Goal: Information Seeking & Learning: Learn about a topic

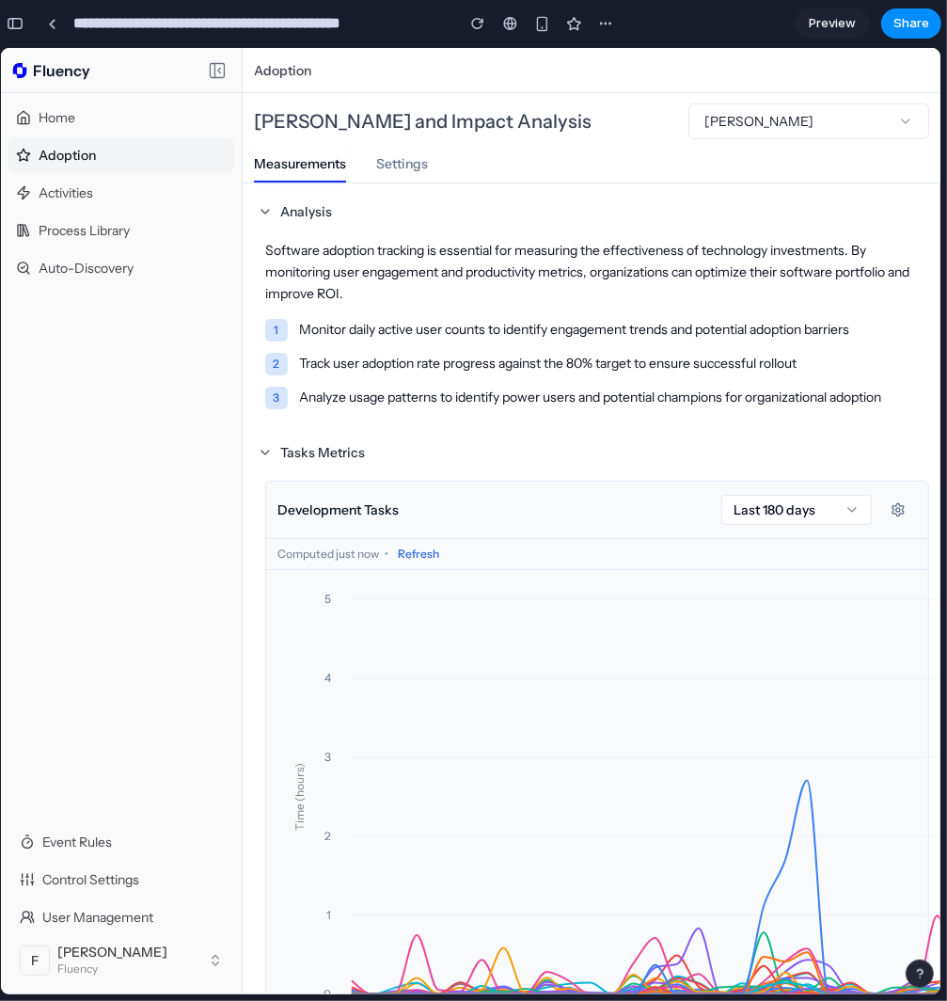
scroll to position [1223, 6]
click at [22, 19] on div "button" at bounding box center [15, 23] width 17 height 13
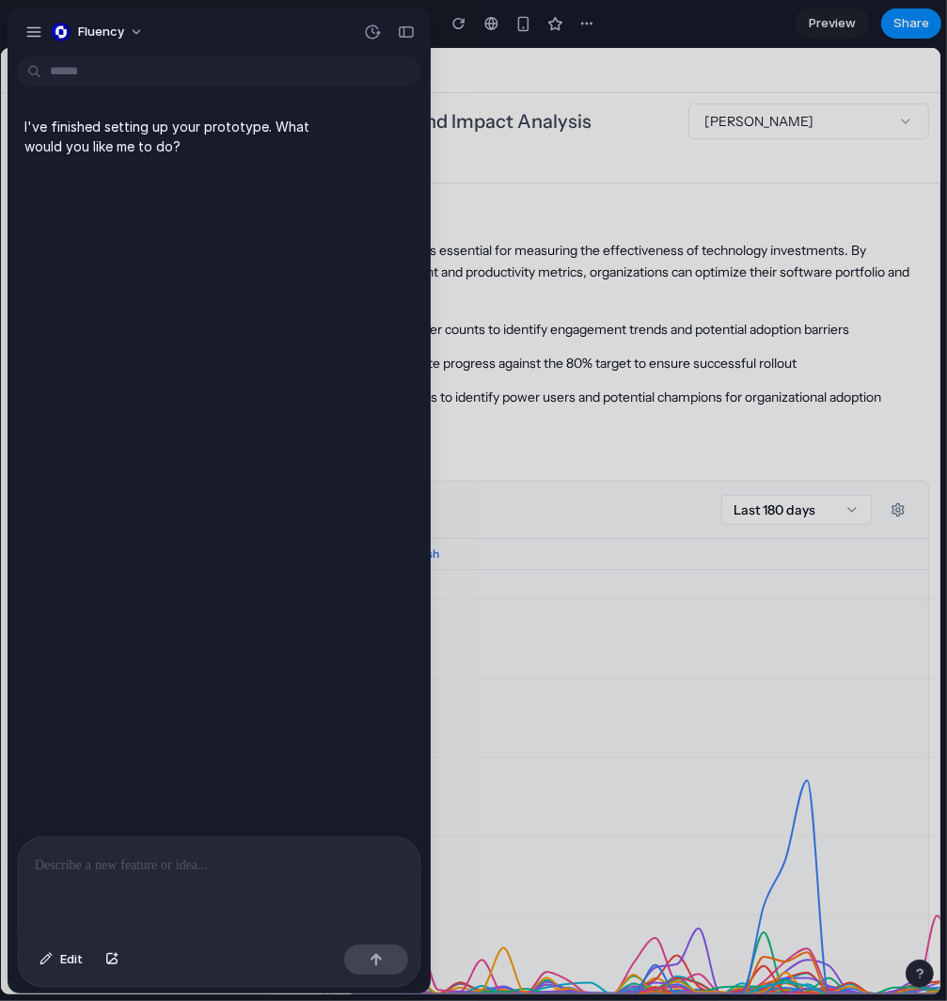
click at [223, 862] on p at bounding box center [219, 865] width 369 height 23
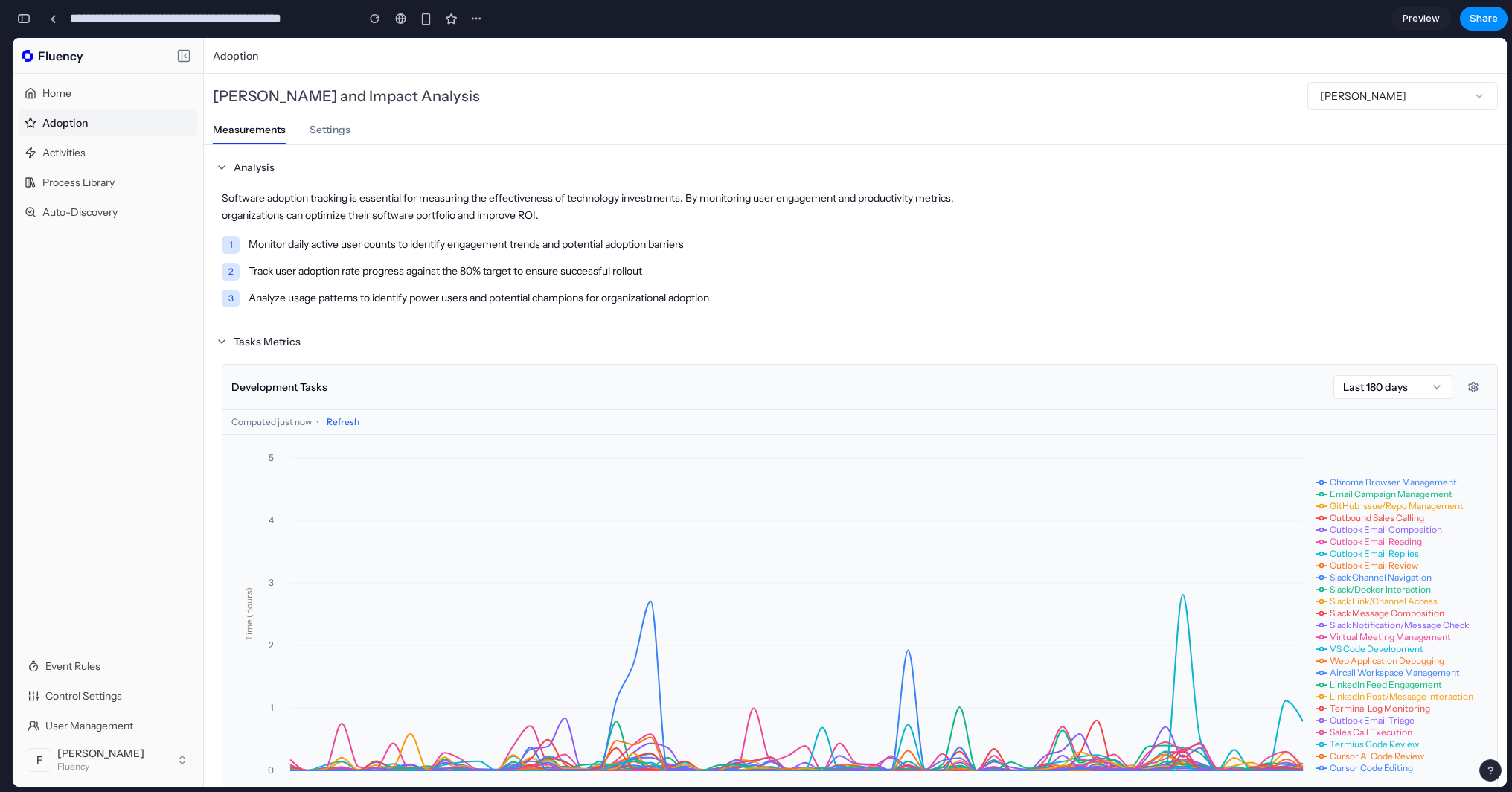
scroll to position [0, 13]
click at [21, 15] on div "button" at bounding box center [24, 18] width 13 height 10
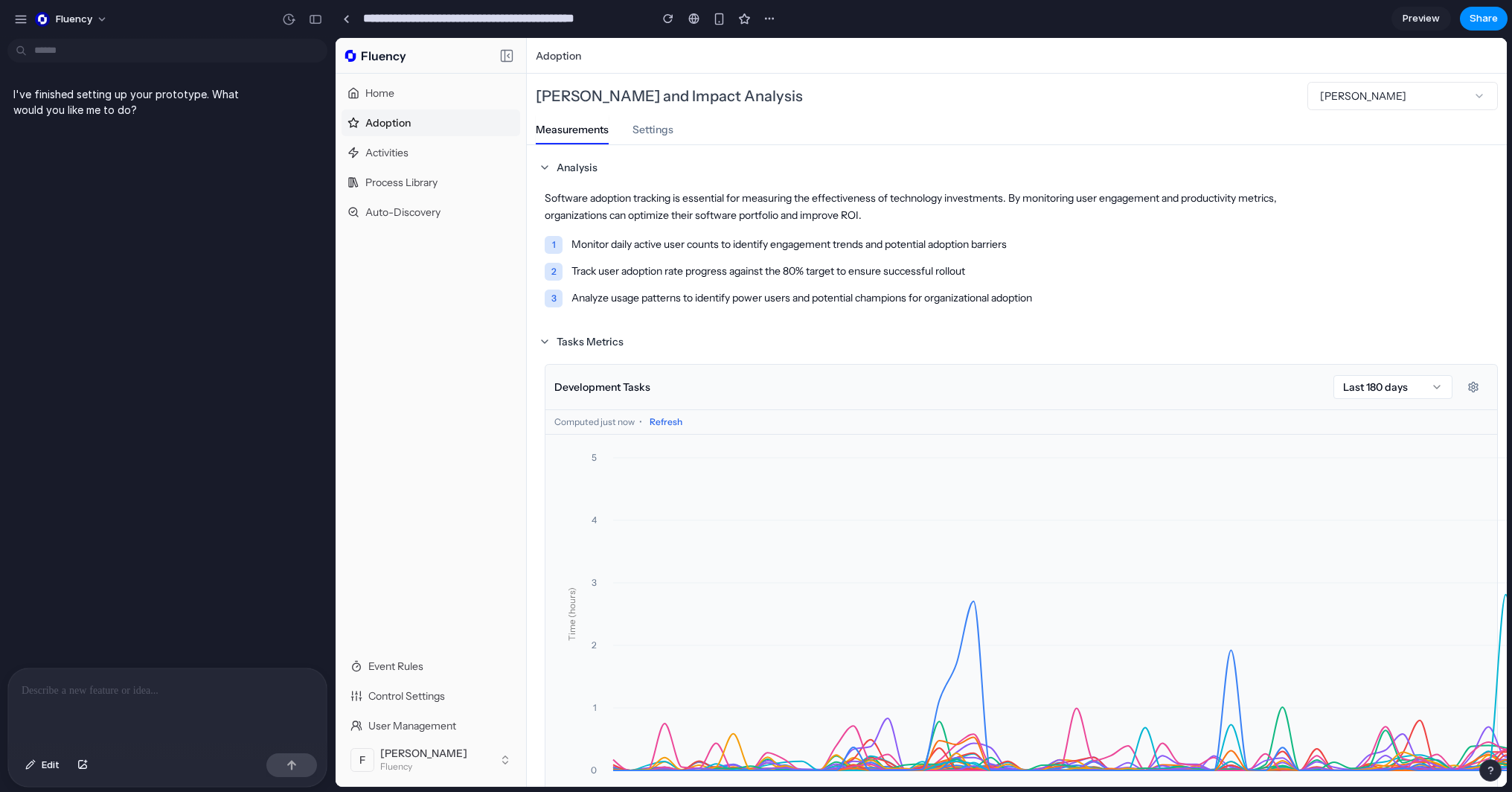
scroll to position [0, 0]
click at [106, 691] on p at bounding box center [167, 691] width 292 height 18
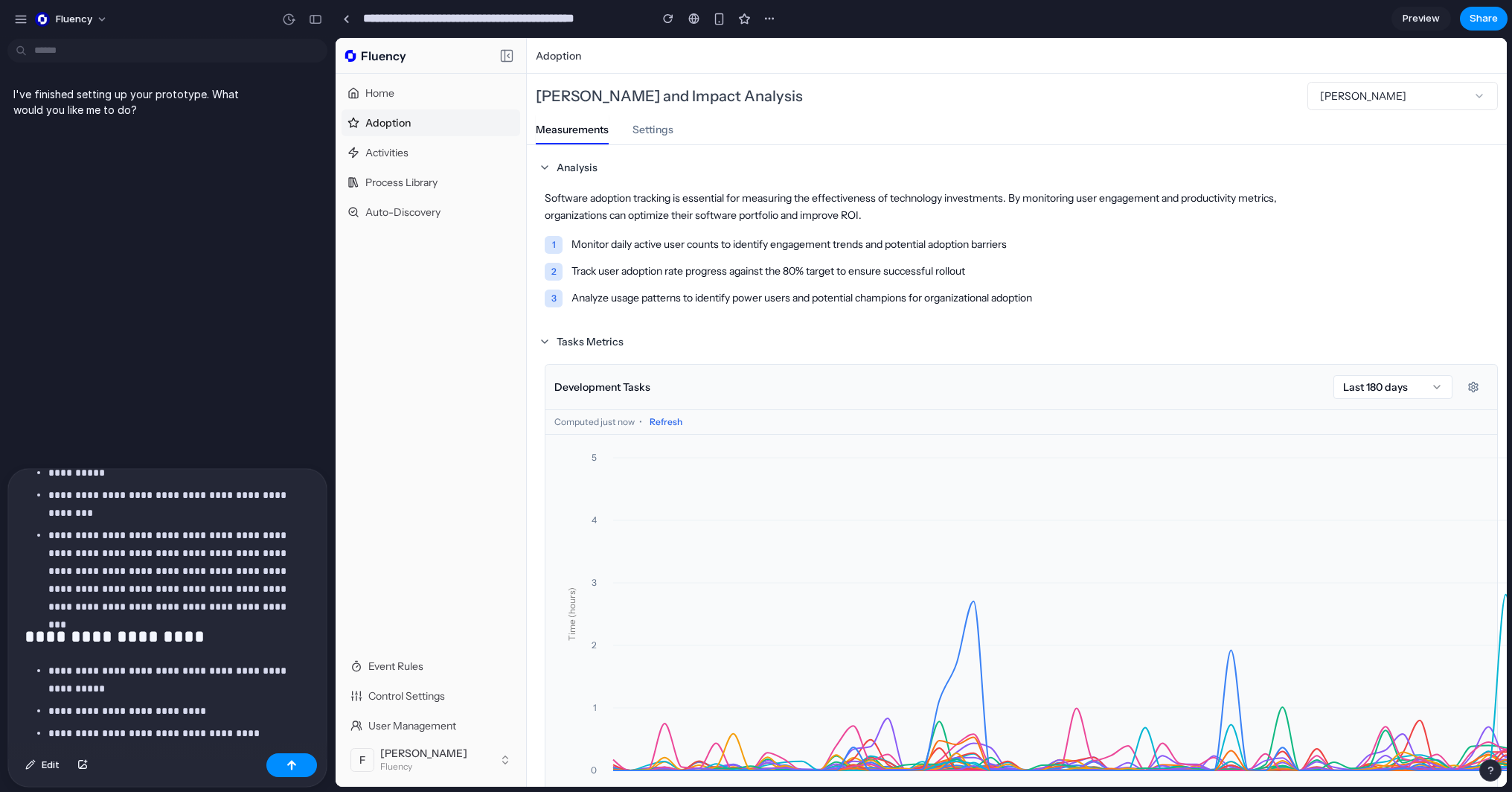
scroll to position [276, 0]
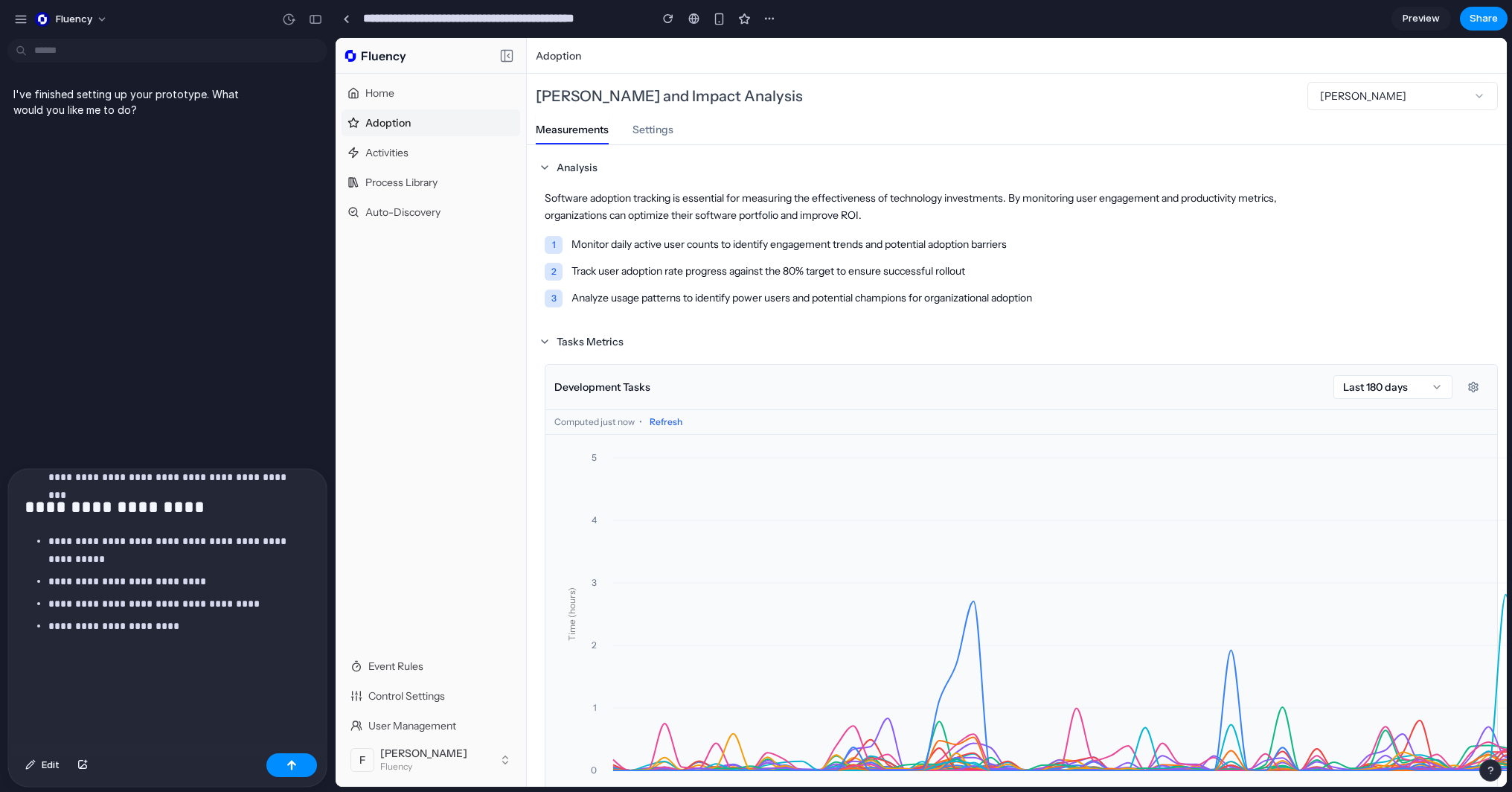
click at [93, 709] on div "**********" at bounding box center [164, 608] width 313 height 279
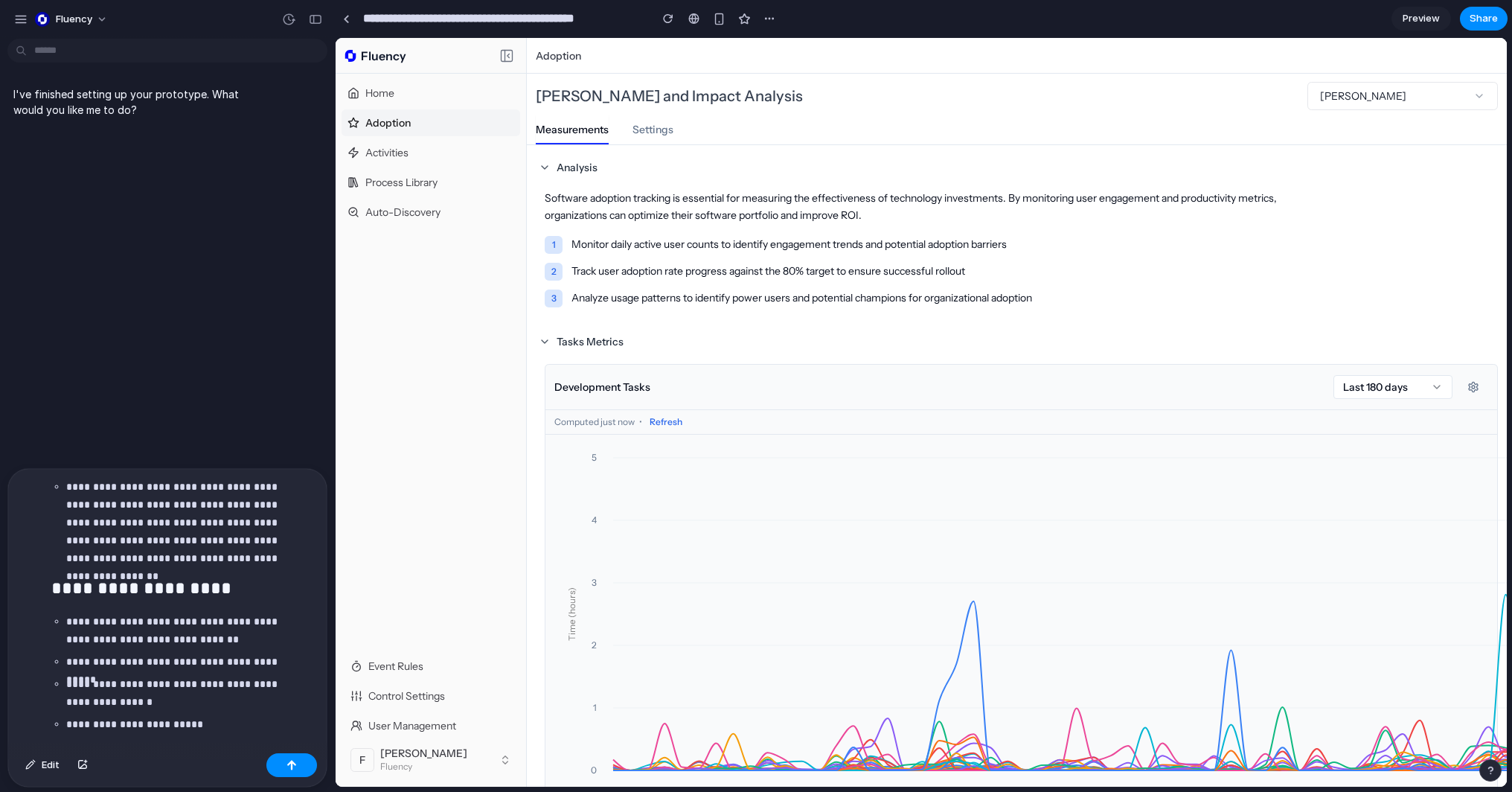
scroll to position [652, 0]
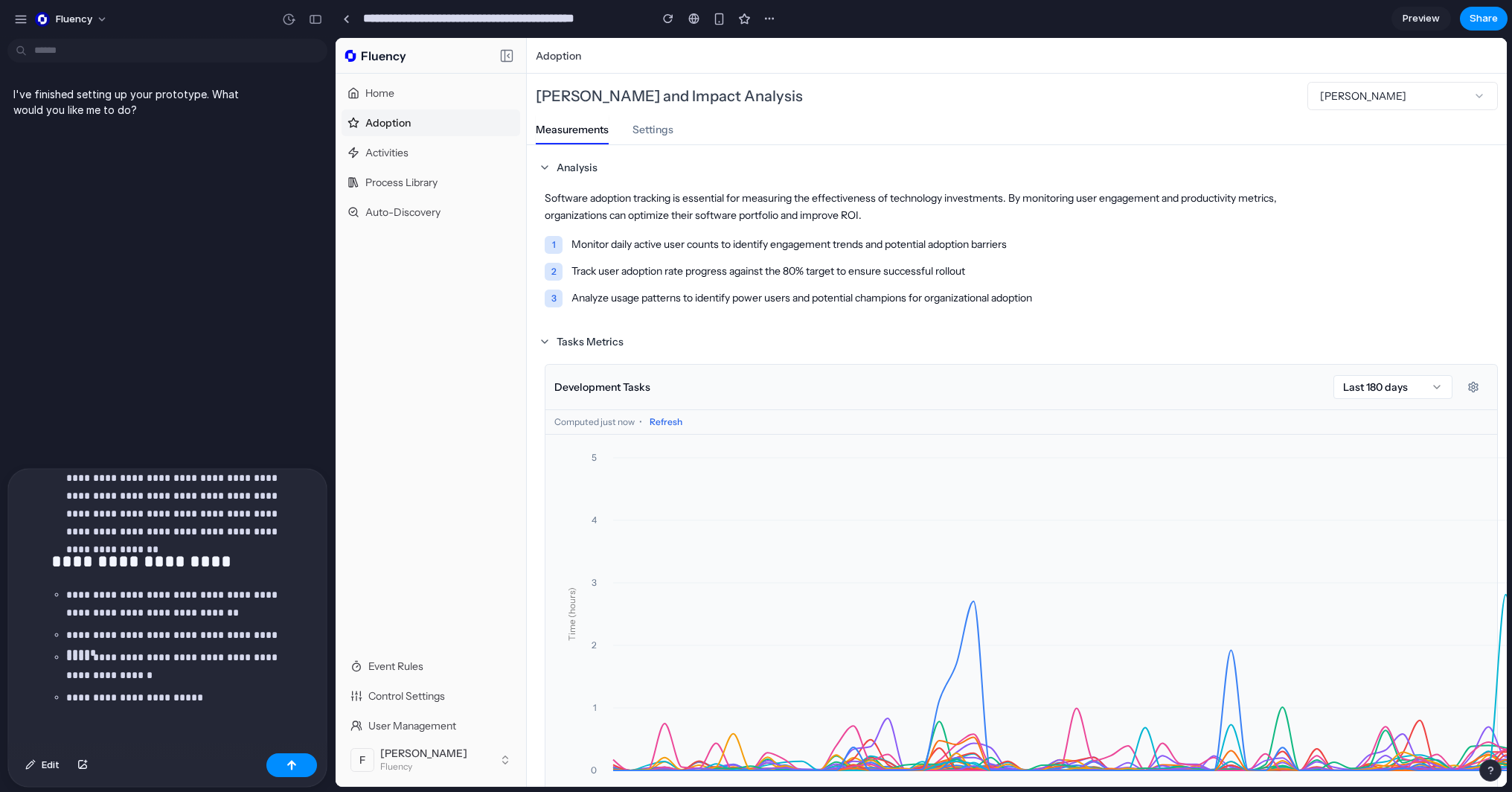
click at [86, 719] on div "**********" at bounding box center [164, 608] width 313 height 279
click at [207, 738] on div "**********" at bounding box center [164, 608] width 313 height 279
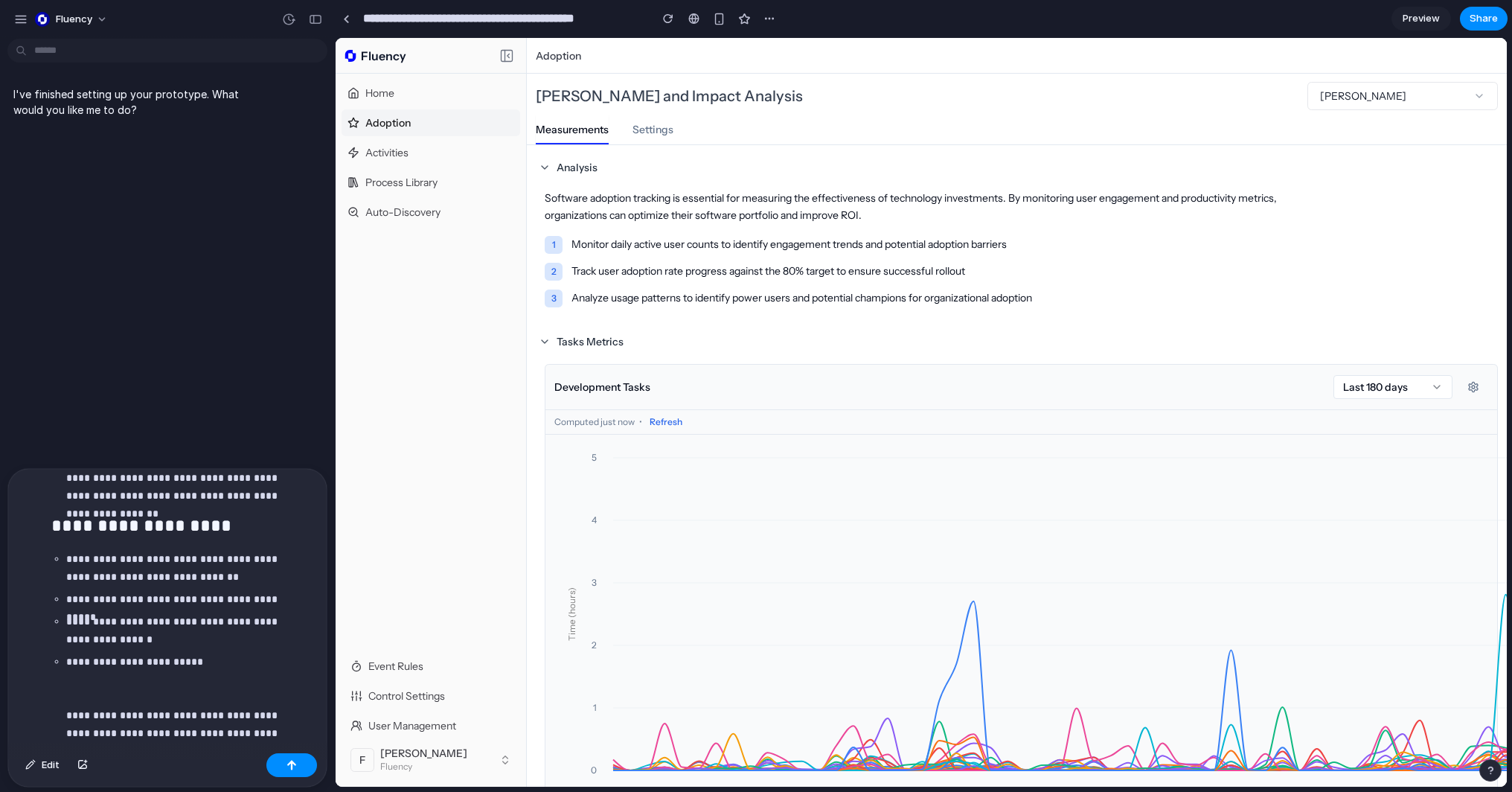
scroll to position [1100, 0]
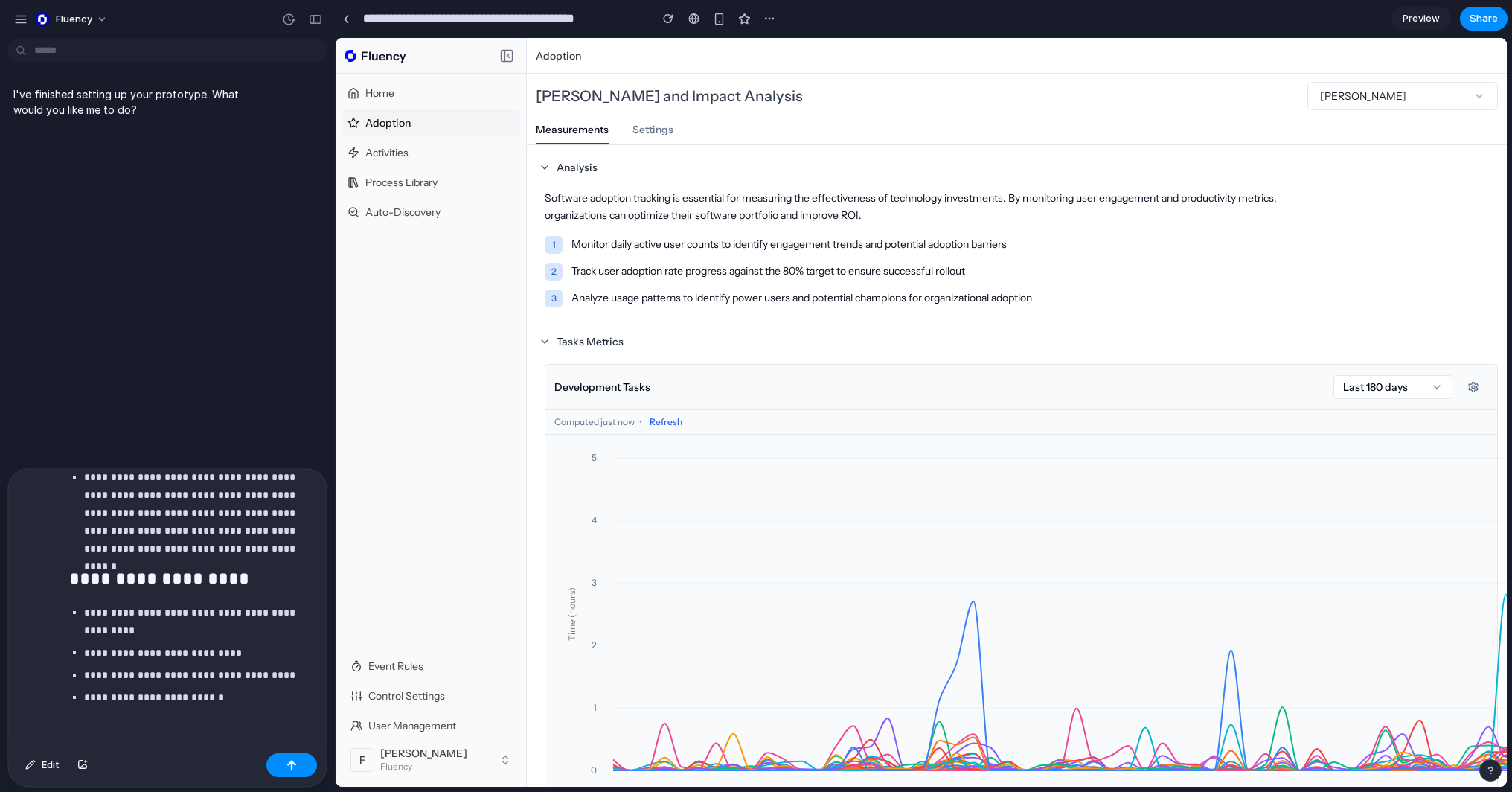
click at [138, 722] on p "**********" at bounding box center [192, 724] width 218 height 71
paste div
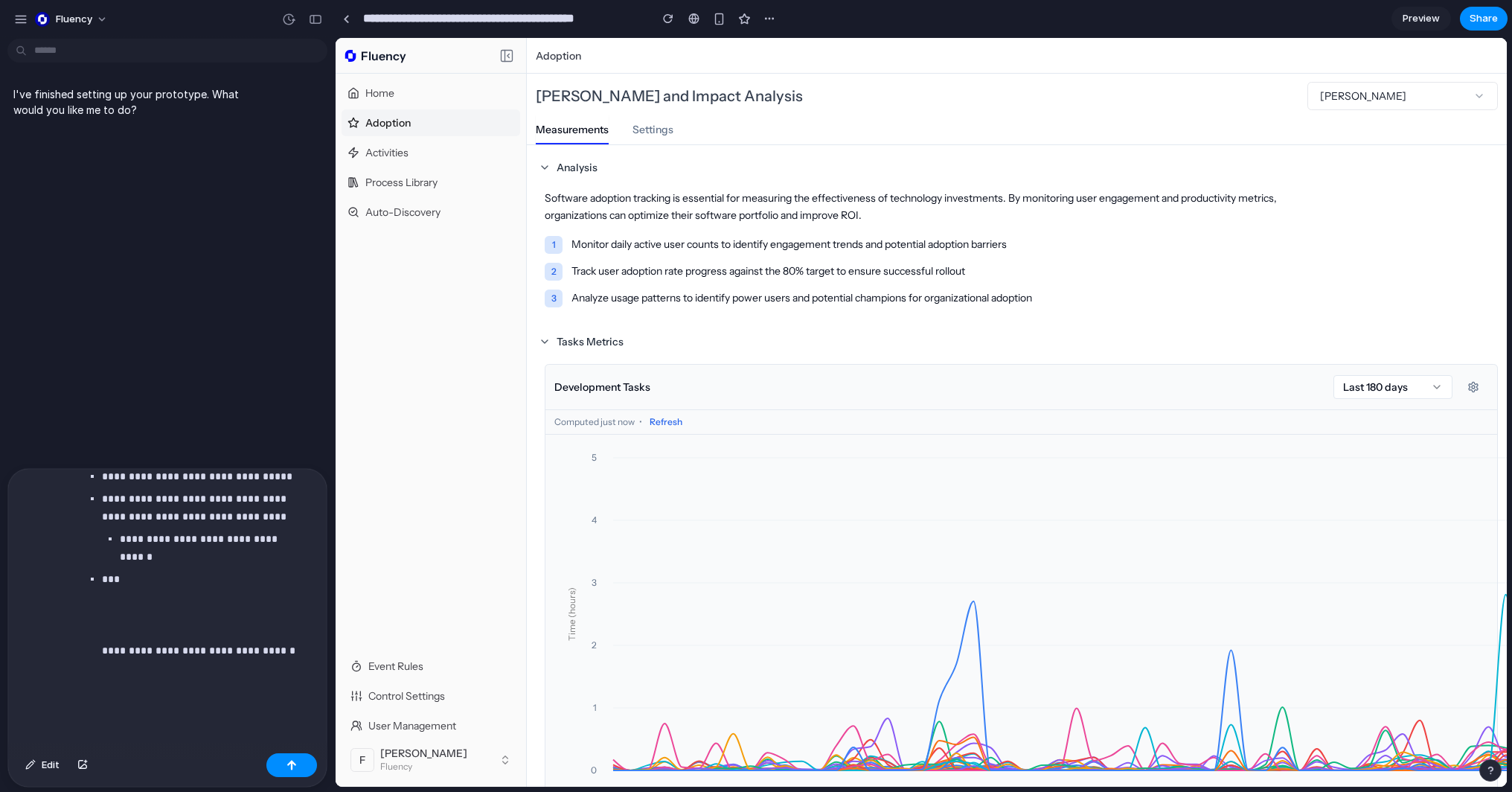
scroll to position [1696, 0]
click at [119, 723] on div "**********" at bounding box center [164, 608] width 313 height 279
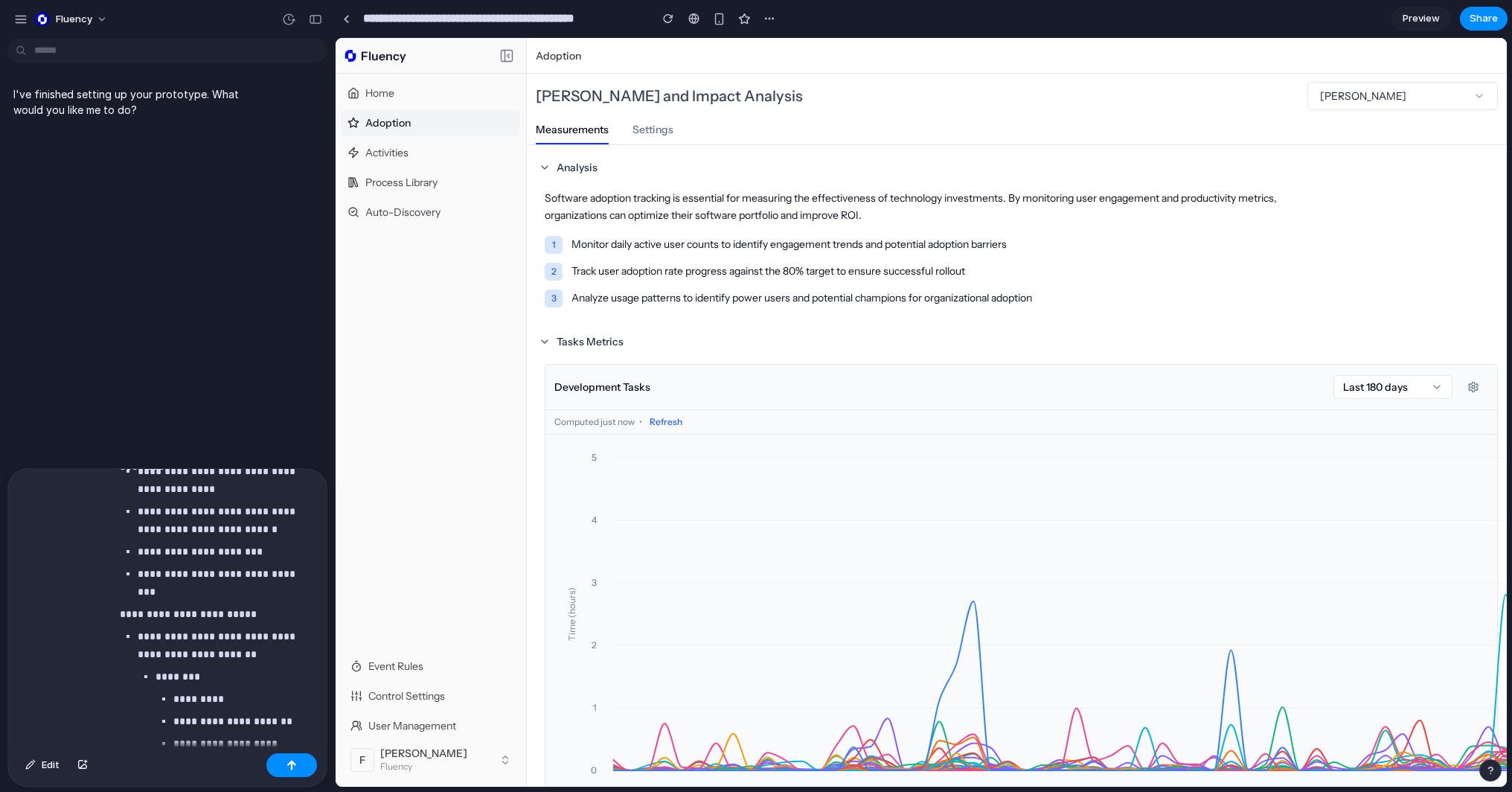
scroll to position [8796, 0]
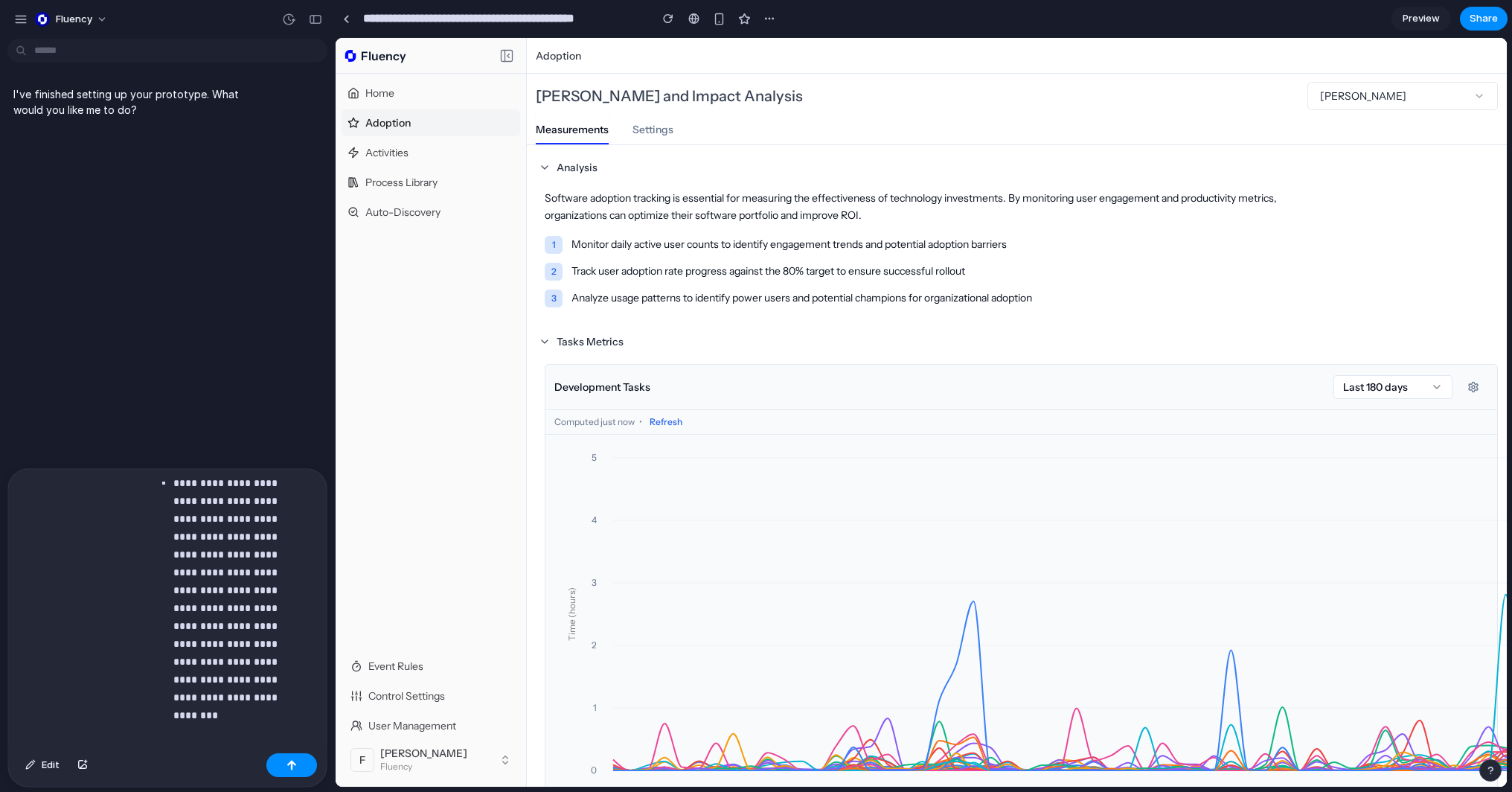
click at [263, 735] on div "**********" at bounding box center [164, 608] width 313 height 279
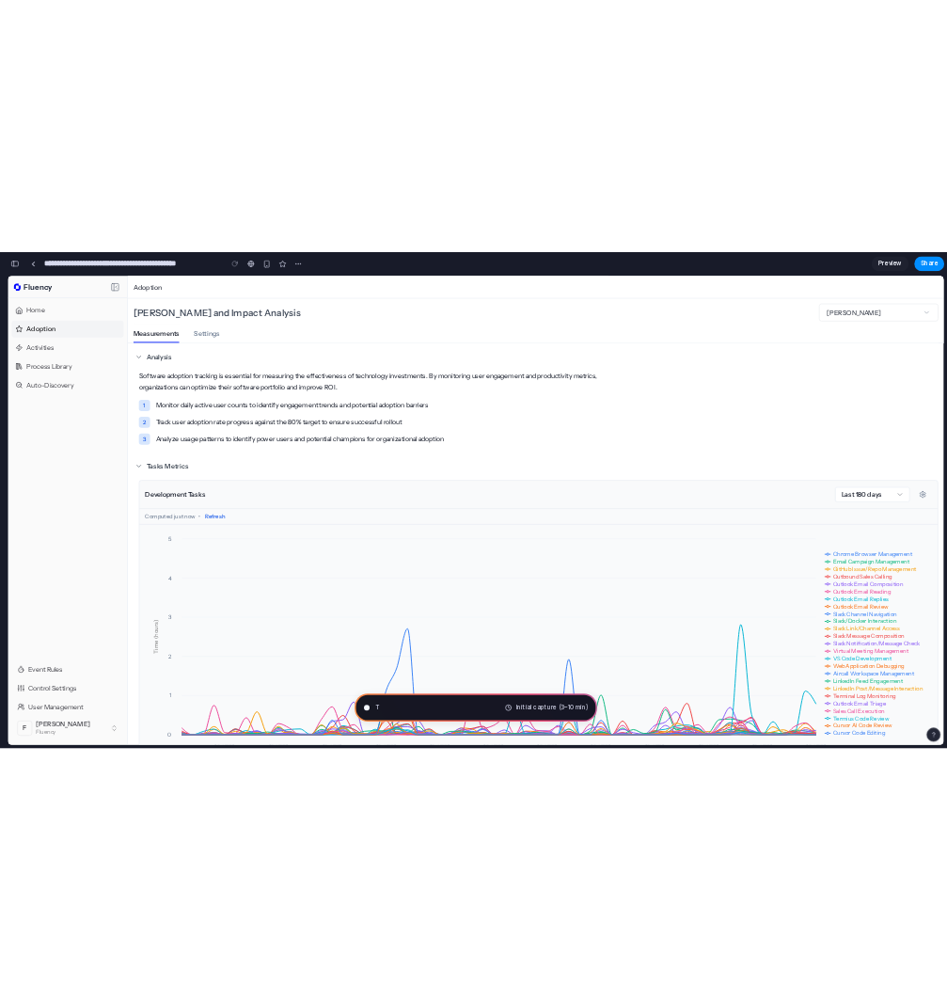
scroll to position [15488, 0]
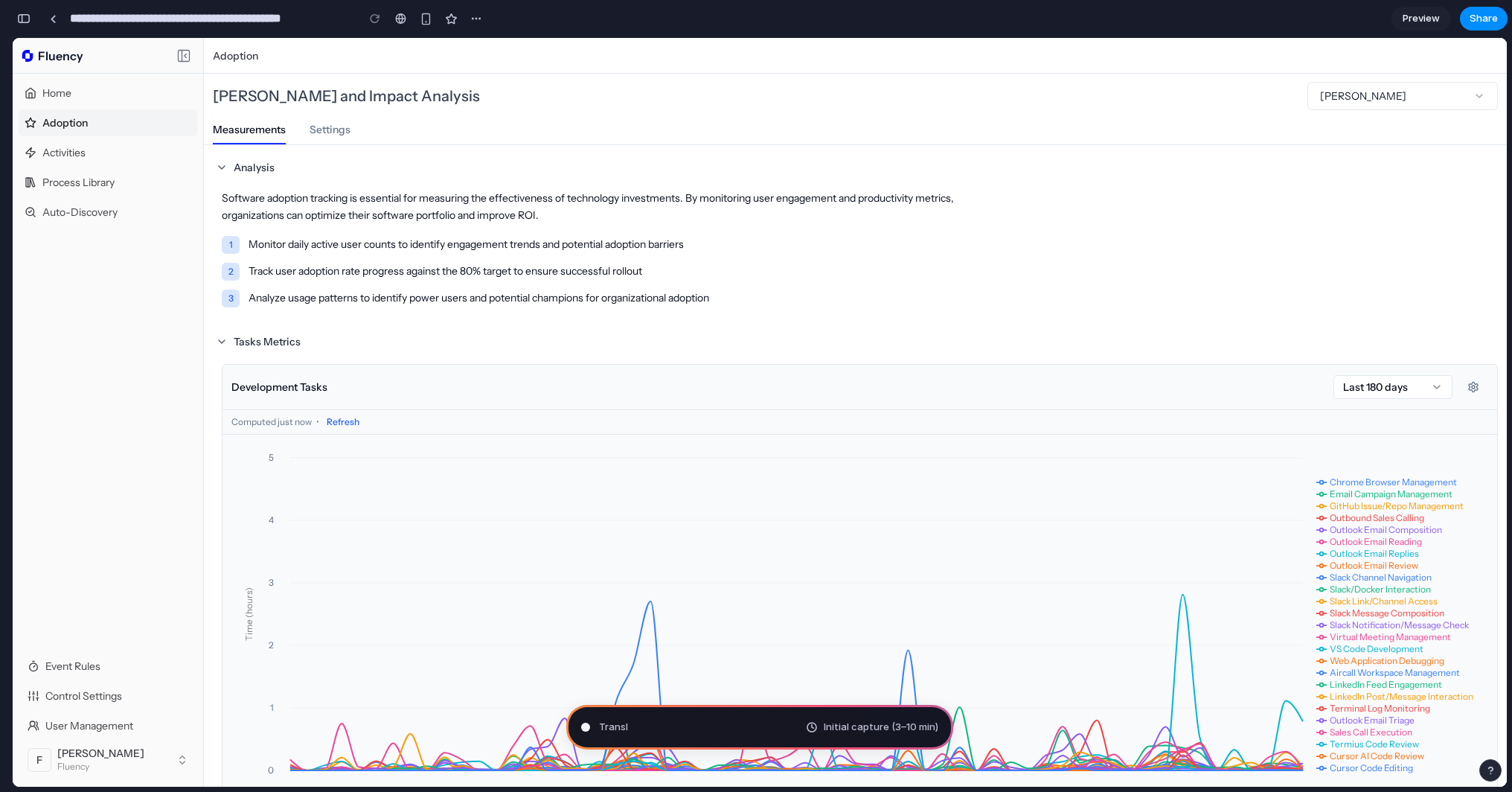
type input "**********"
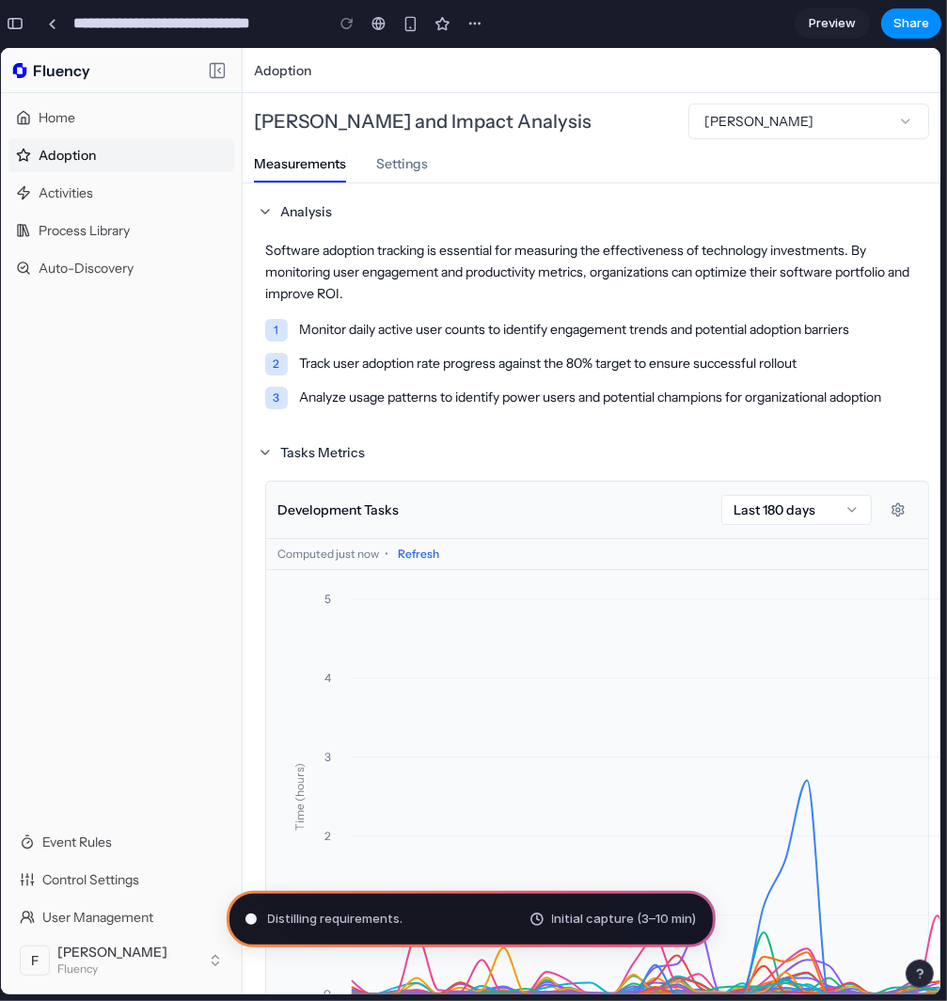
click at [403, 922] on span "Distilling requirements ." at bounding box center [335, 918] width 135 height 19
click at [357, 915] on span "Distilling requirements .." at bounding box center [337, 918] width 138 height 19
drag, startPoint x: 549, startPoint y: 919, endPoint x: 530, endPoint y: 892, distance: 33.7
click at [549, 919] on div "Initial capture (3–10 min)" at bounding box center [613, 918] width 167 height 19
click at [25, 27] on button "button" at bounding box center [15, 23] width 30 height 30
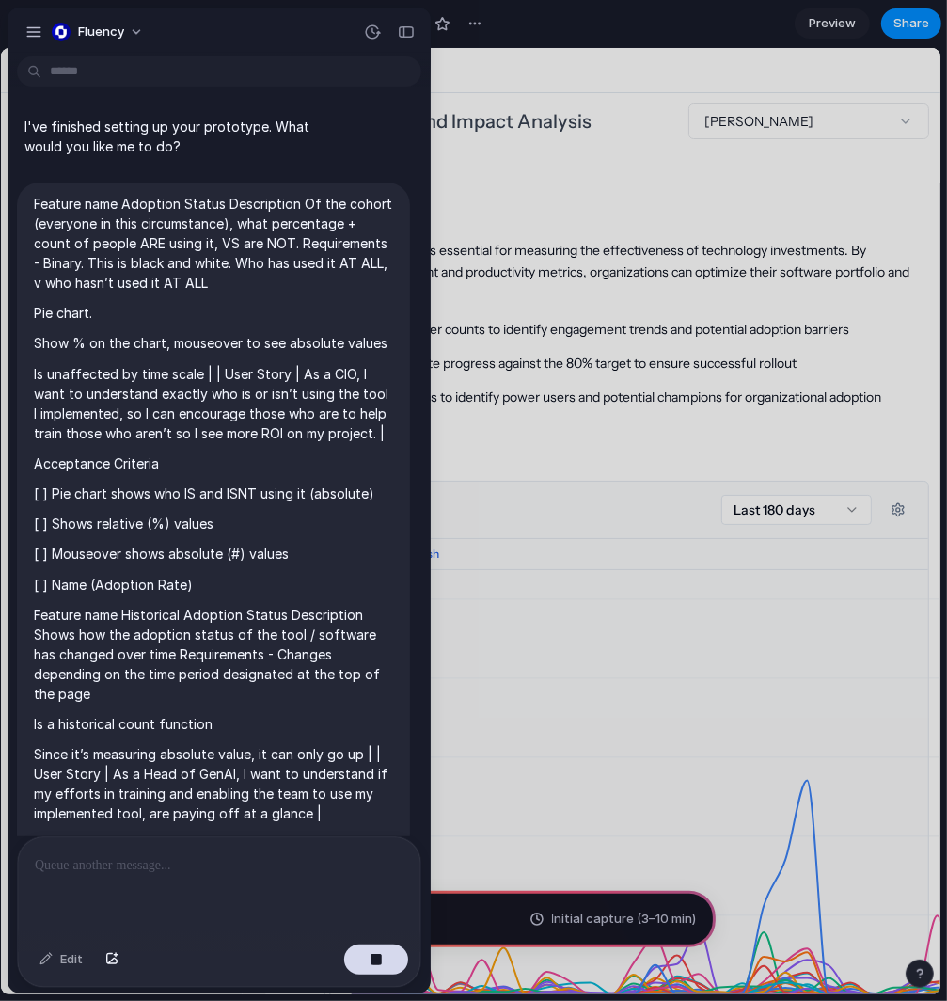
scroll to position [6950, 0]
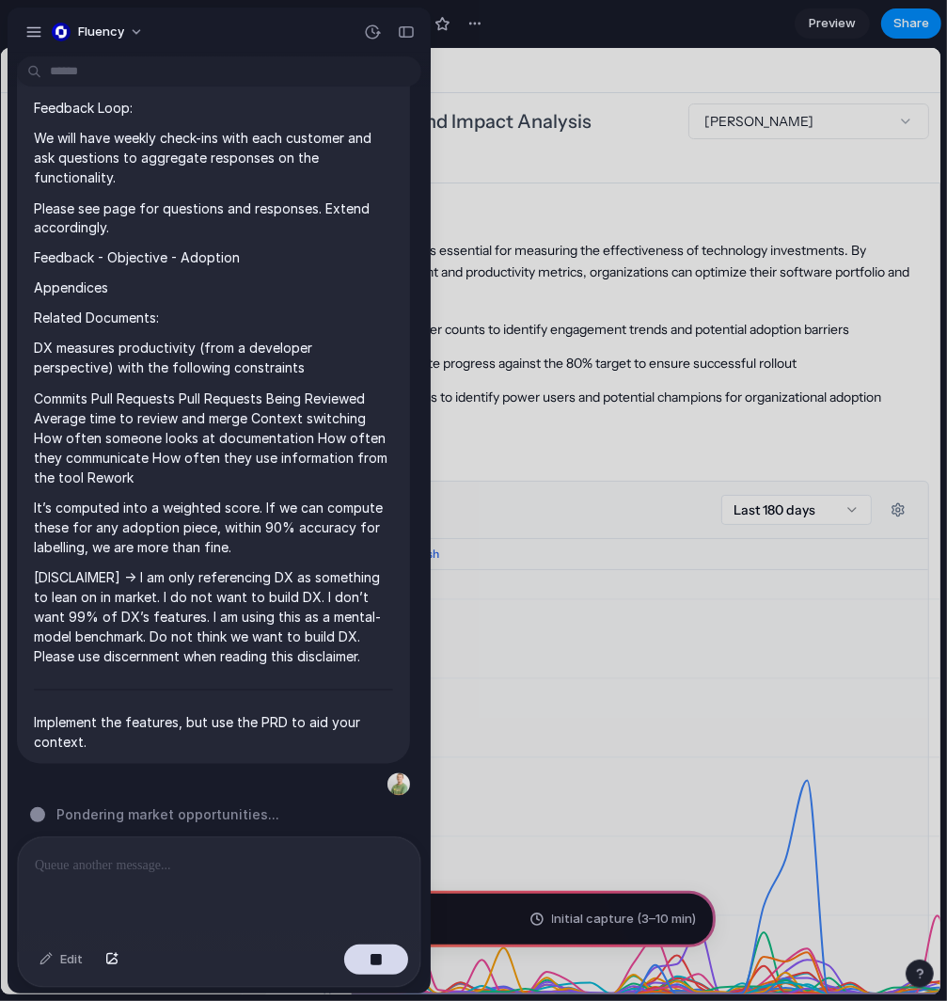
click at [514, 158] on div at bounding box center [473, 500] width 947 height 1001
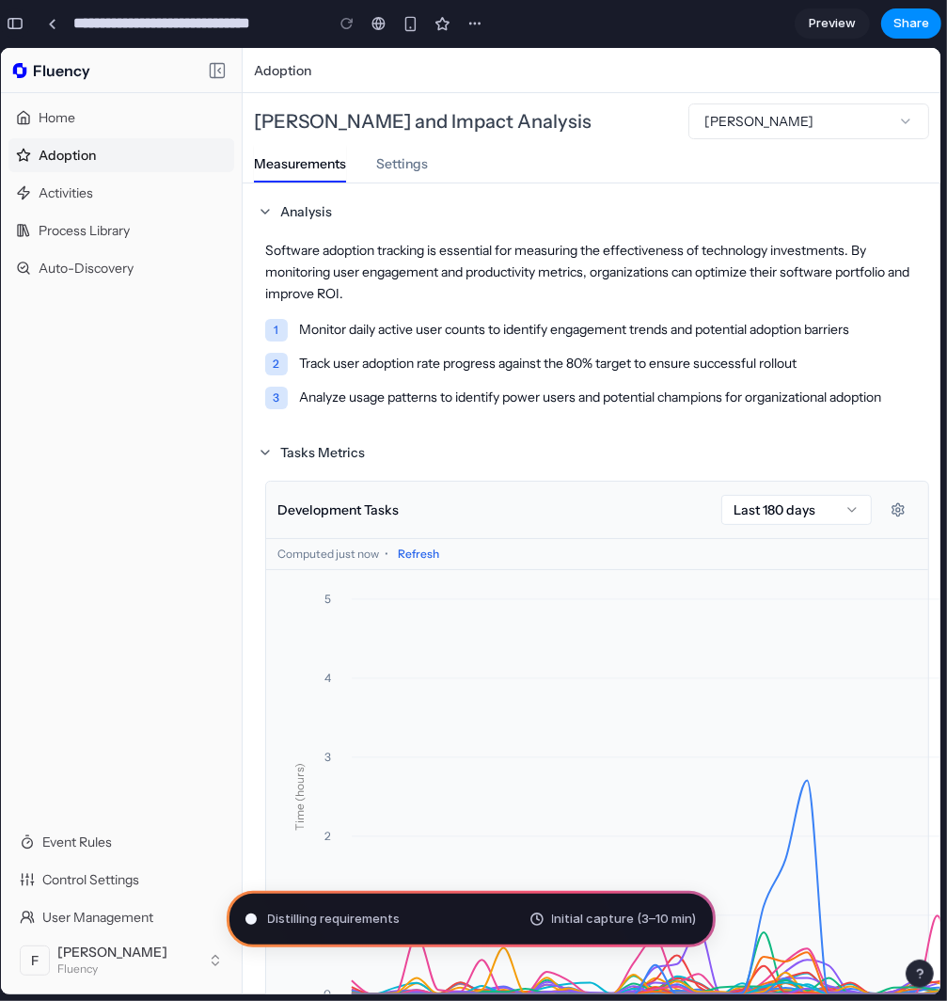
click at [14, 30] on button "button" at bounding box center [15, 23] width 30 height 30
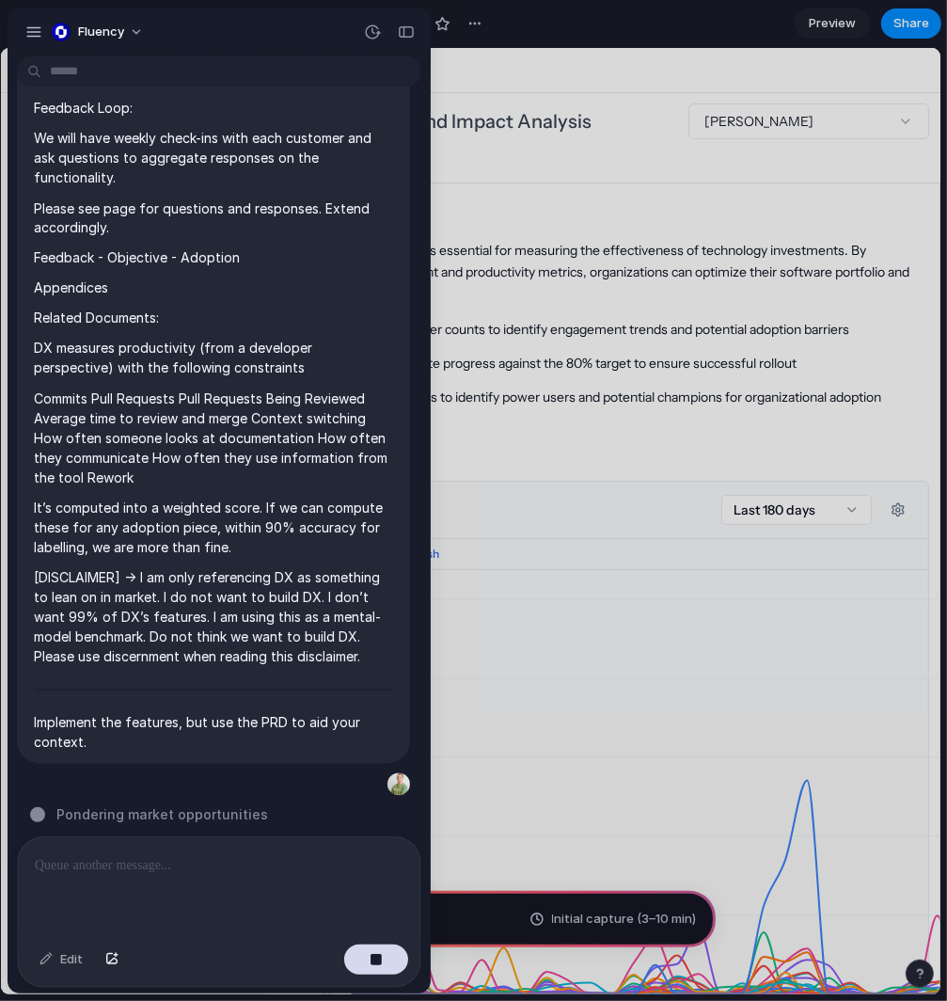
click at [571, 173] on div at bounding box center [473, 500] width 947 height 1001
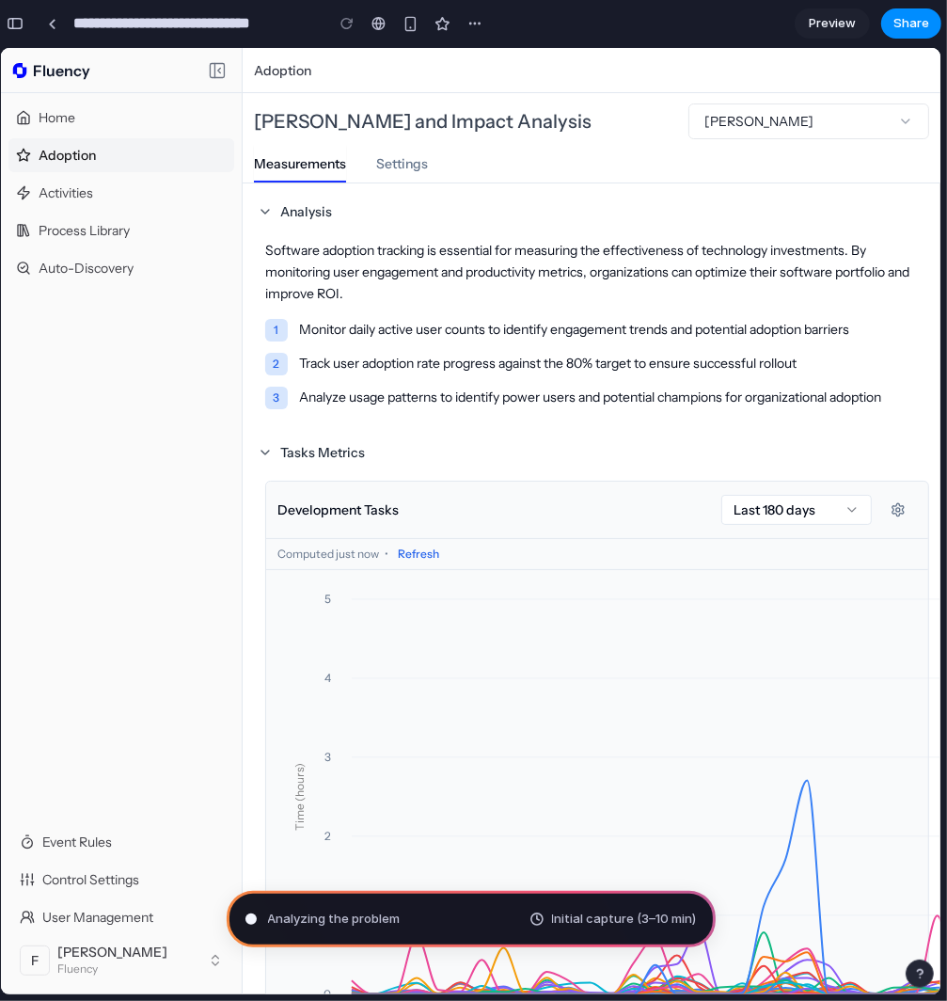
click at [808, 79] on div "Adoption" at bounding box center [592, 69] width 698 height 45
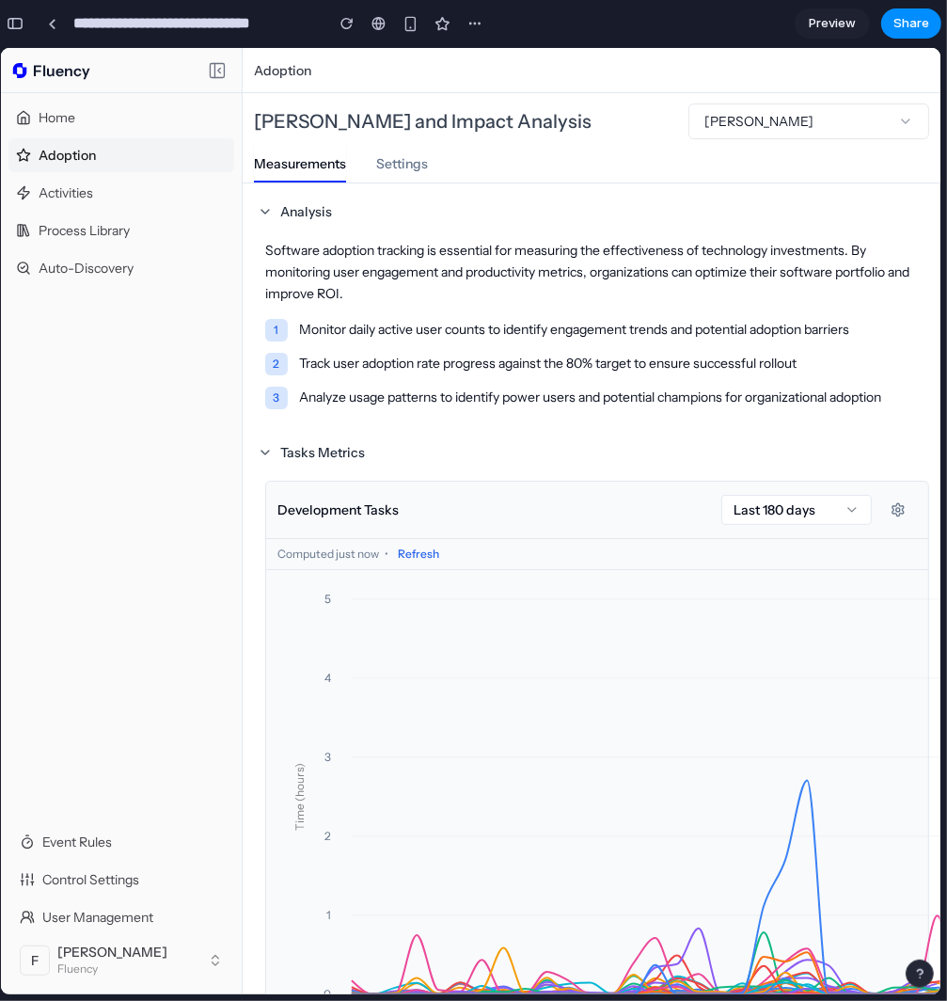
scroll to position [0, 0]
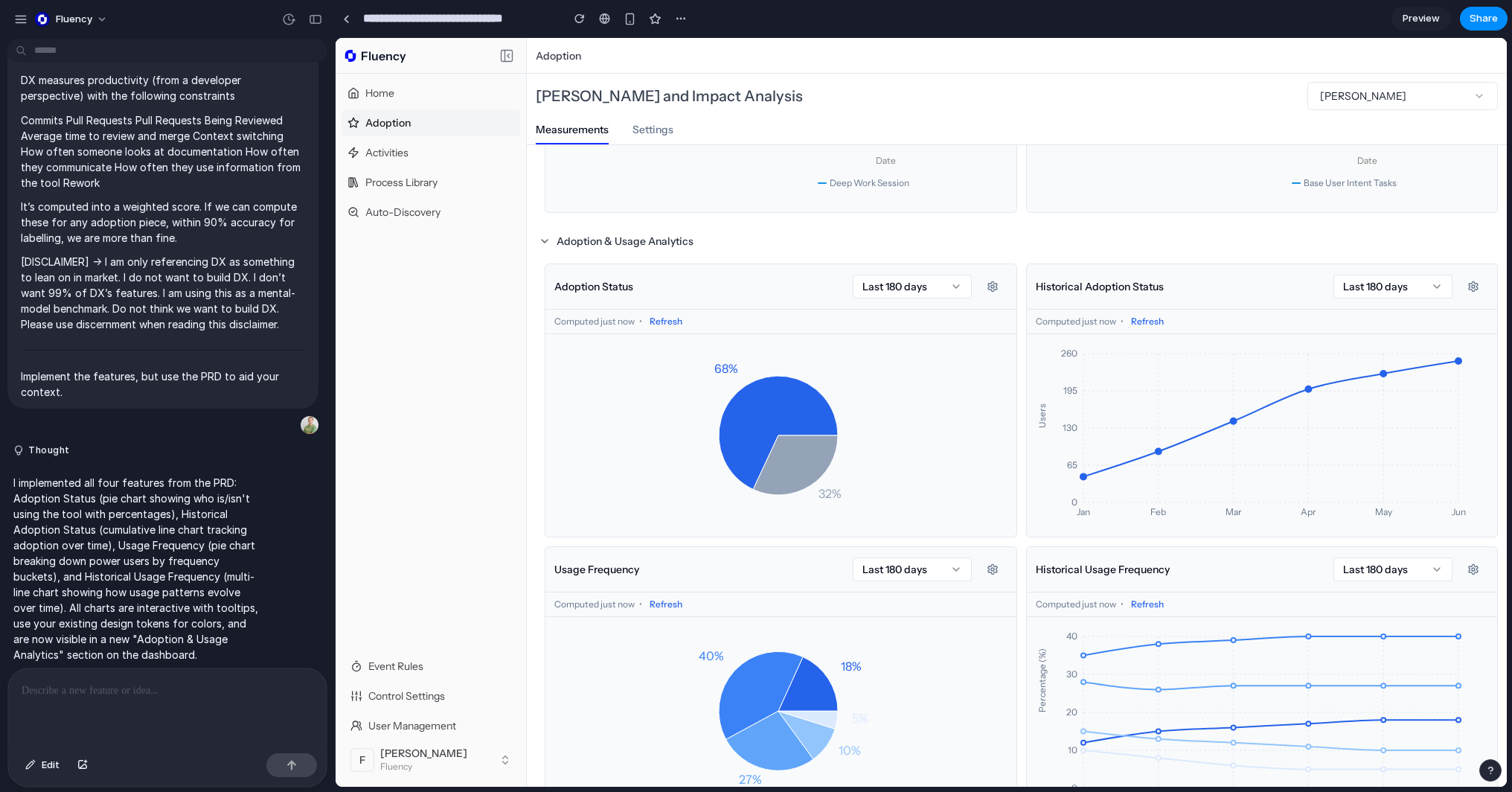
scroll to position [1617, 0]
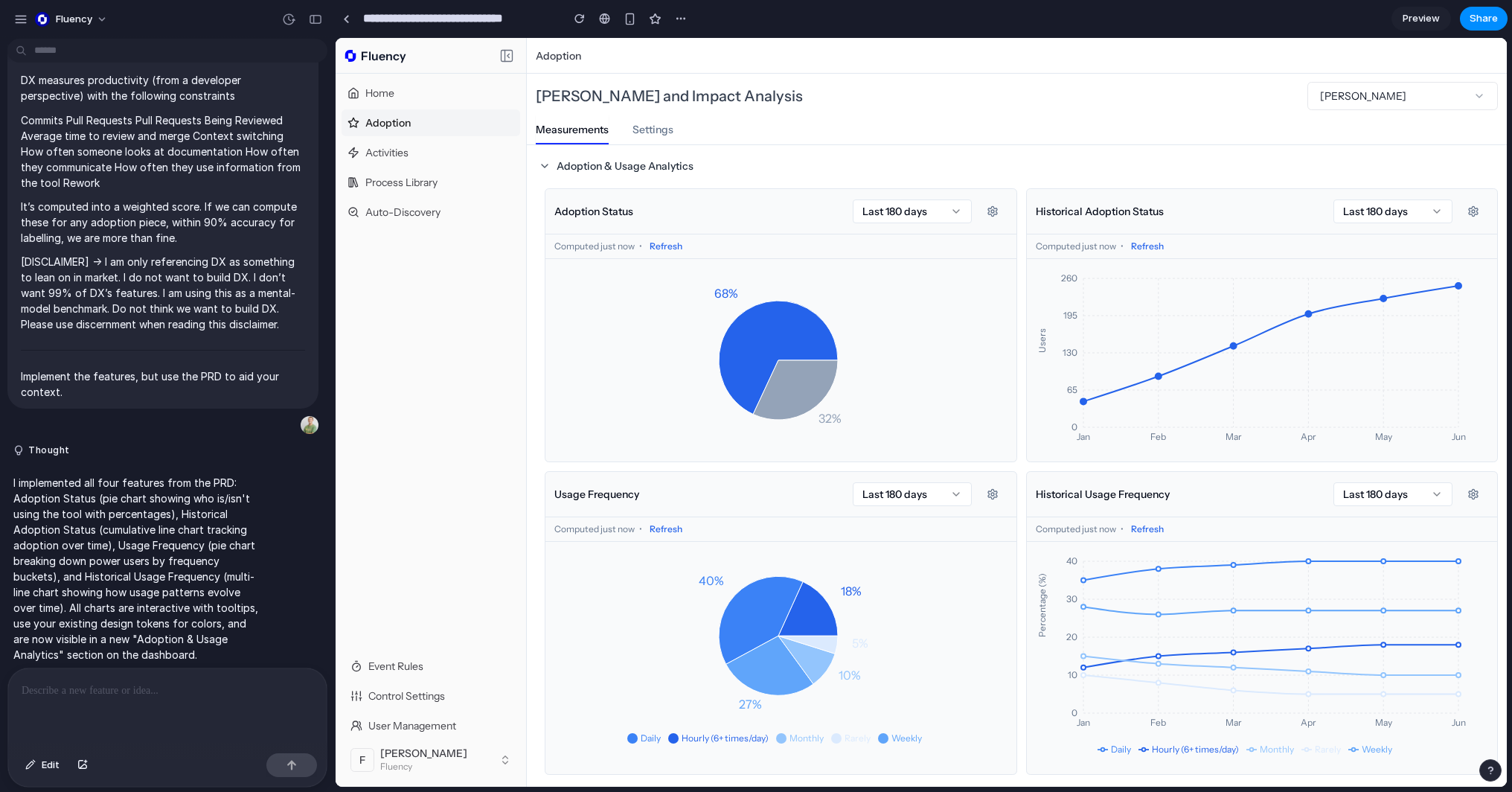
click at [209, 726] on div at bounding box center [167, 708] width 319 height 79
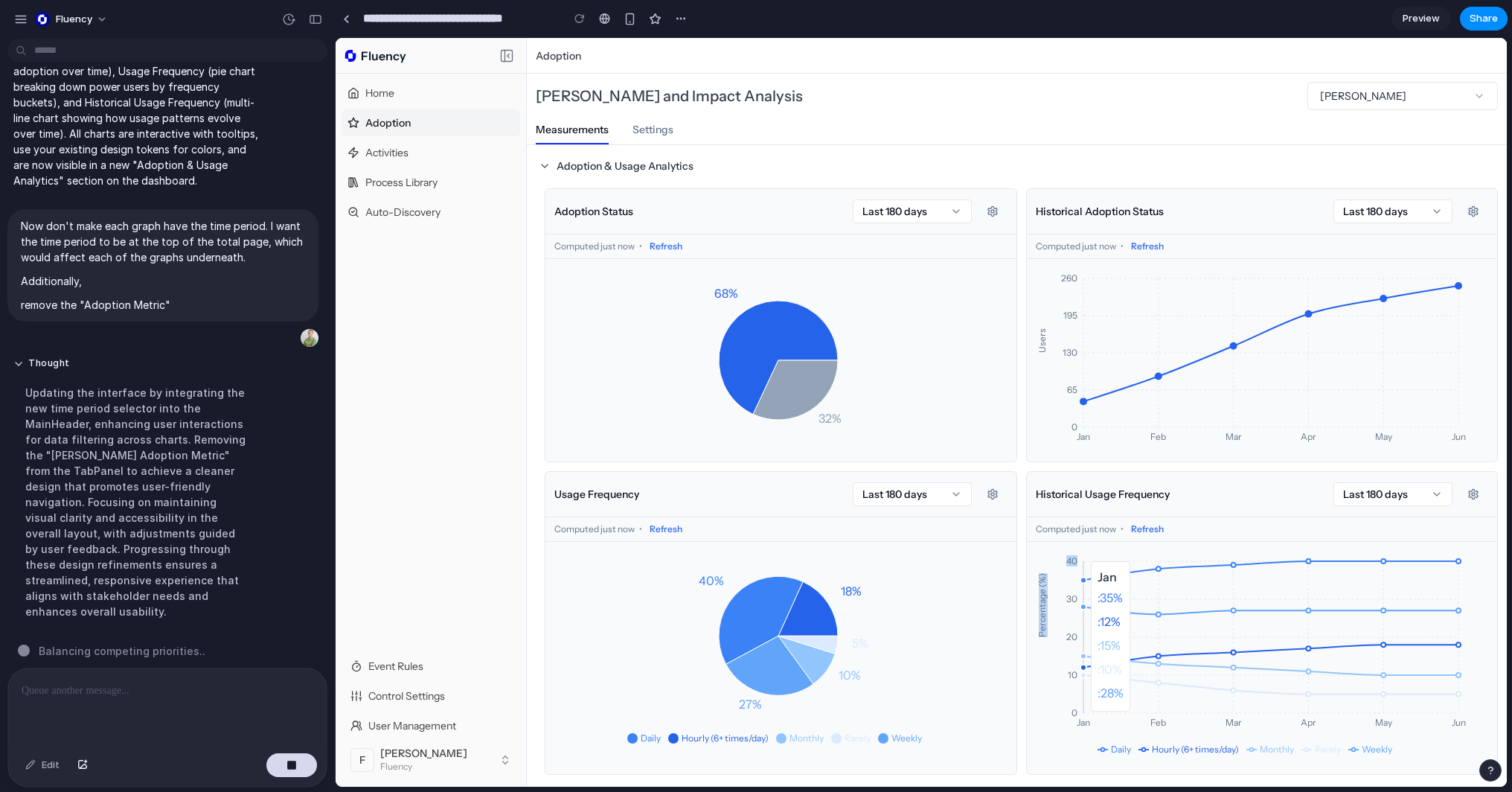
drag, startPoint x: 1071, startPoint y: 570, endPoint x: 1081, endPoint y: 569, distance: 10.0
click at [748, 569] on icon "Jan Feb Mar Apr May Jun 0 10 20 30 40 Percentage (%)" at bounding box center [1260, 657] width 442 height 208
click at [748, 563] on icon "Jan Feb Mar Apr May Jun 0 10 20 30 40 Percentage (%)" at bounding box center [1260, 657] width 442 height 208
drag, startPoint x: 1052, startPoint y: 560, endPoint x: 1033, endPoint y: 638, distance: 80.3
click at [748, 641] on div "Daily Hourly (6+ times/day) Monthly Rarely Weekly Jan Feb Mar Apr May Jun 0 10 …" at bounding box center [1262, 657] width 471 height 232
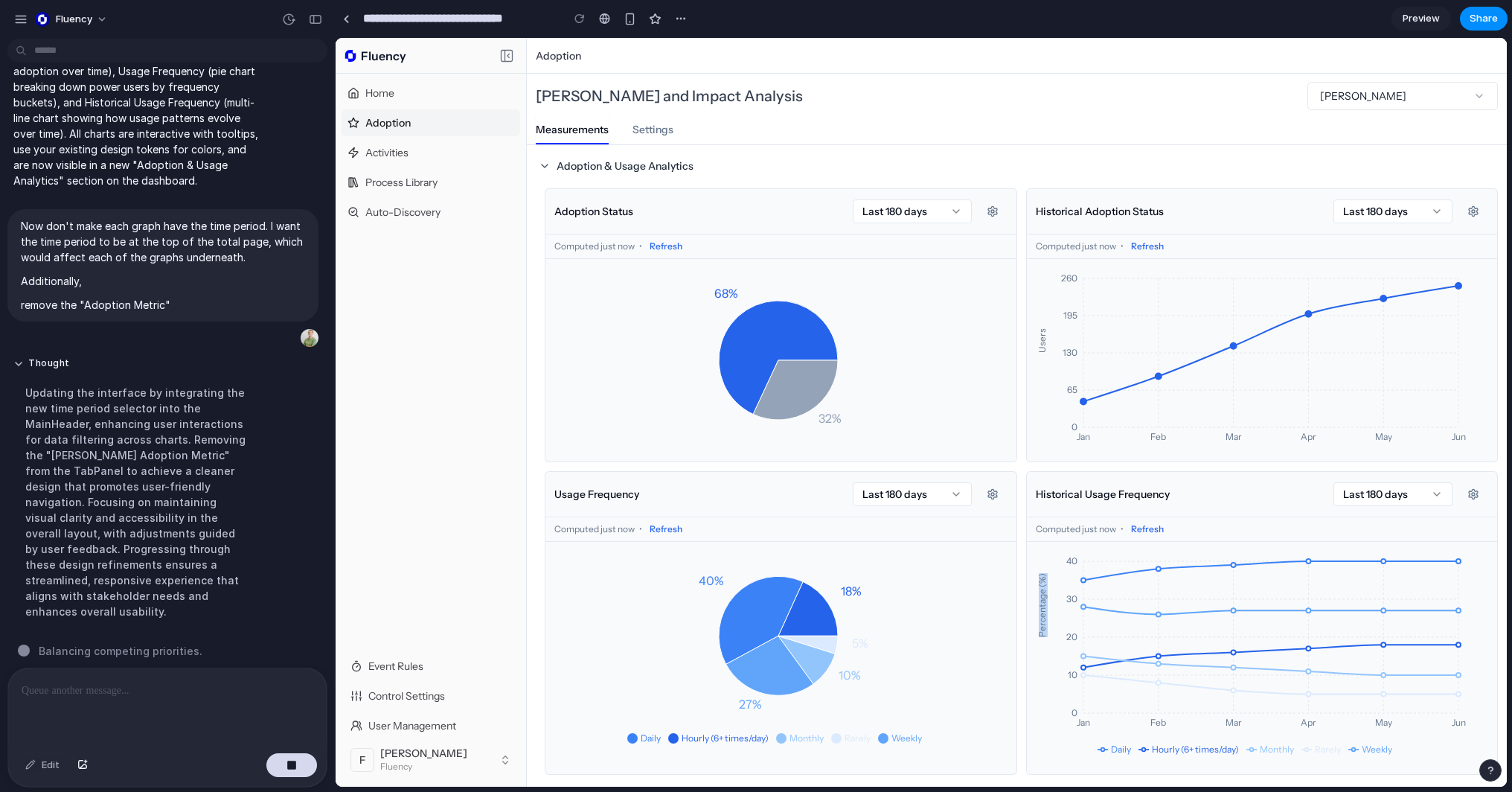
click at [748, 628] on icon "Jan Feb Mar Apr May Jun 0 10 20 30 40 Percentage (%)" at bounding box center [1260, 657] width 442 height 208
click at [748, 592] on icon "Jan Feb Mar Apr May Jun 0 10 20 30 40 Percentage (%)" at bounding box center [1260, 657] width 442 height 208
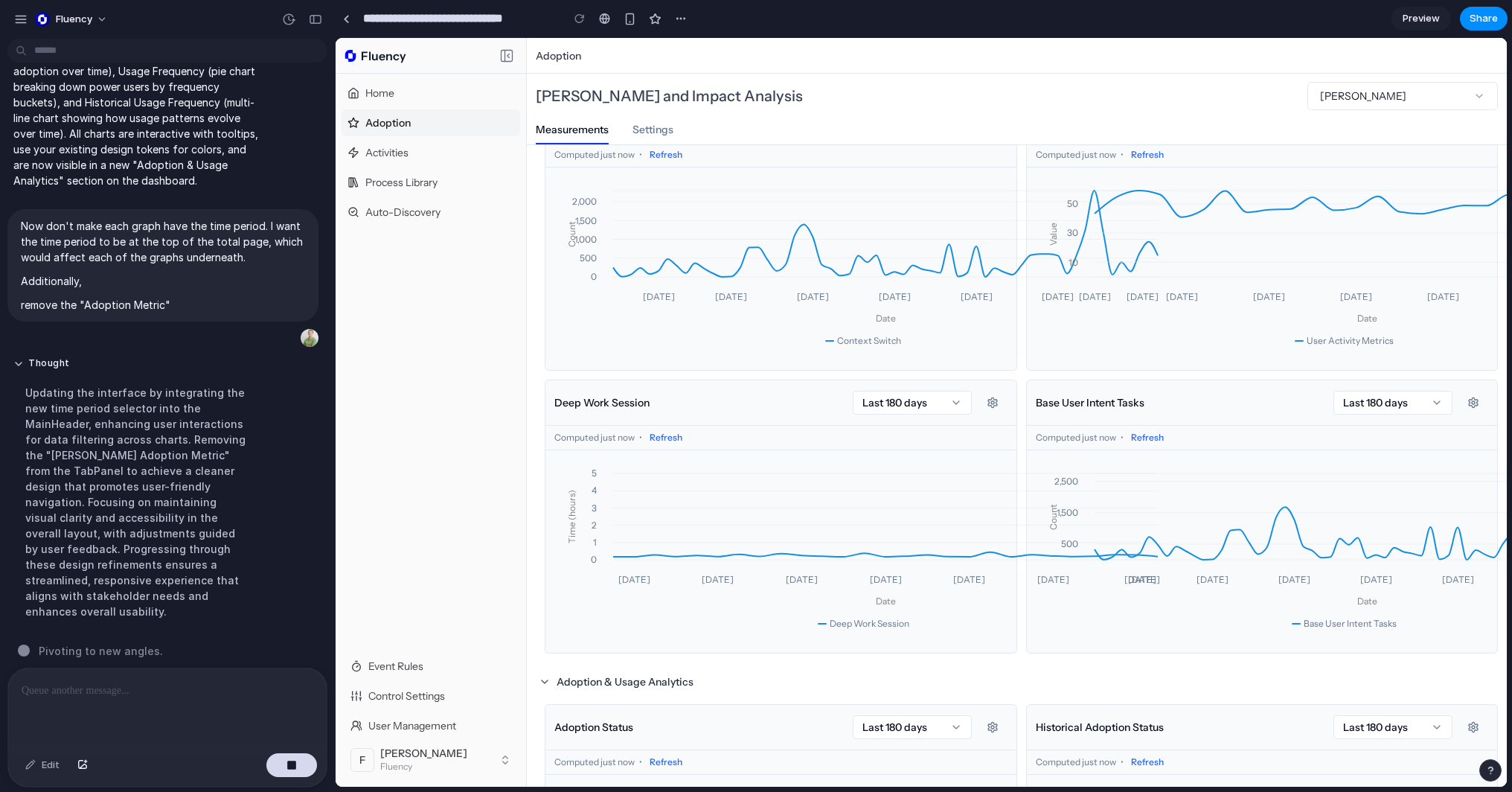
scroll to position [1096, 0]
click at [748, 546] on icon "[DATE] [DATE] [DATE] [DATE] [DATE] [DATE] [DATE] Date 0 1 2 3 4 5 Time (hours)" at bounding box center [862, 550] width 612 height 179
click at [748, 525] on icon "[DATE] [DATE] [DATE] [DATE] [DATE] [DATE] [DATE] Date 0 1 2 3 4 5 Time (hours)" at bounding box center [862, 550] width 612 height 179
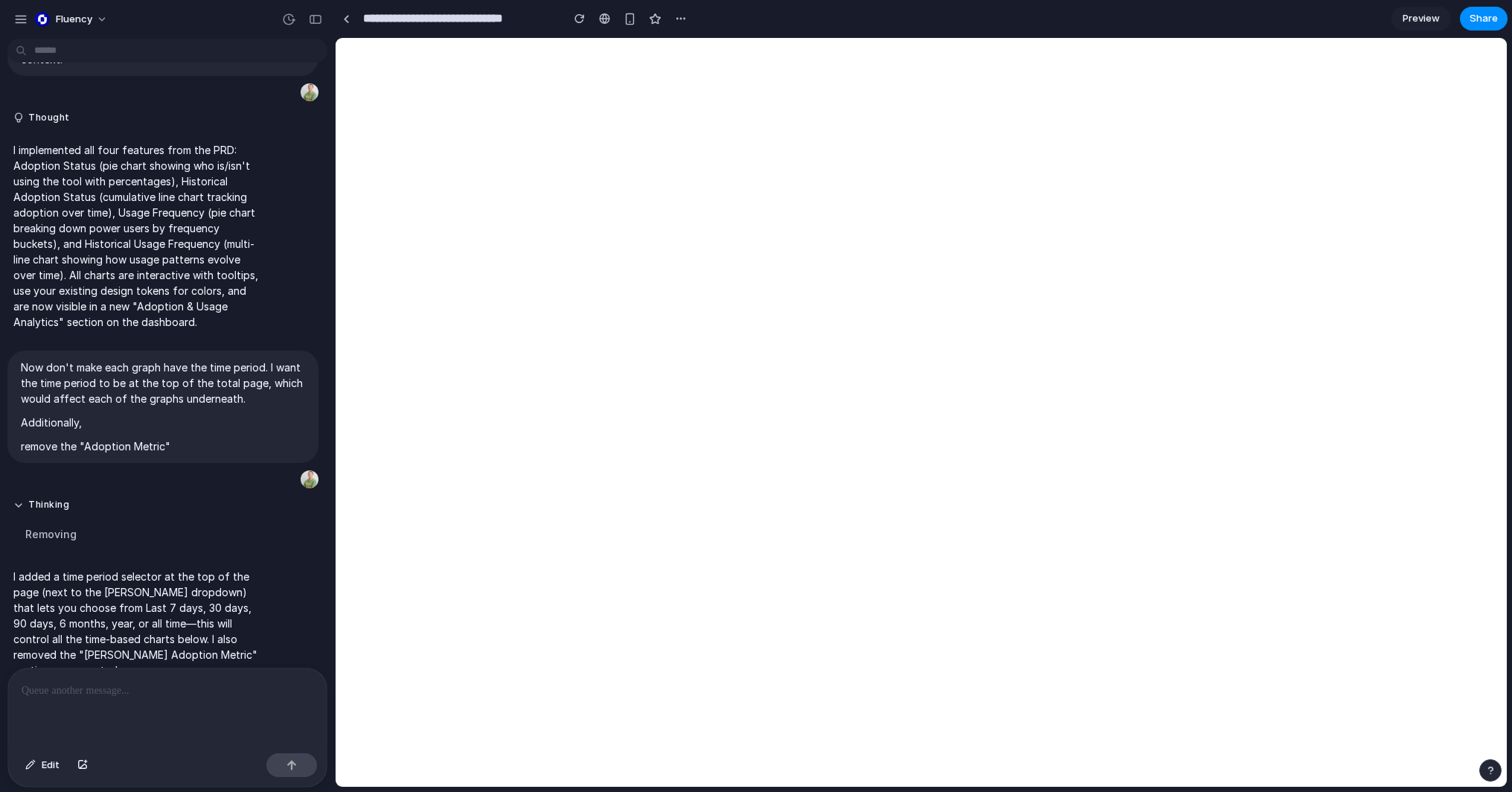
scroll to position [0, 0]
select select "***"
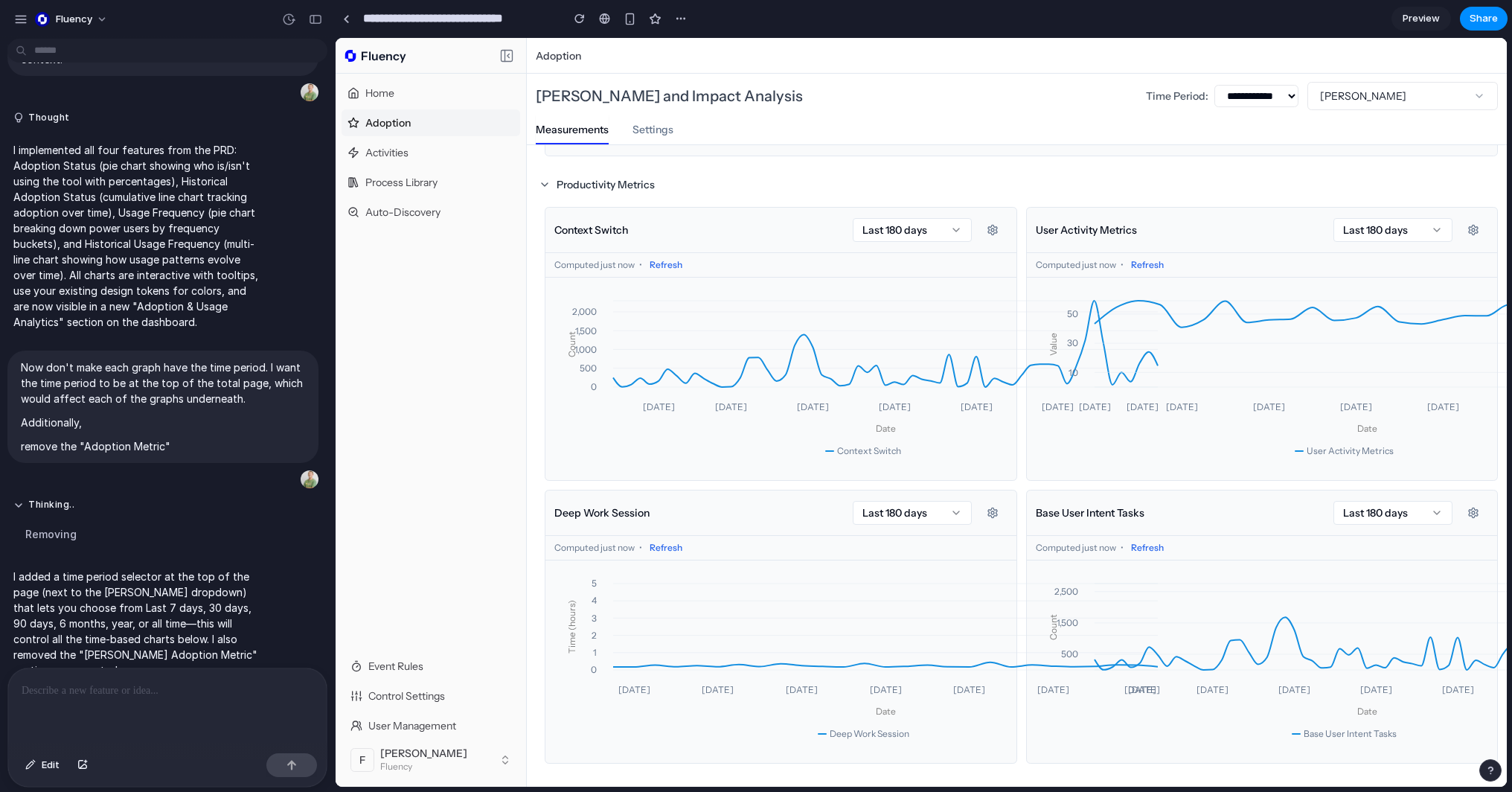
scroll to position [698, 0]
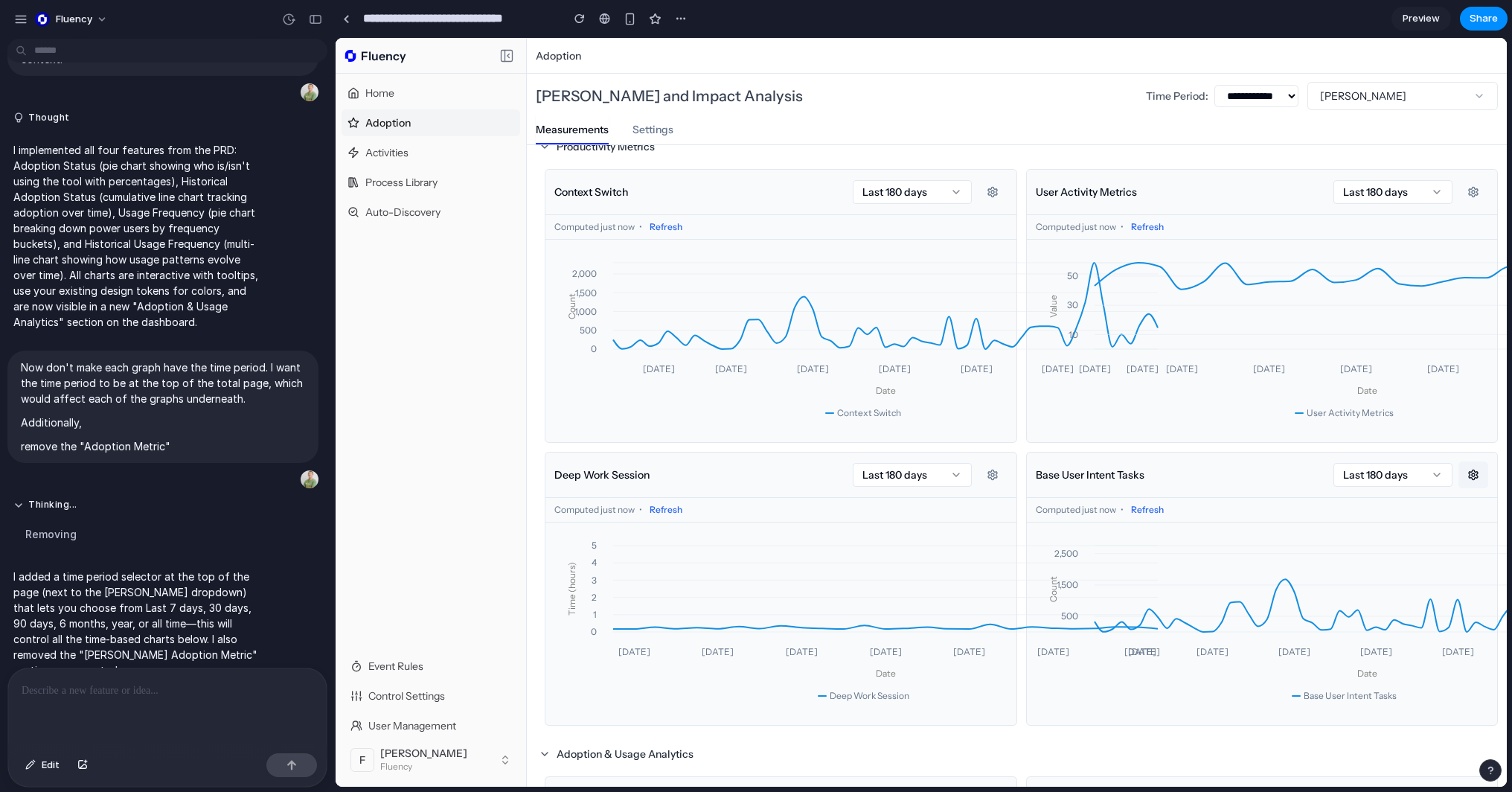
click at [748, 468] on button "button" at bounding box center [1473, 475] width 30 height 27
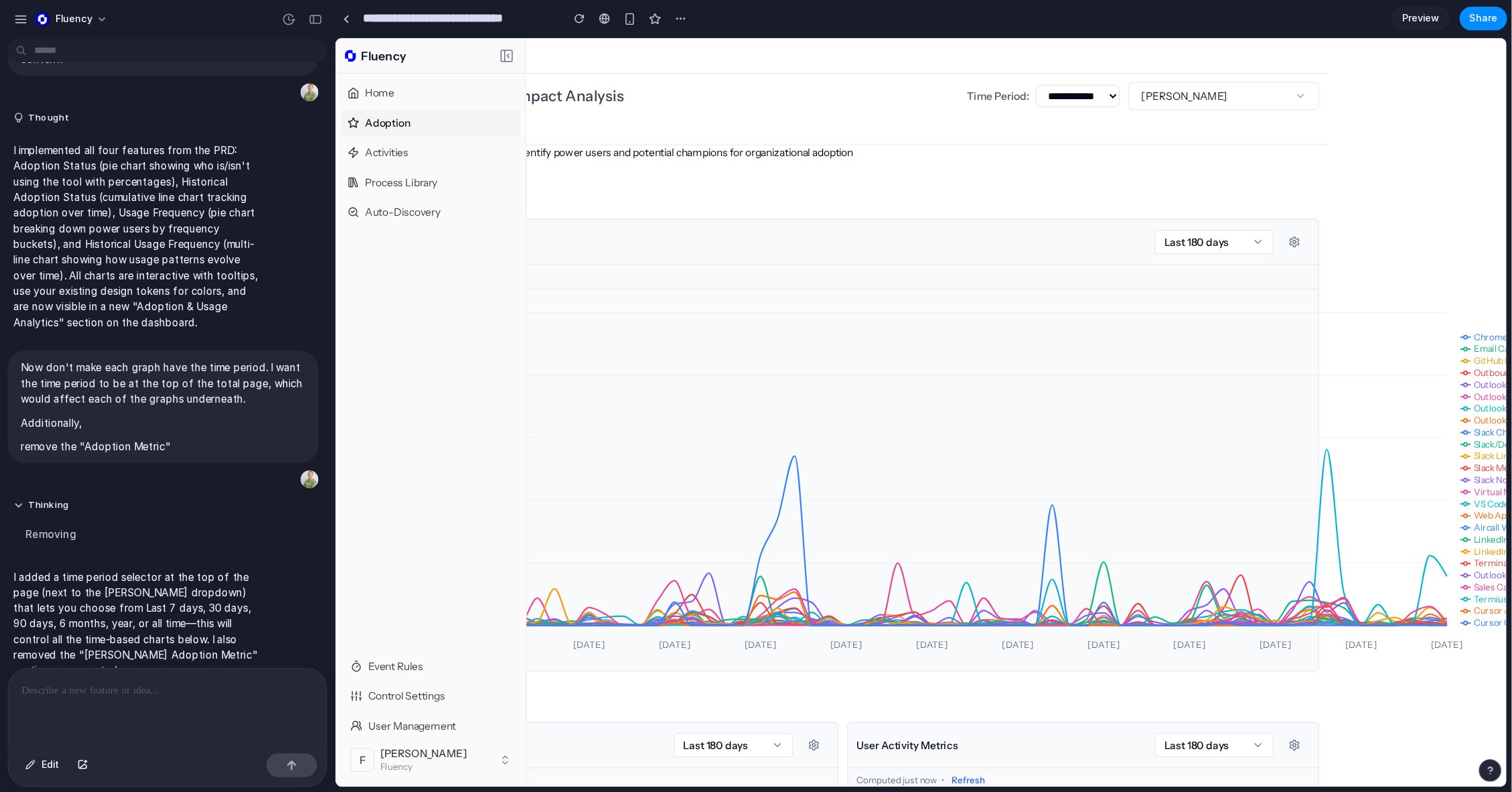
scroll to position [130, 287]
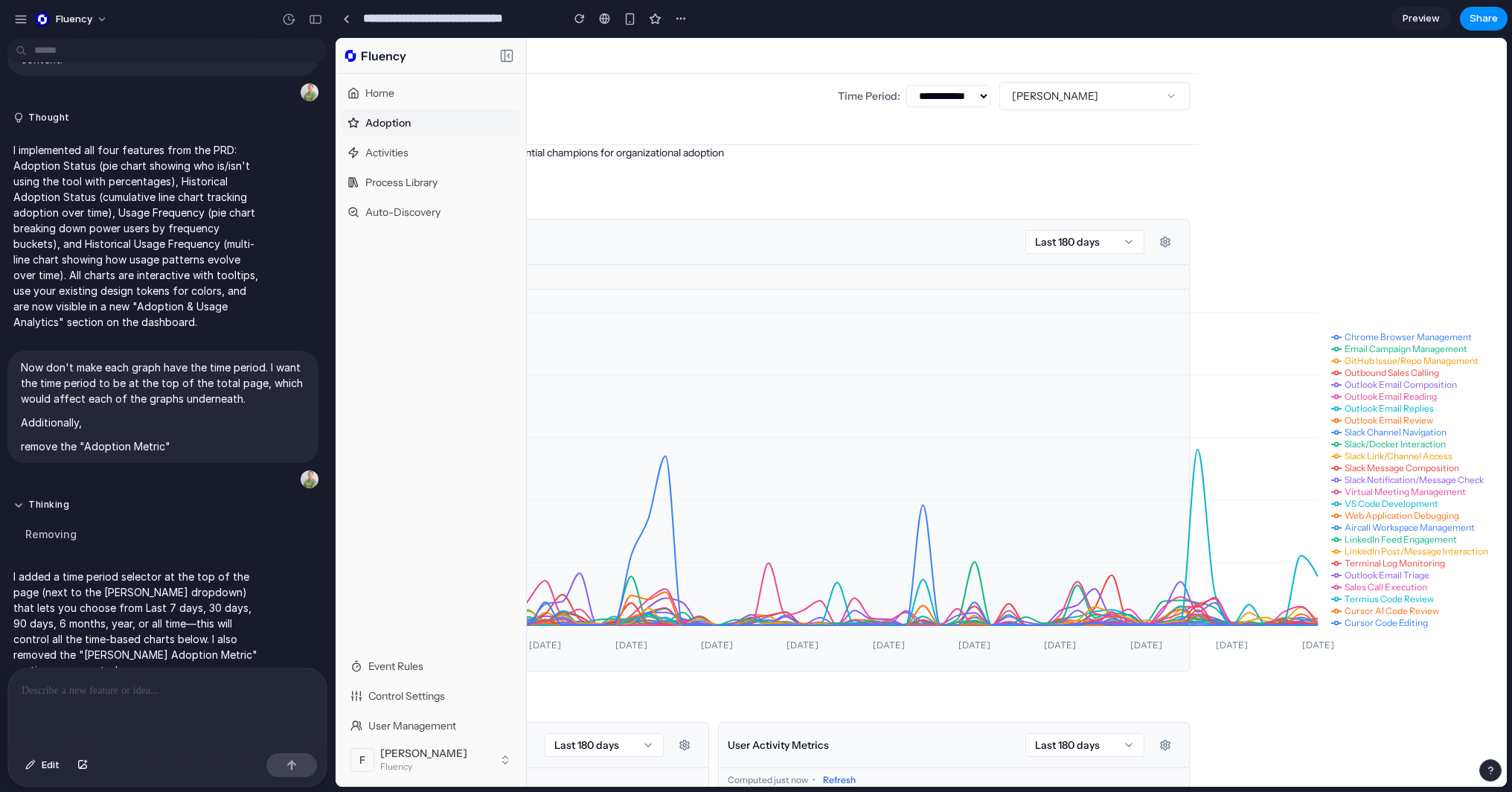
drag, startPoint x: 1149, startPoint y: 502, endPoint x: 1298, endPoint y: 511, distance: 149.3
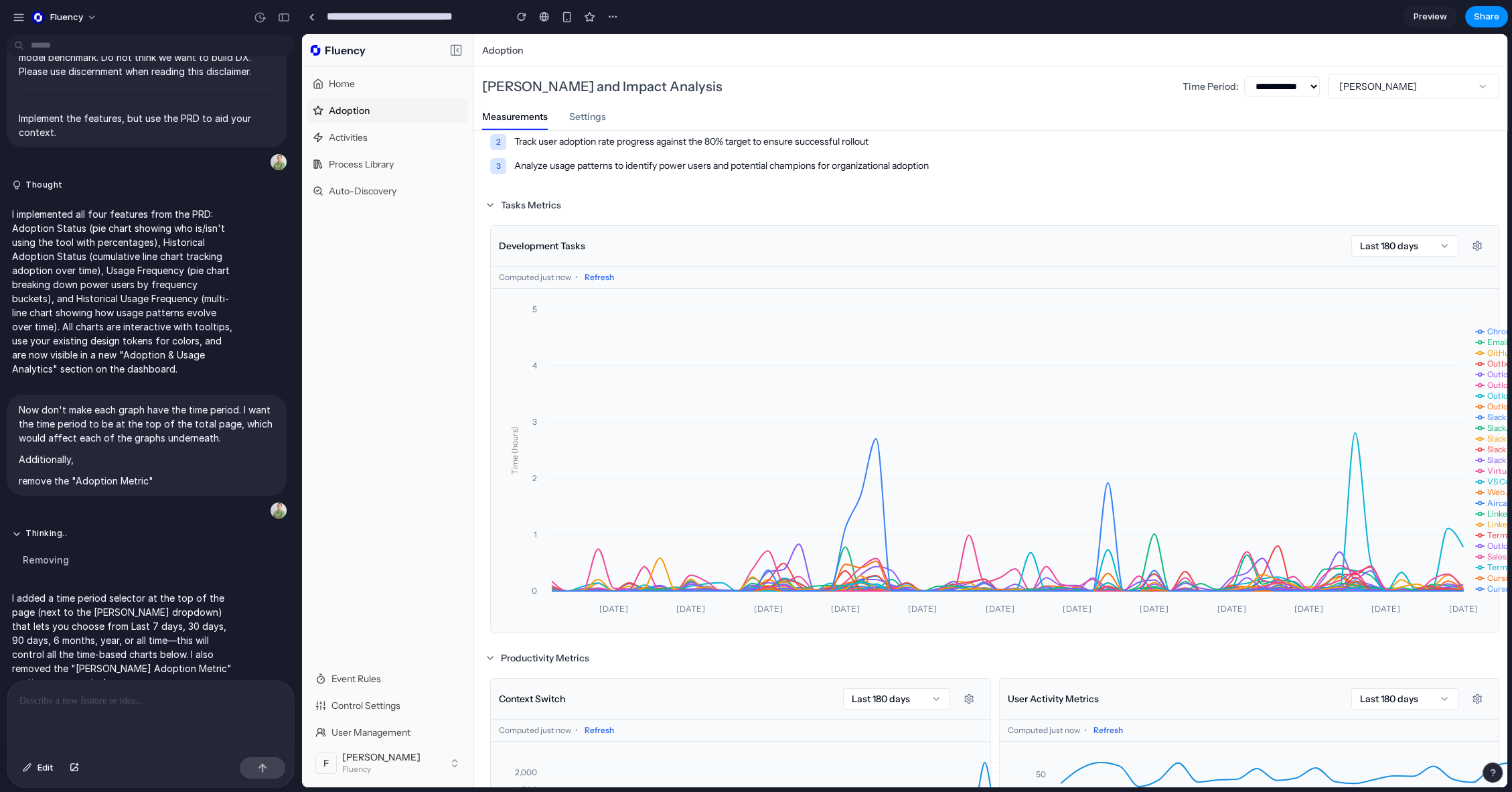
drag, startPoint x: 1244, startPoint y: 382, endPoint x: 873, endPoint y: 340, distance: 373.4
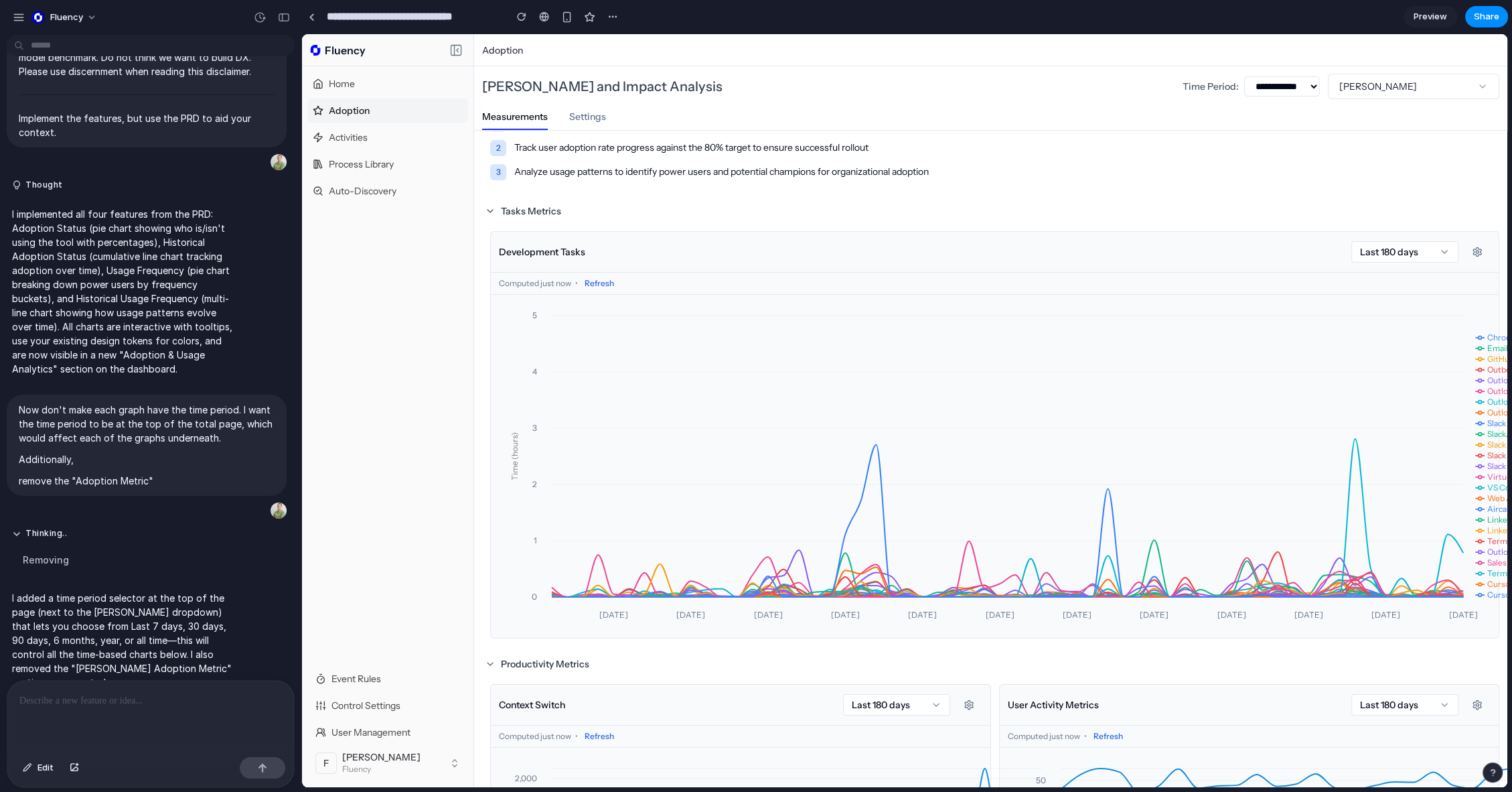
scroll to position [95, 137]
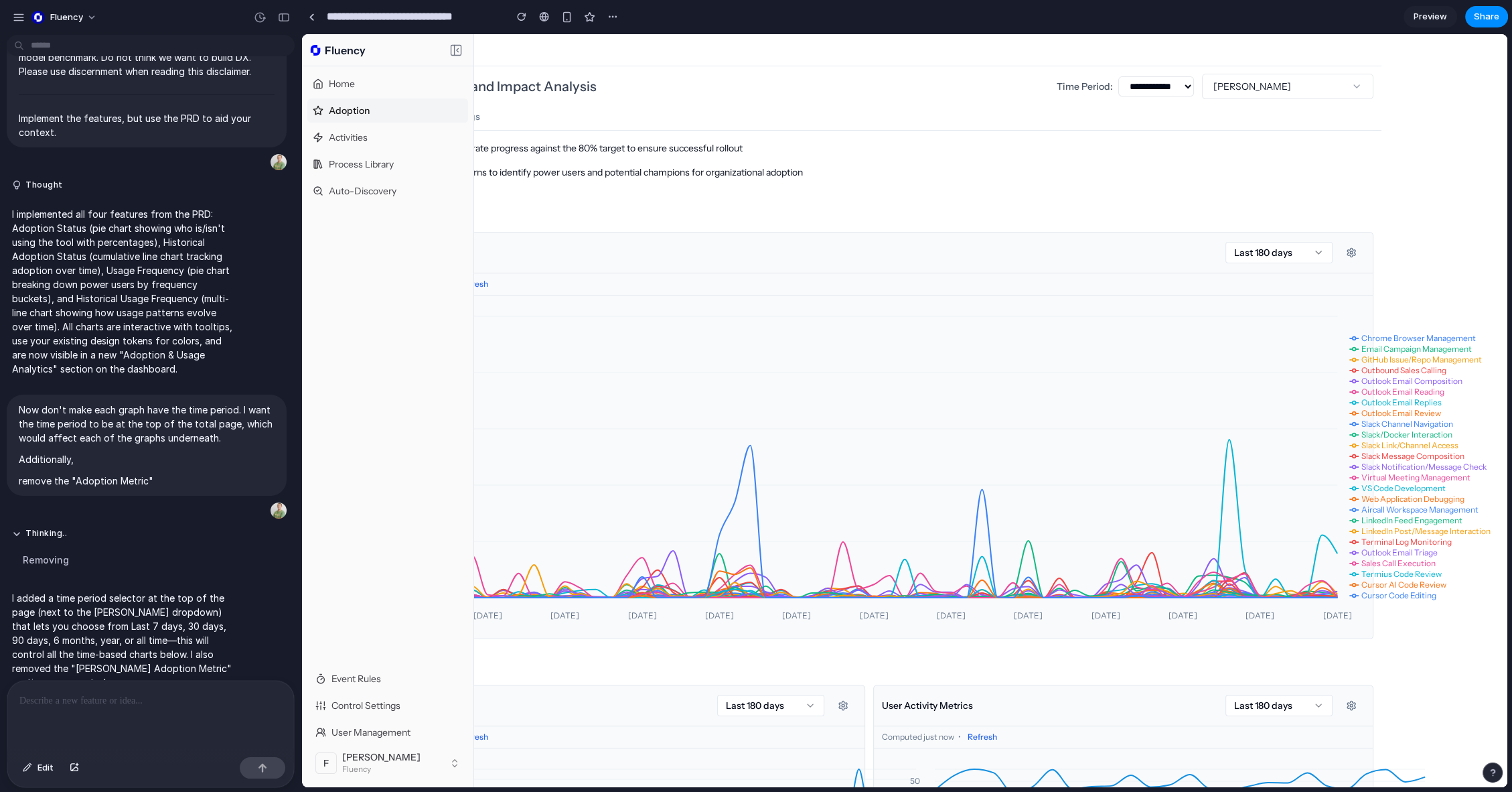
drag, startPoint x: 1199, startPoint y: 514, endPoint x: 1538, endPoint y: 503, distance: 339.2
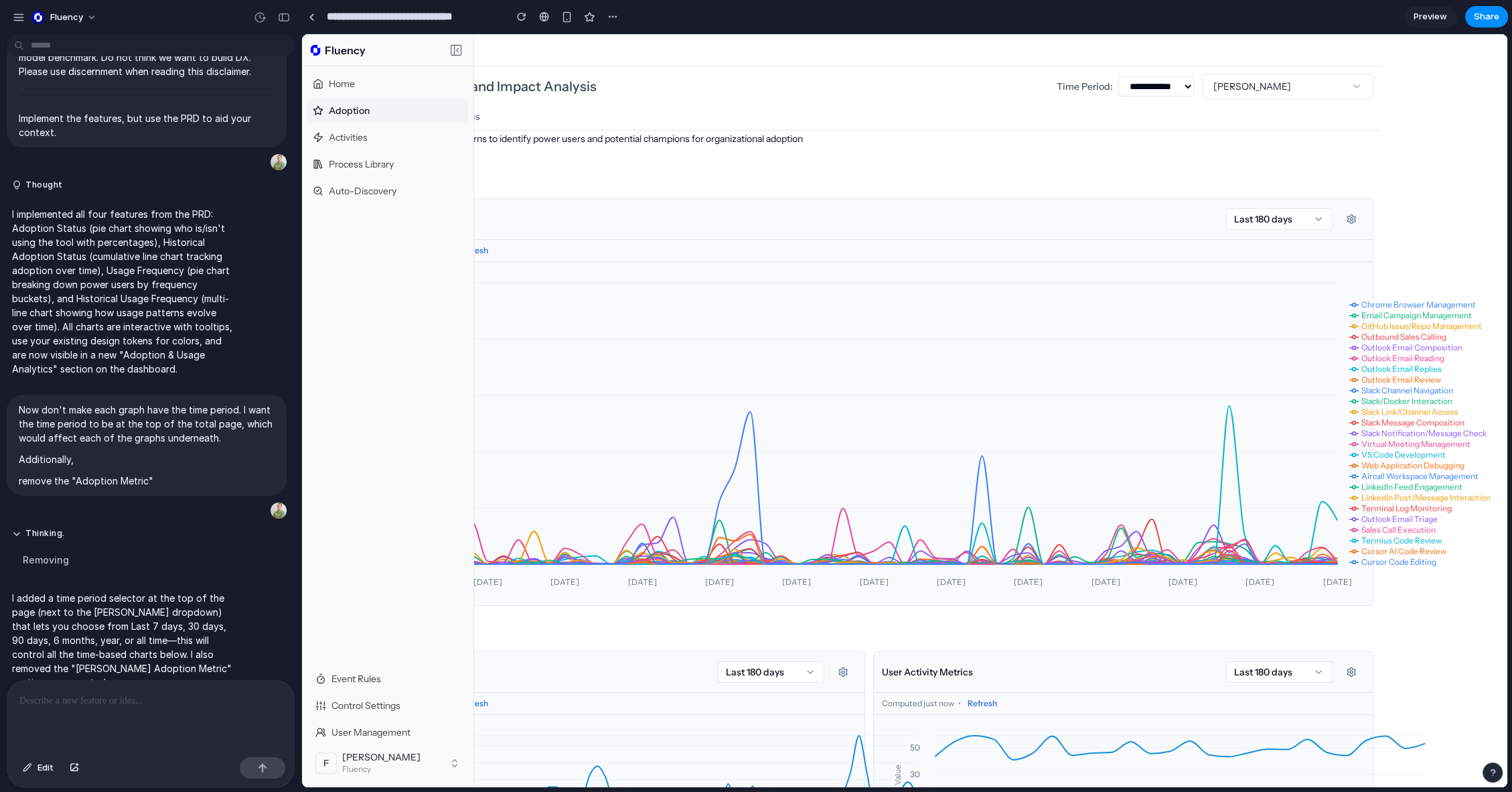
scroll to position [130, 118]
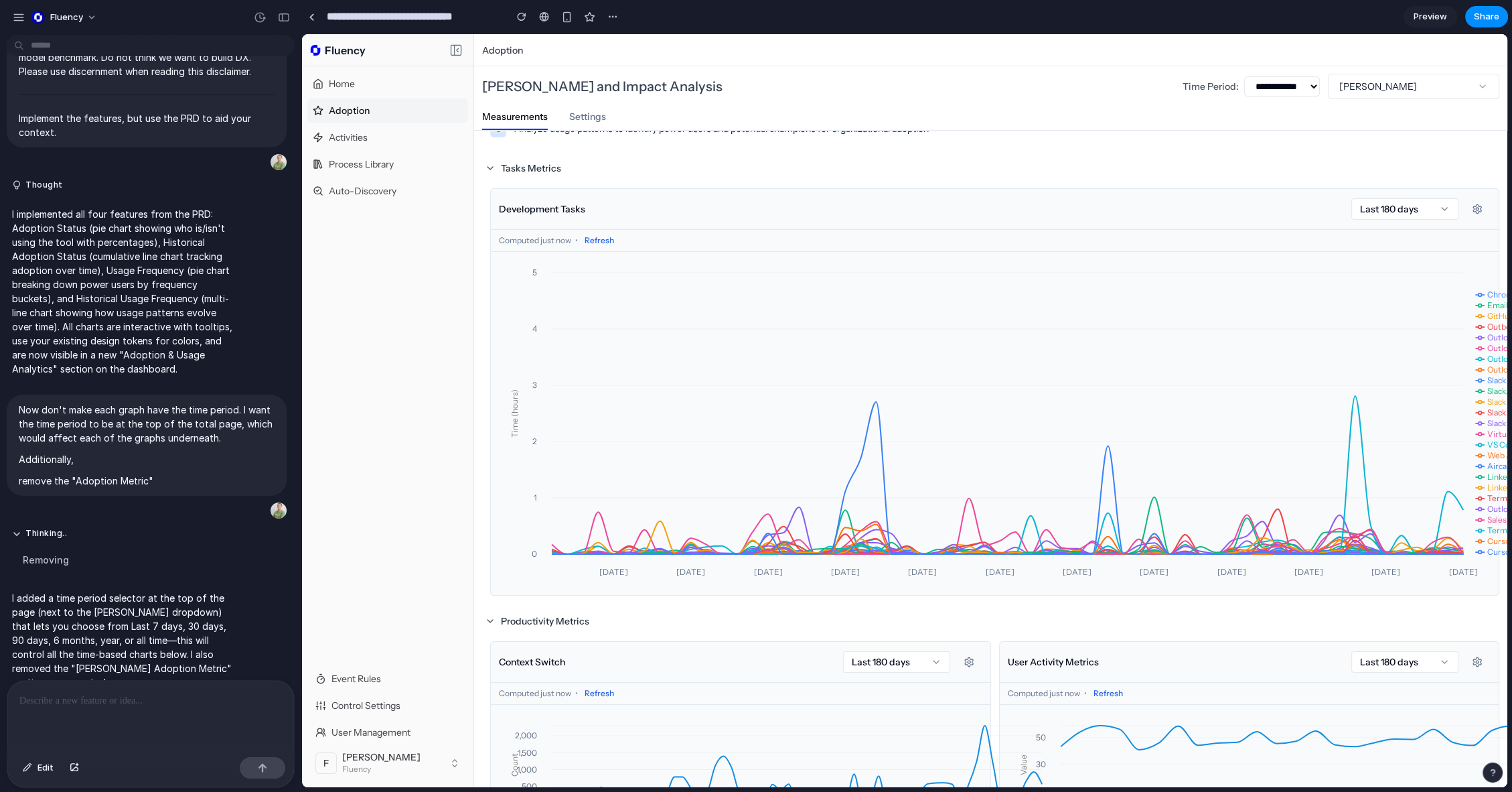
drag, startPoint x: 1134, startPoint y: 452, endPoint x: 807, endPoint y: 478, distance: 328.0
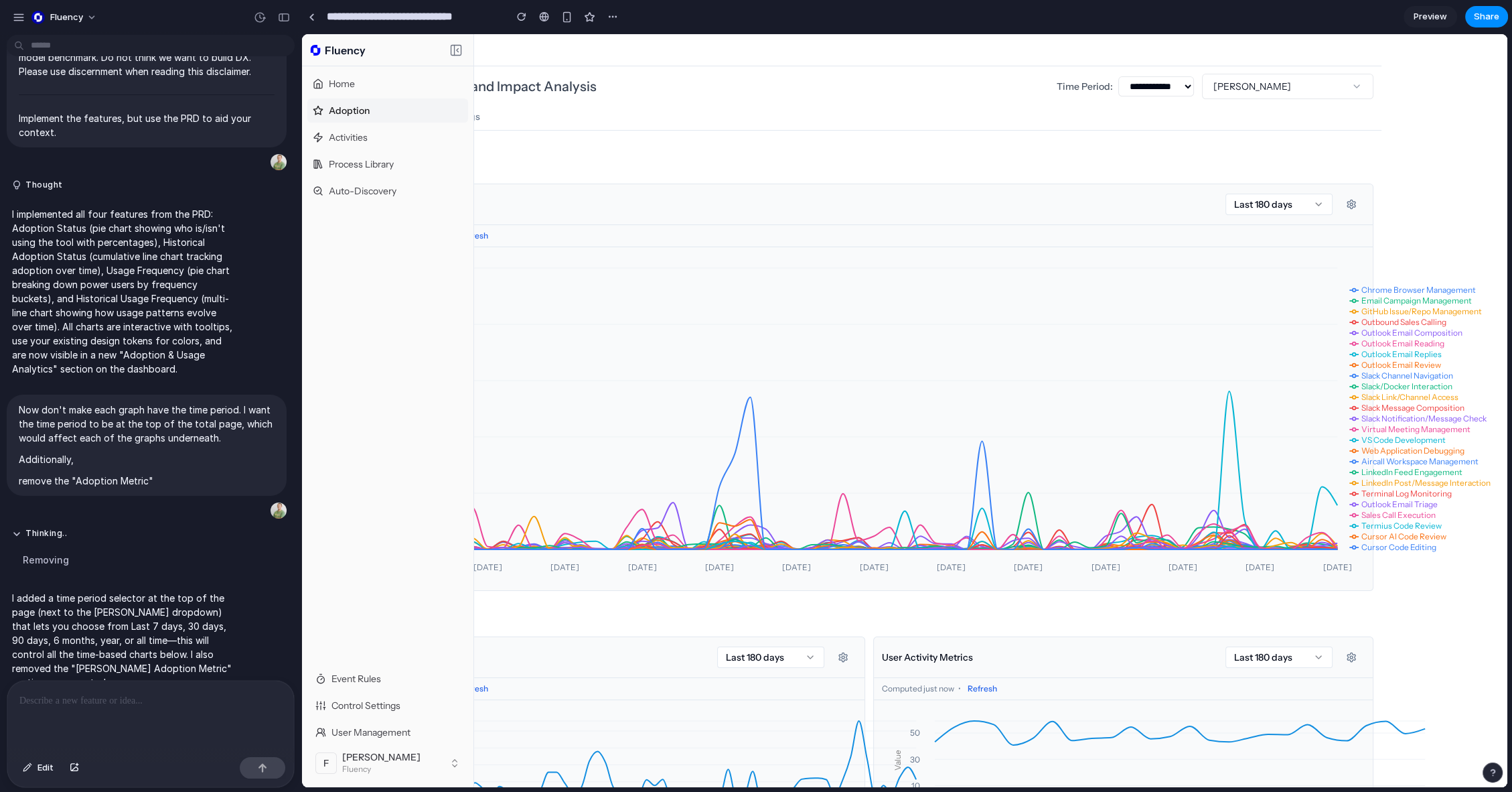
drag, startPoint x: 871, startPoint y: 537, endPoint x: 1094, endPoint y: 538, distance: 223.0
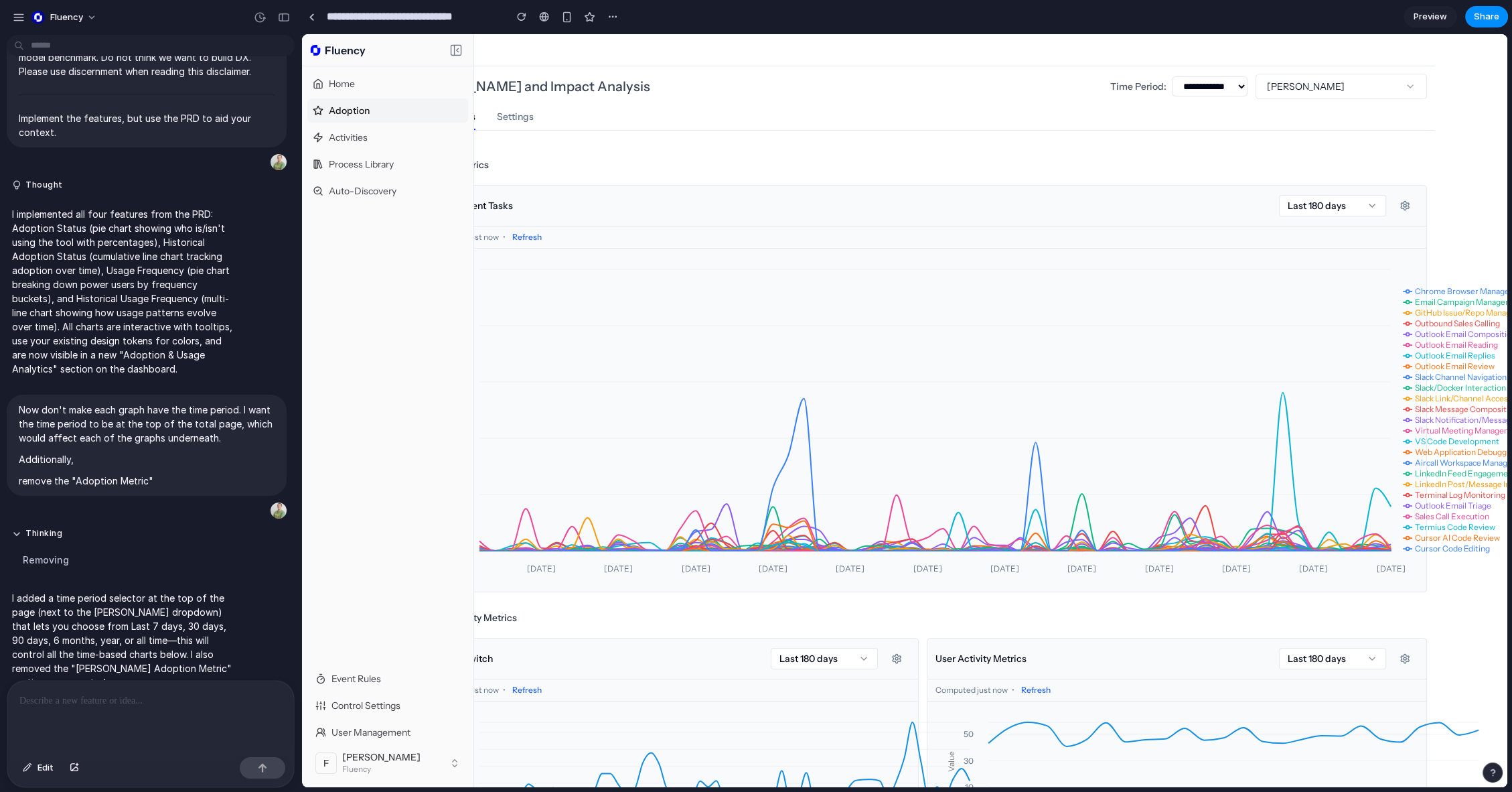
drag, startPoint x: 721, startPoint y: 528, endPoint x: 569, endPoint y: 501, distance: 154.4
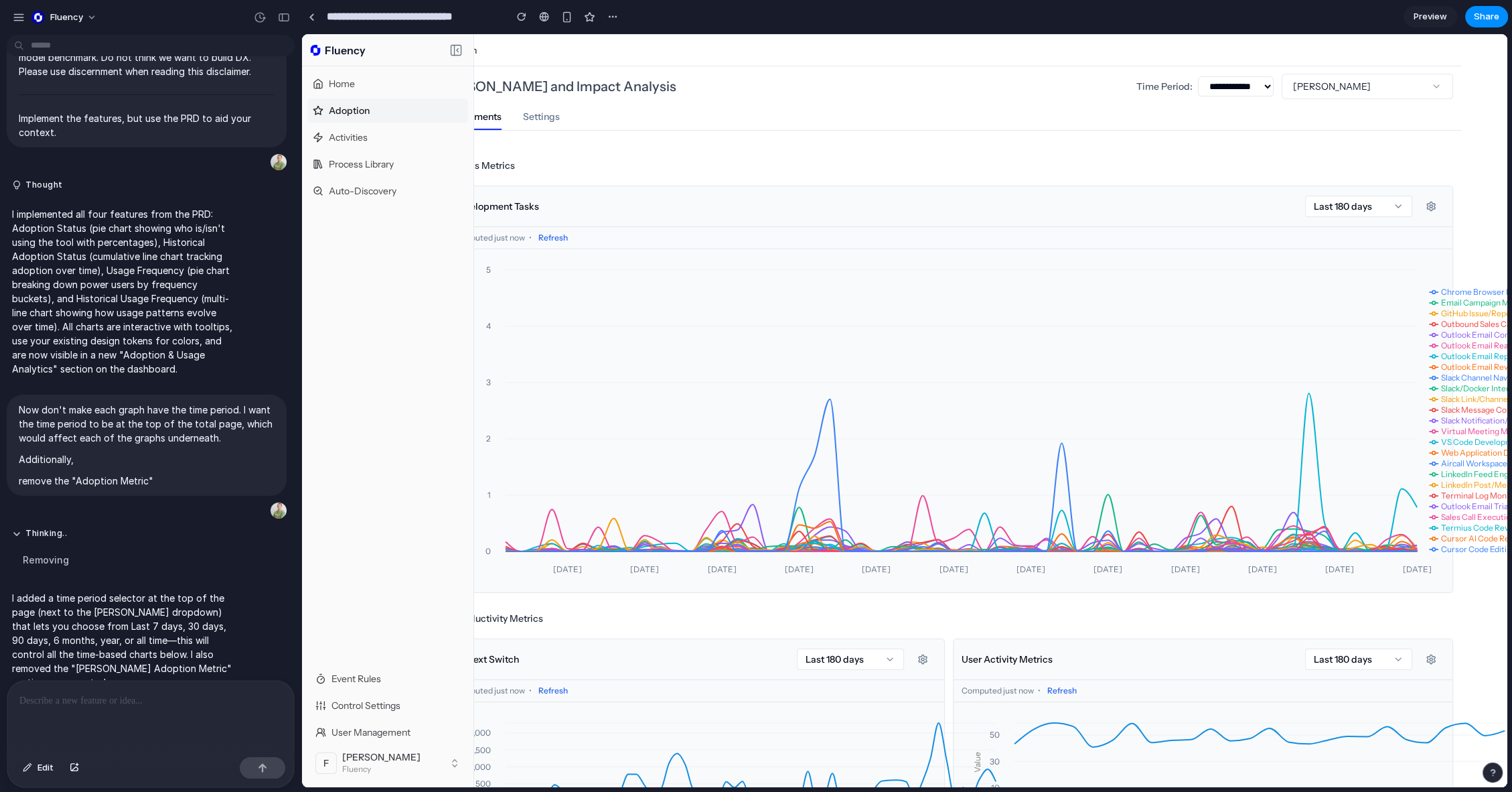
click at [673, 407] on icon "[DATE] [DATE] [DATE] [DATE] [DATE] [DATE] [DATE] [DATE] [DATE] [DATE] [DATE] [D…" at bounding box center [1021, 420] width 1131 height 321
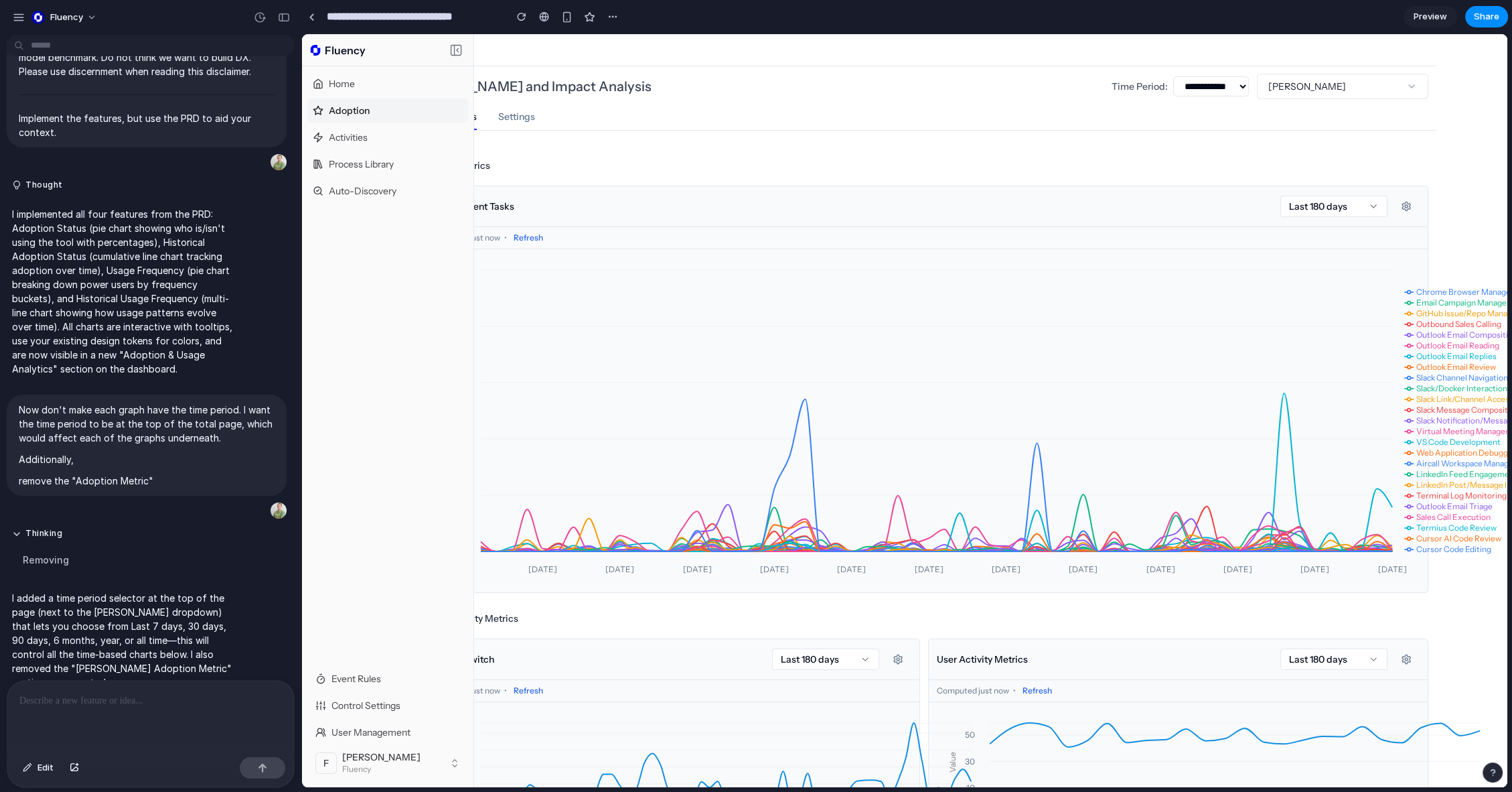
scroll to position [142, 137]
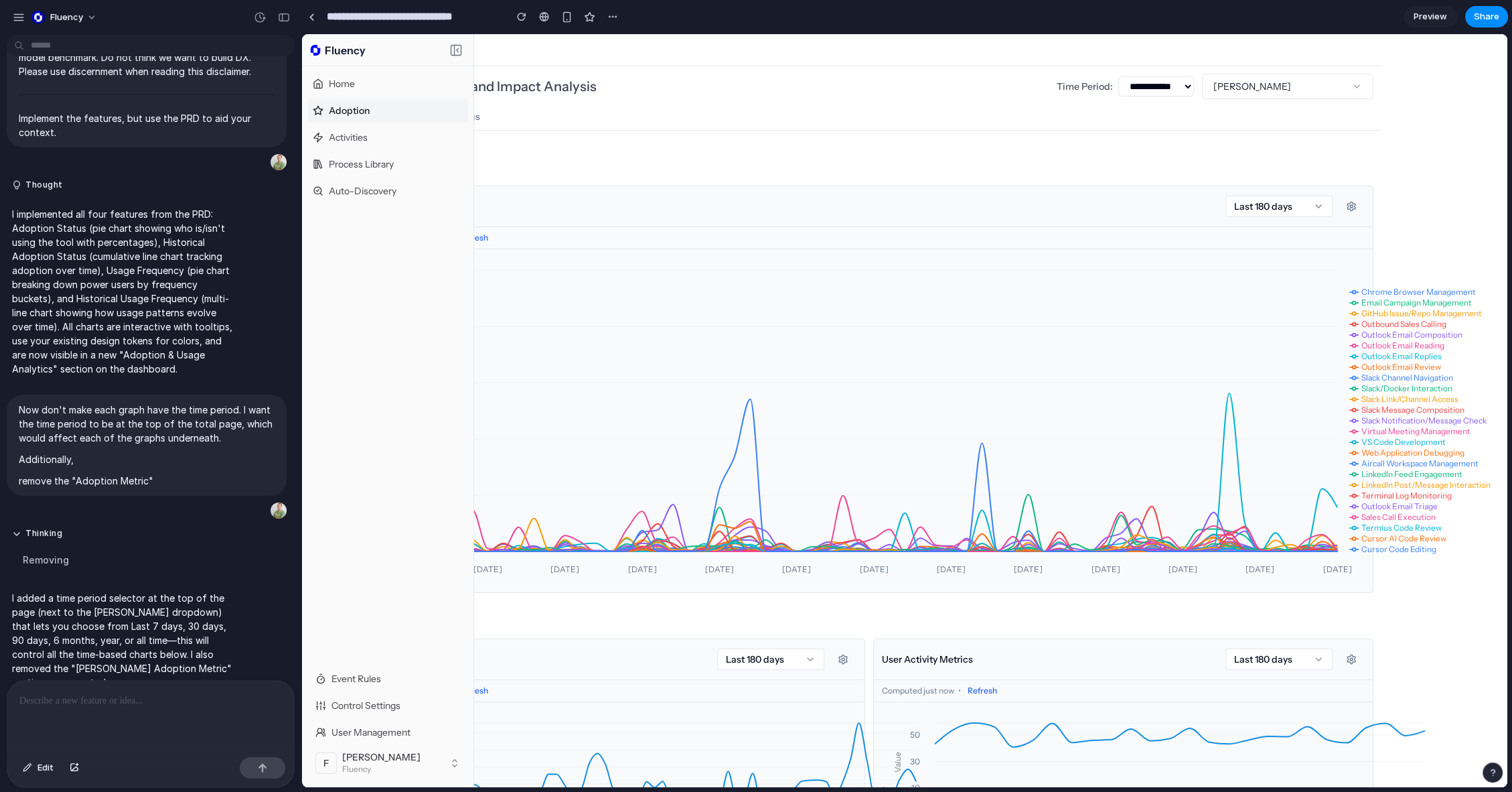
drag, startPoint x: 891, startPoint y: 512, endPoint x: 1093, endPoint y: 509, distance: 202.0
click at [655, 210] on div "Development Tasks Last 180 days" at bounding box center [868, 206] width 1007 height 41
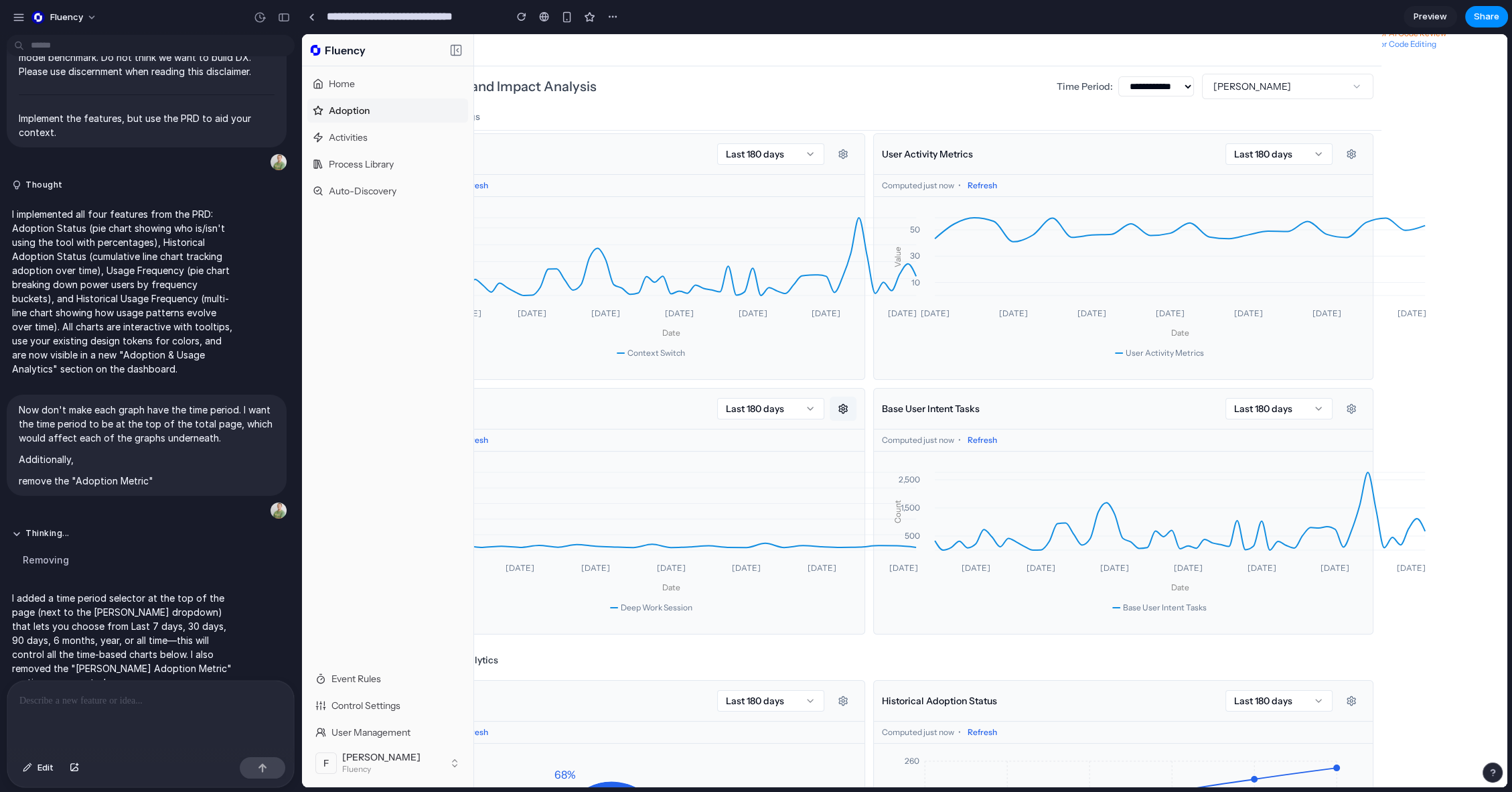
scroll to position [1088, 137]
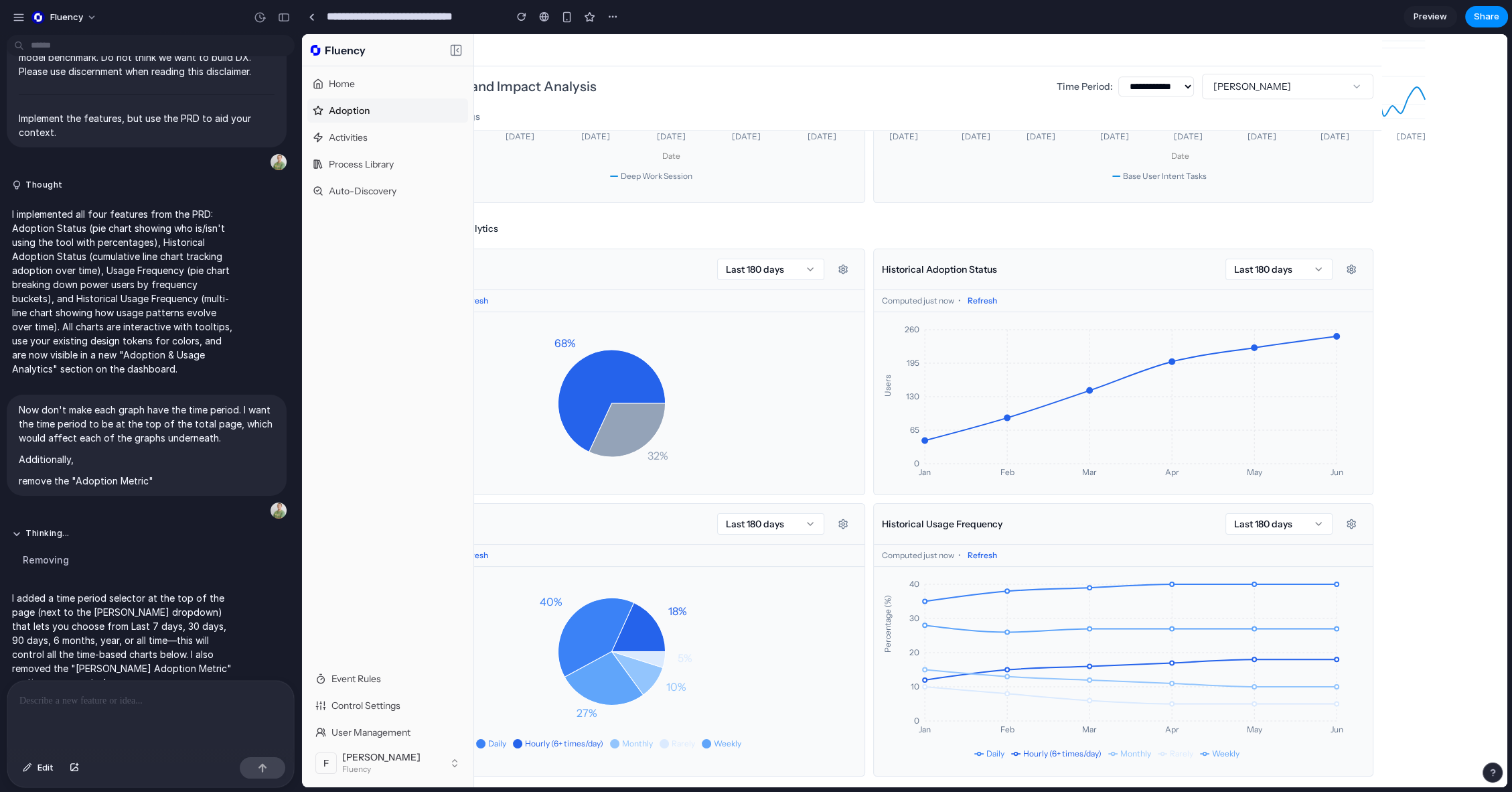
click at [157, 712] on div at bounding box center [150, 717] width 287 height 71
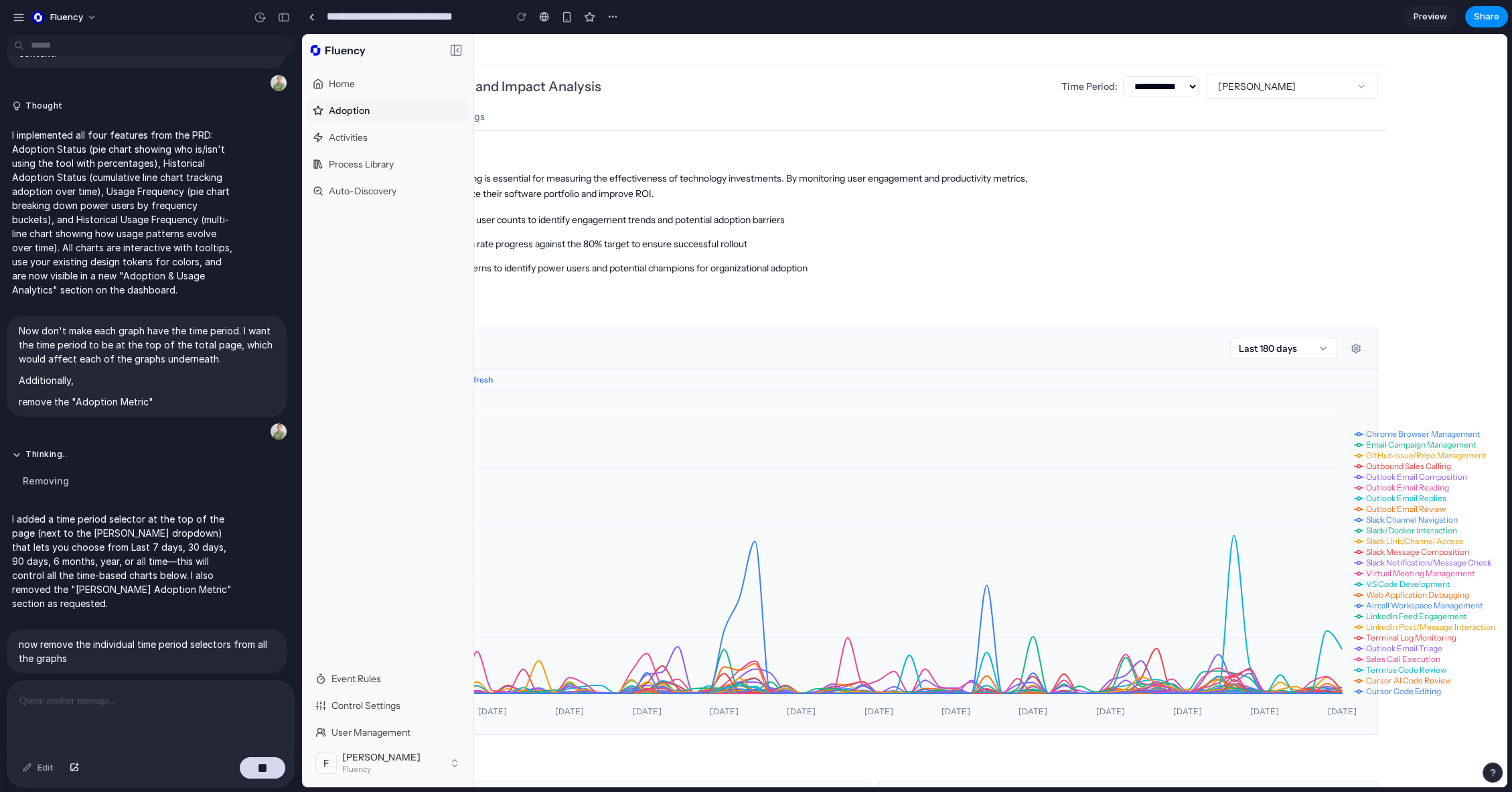
scroll to position [0, 0]
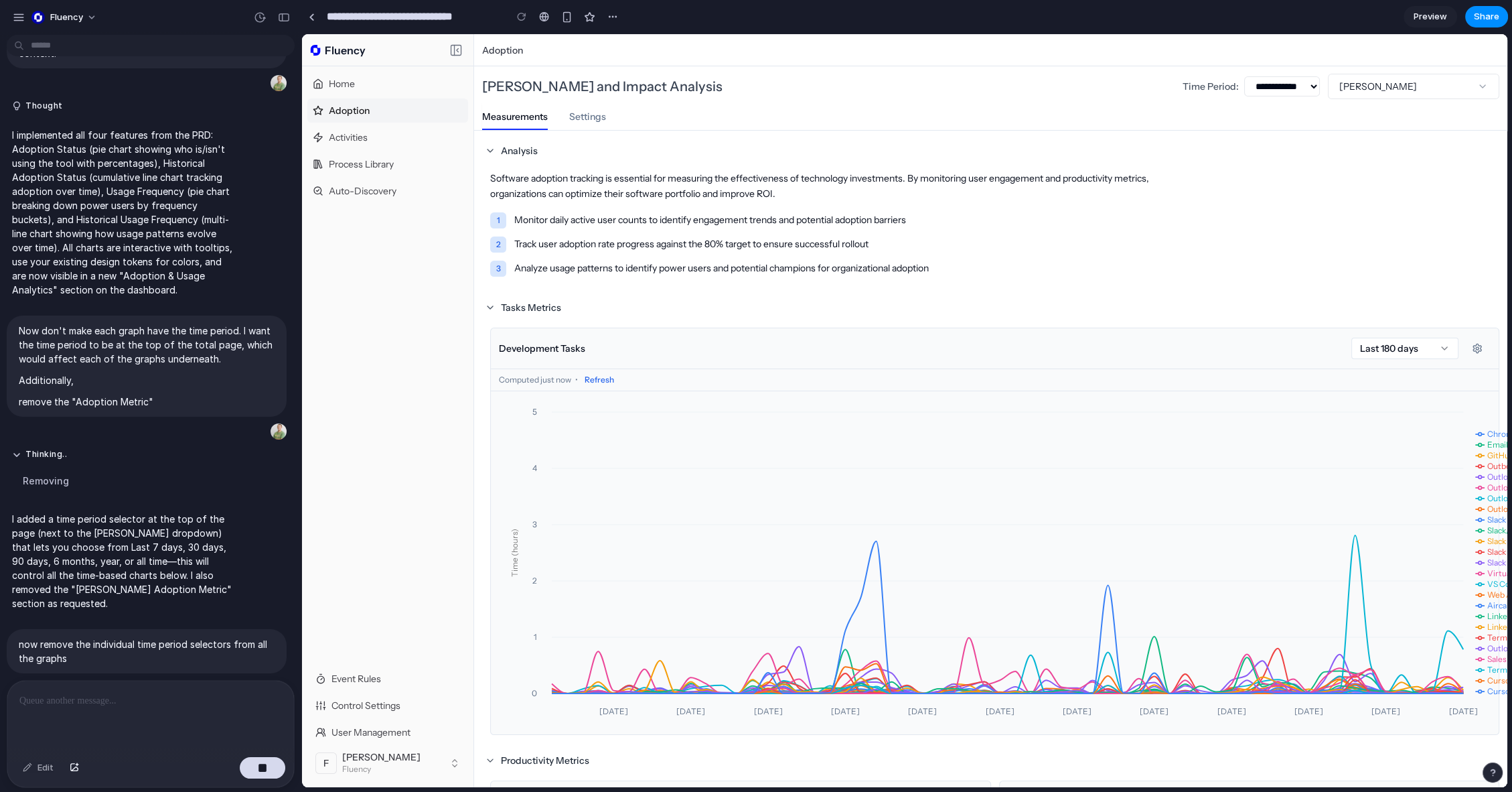
drag, startPoint x: 1022, startPoint y: 294, endPoint x: 809, endPoint y: 301, distance: 213.1
click at [673, 88] on select "**********" at bounding box center [1281, 86] width 75 height 20
click at [673, 239] on div "2 Track user adoption rate progress against the 80% target to ensure successful…" at bounding box center [832, 244] width 686 height 16
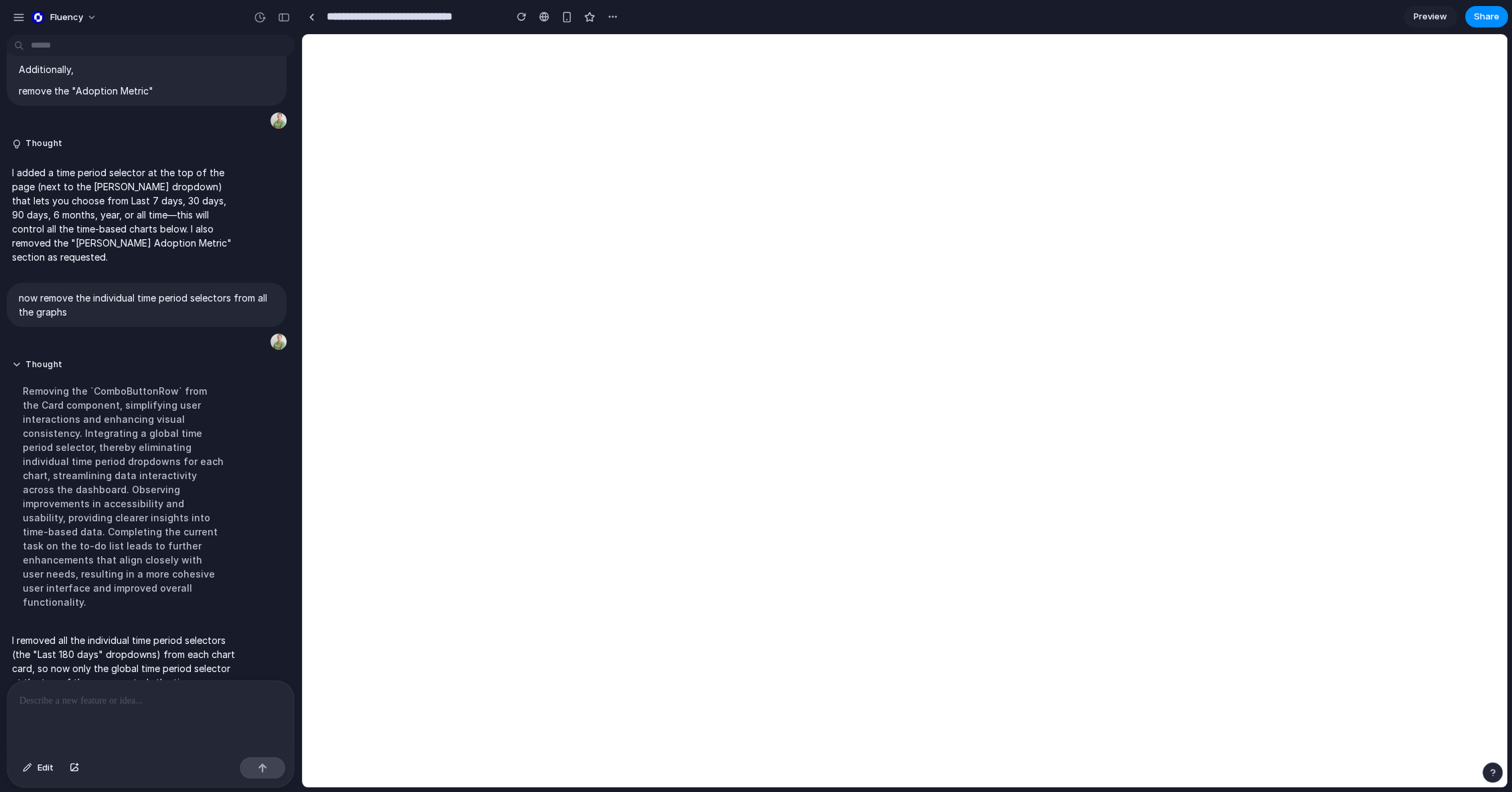
select select "***"
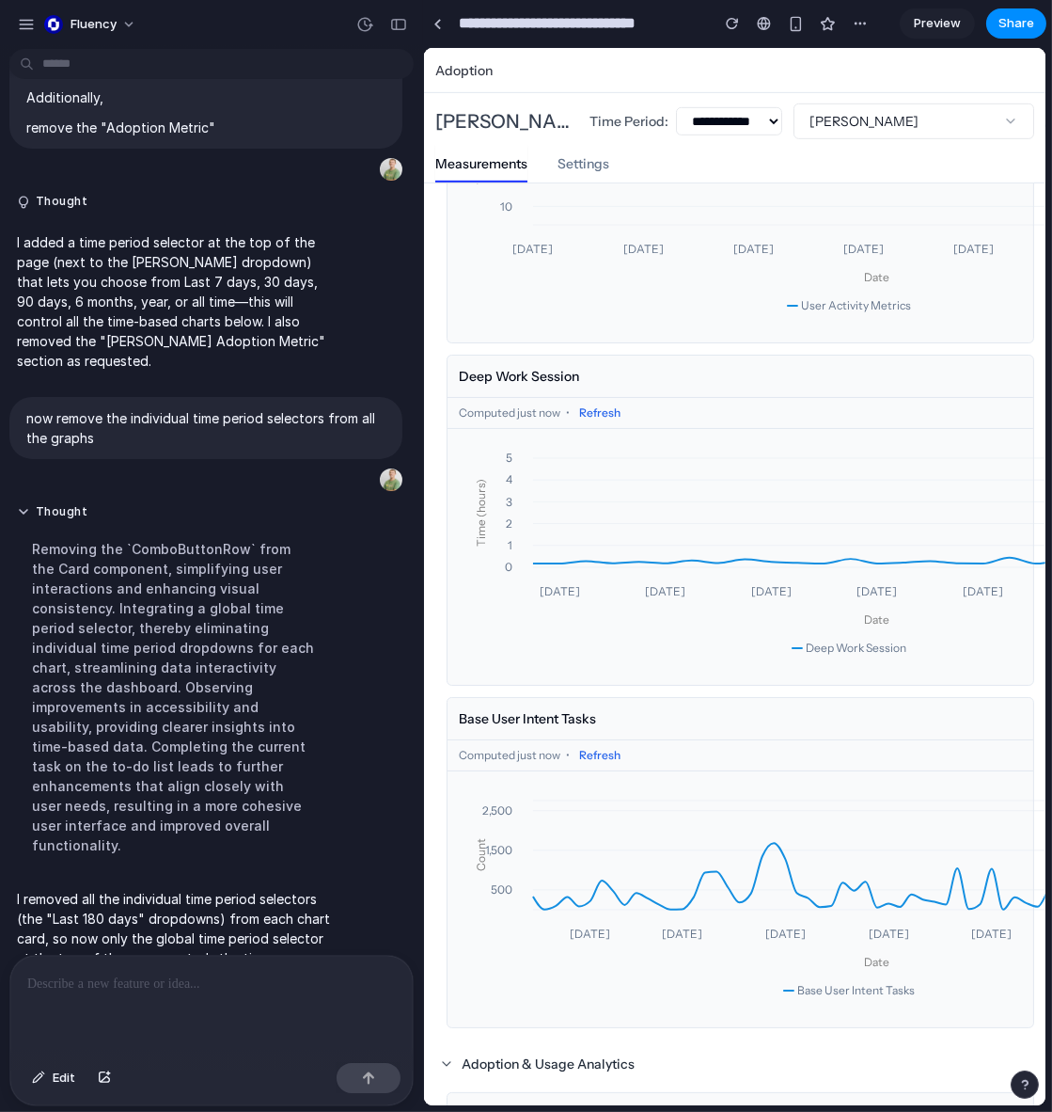
scroll to position [1856, 0]
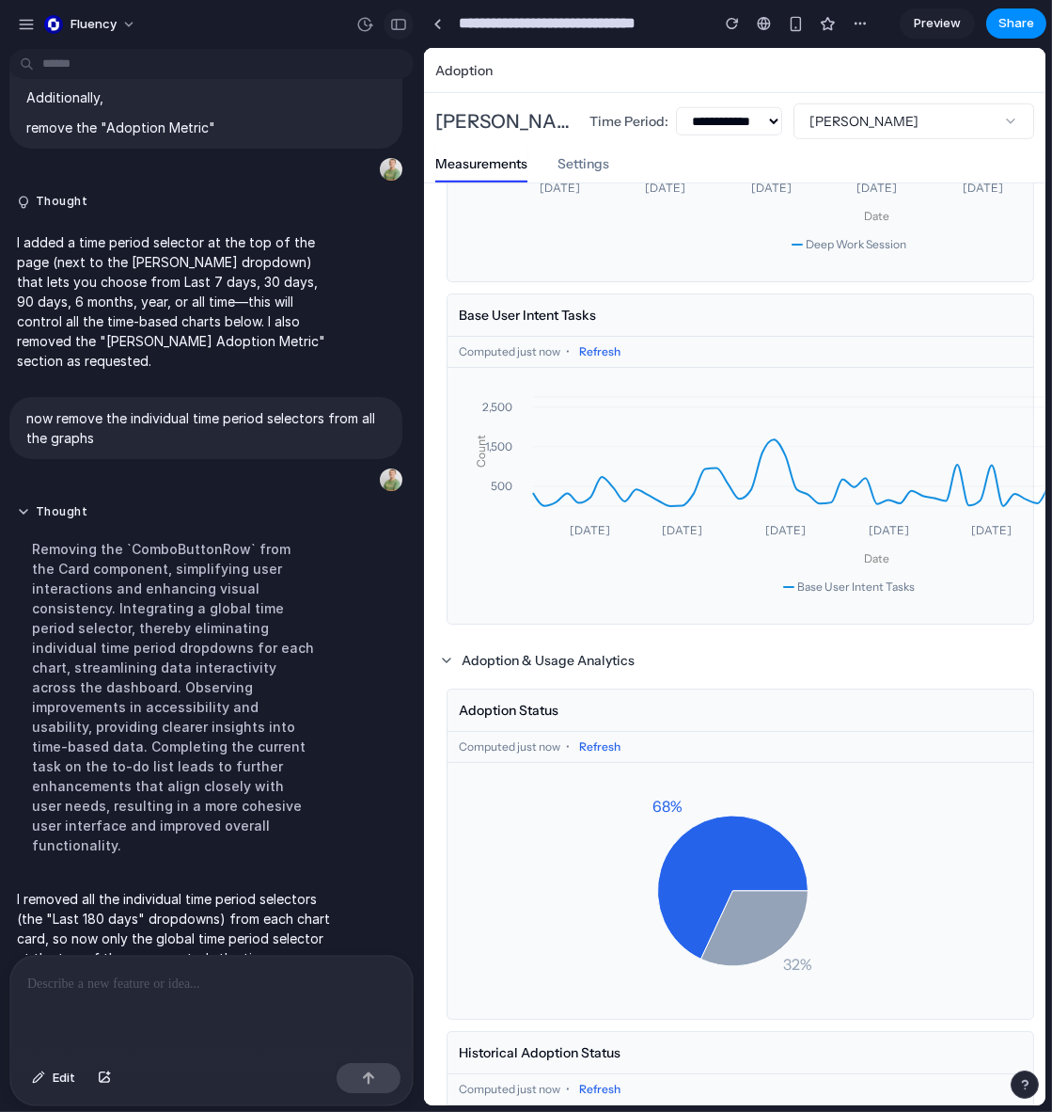
click at [403, 18] on div "button" at bounding box center [398, 24] width 17 height 13
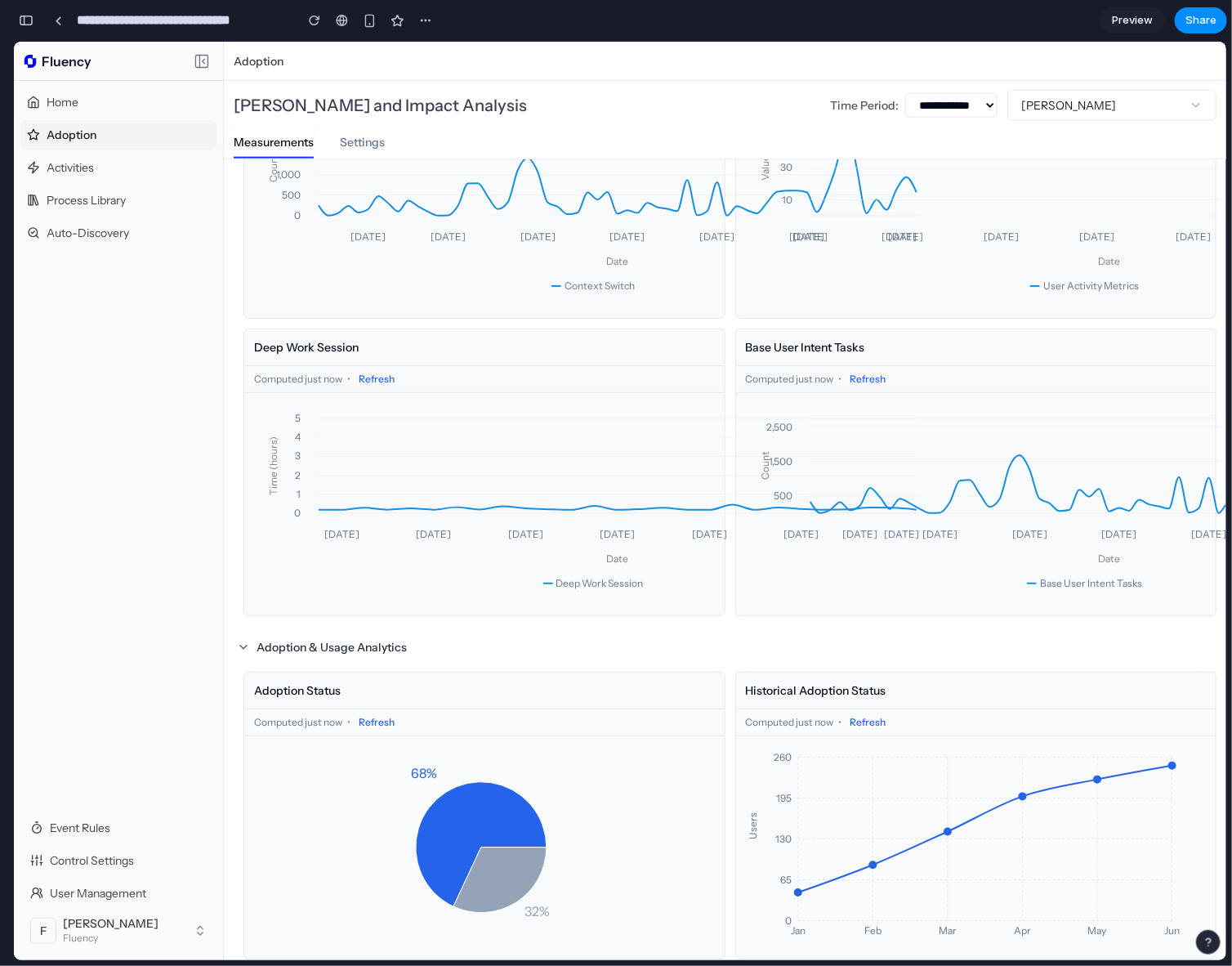
scroll to position [1261, 0]
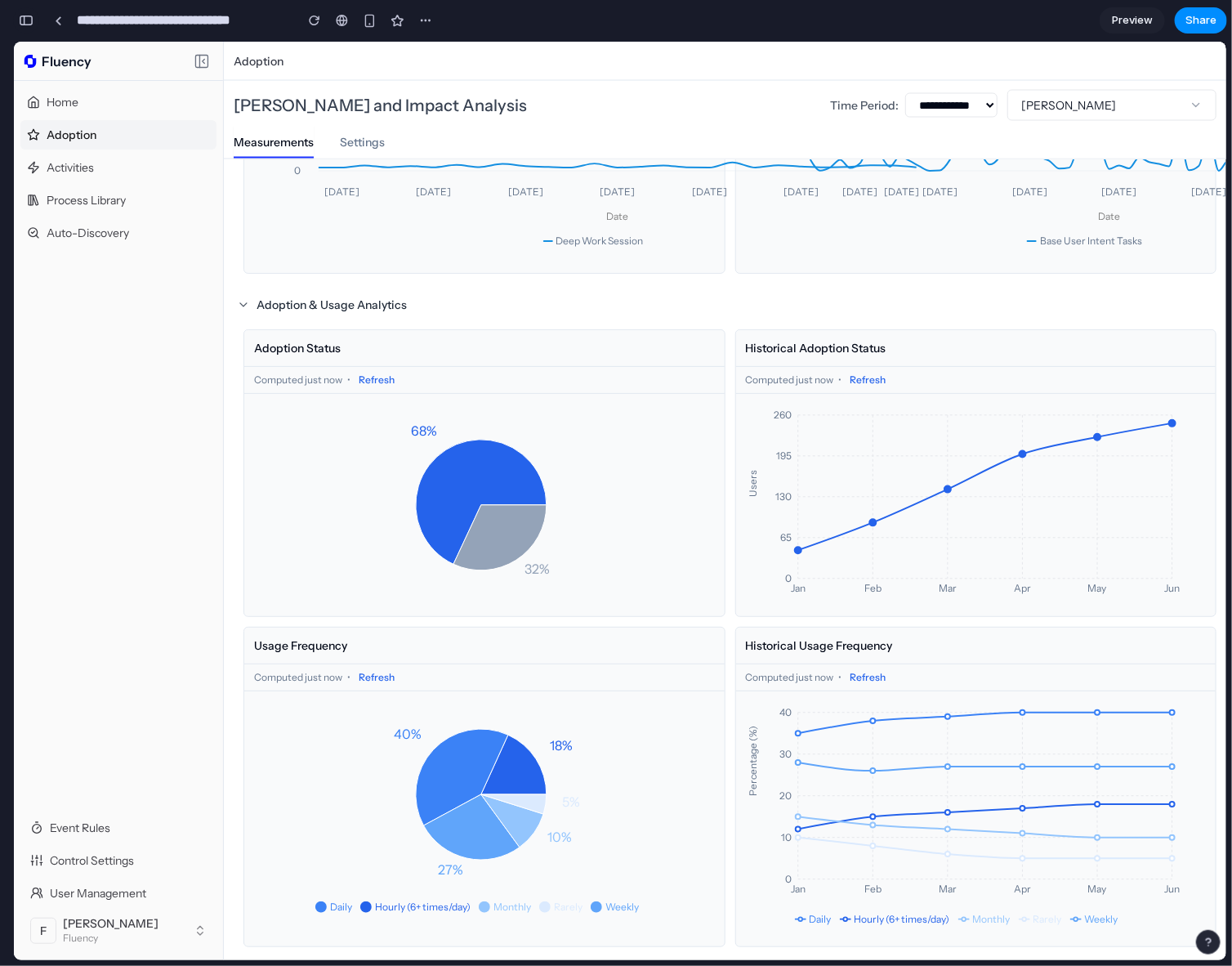
click at [33, 21] on div "button" at bounding box center [26, 20] width 15 height 11
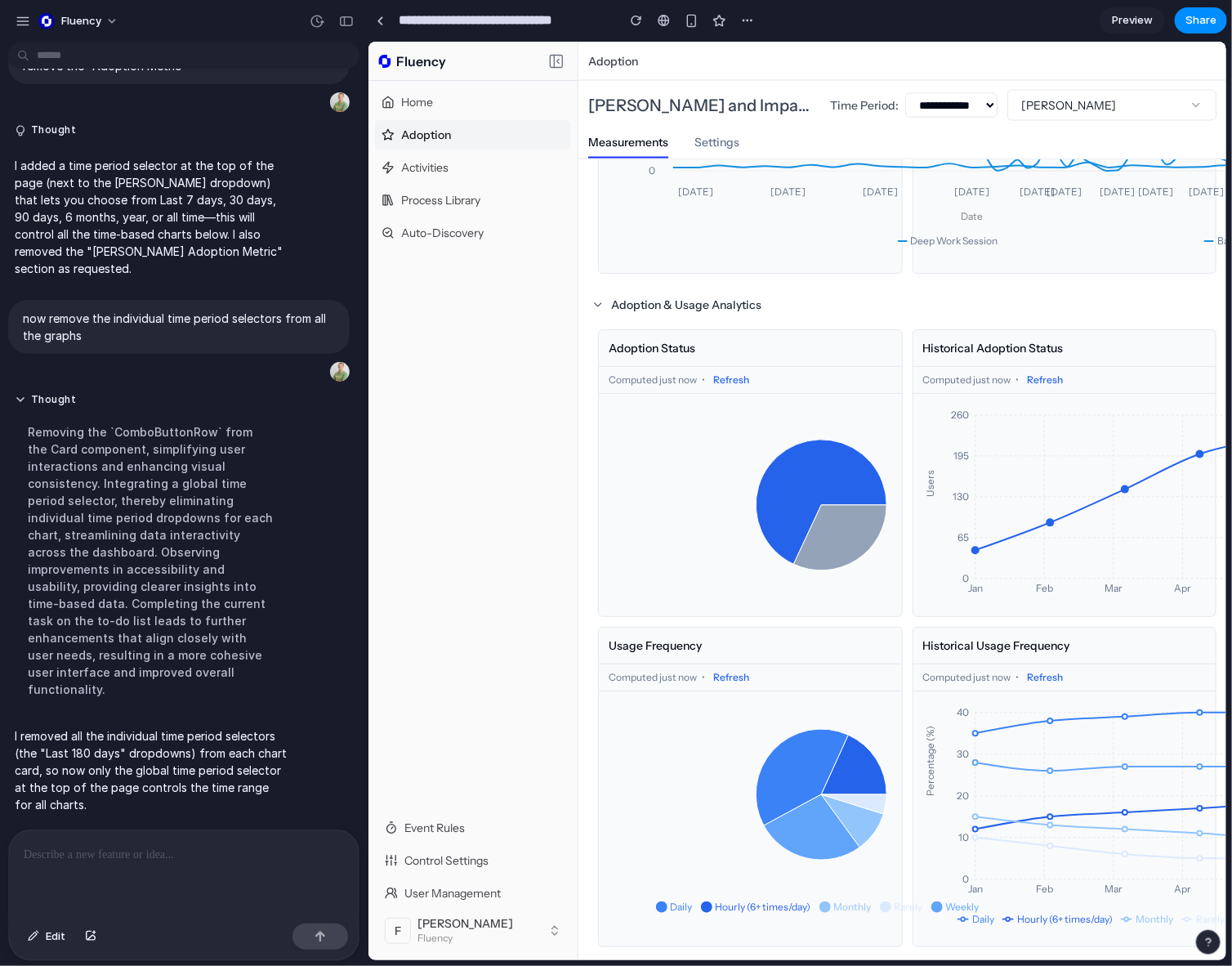
scroll to position [6990, 0]
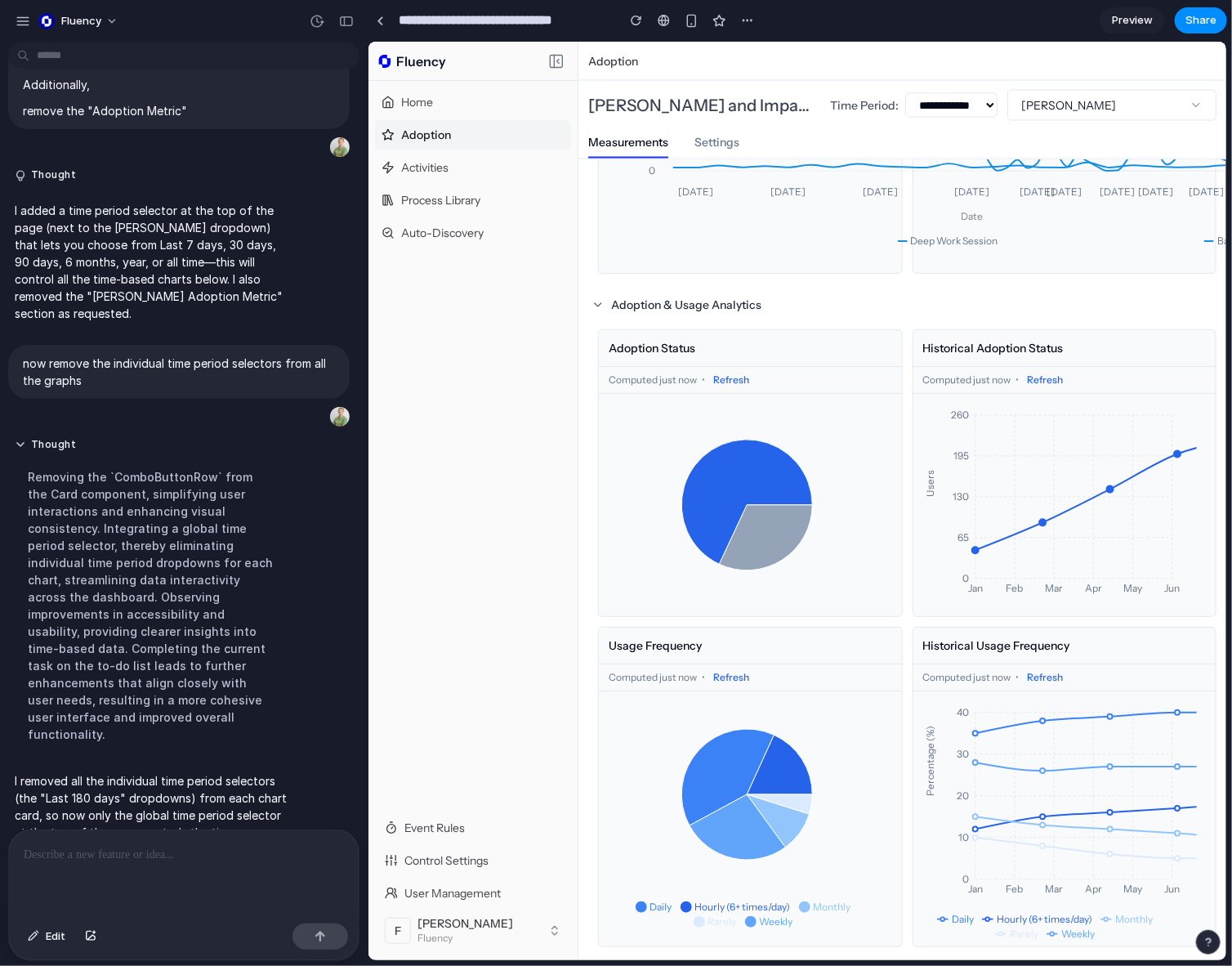
click at [118, 863] on div at bounding box center [183, 874] width 350 height 87
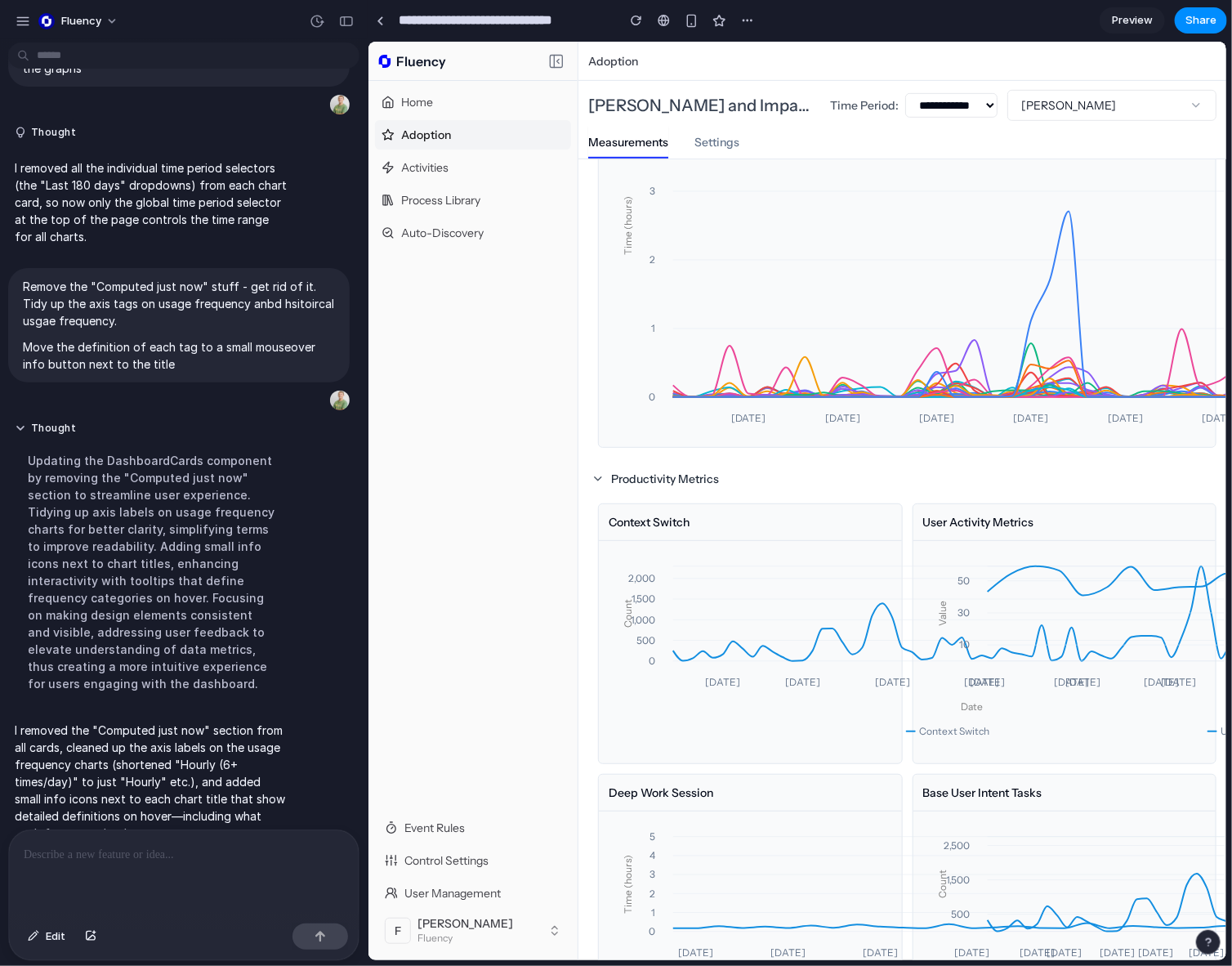
scroll to position [1127, 0]
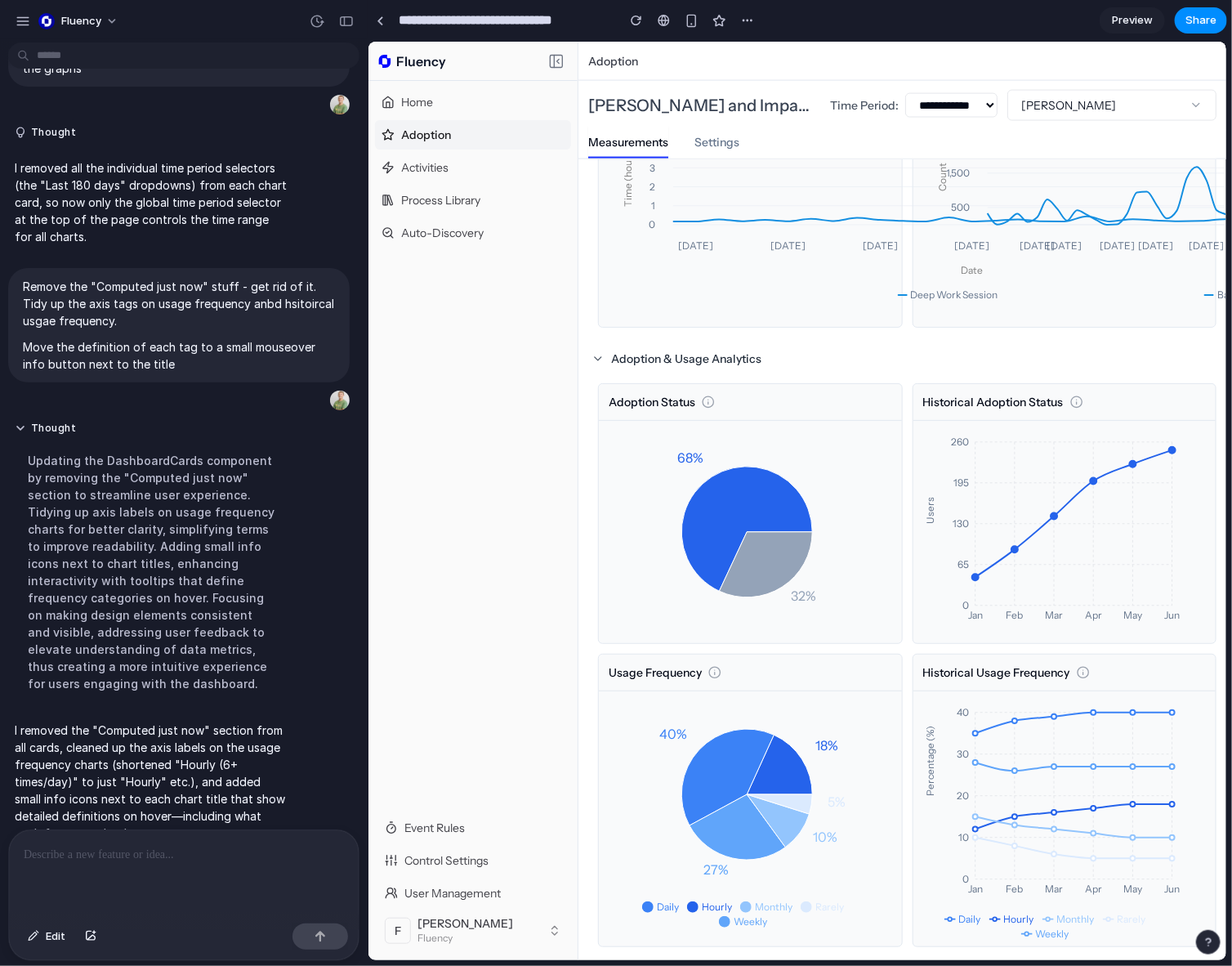
drag, startPoint x: 791, startPoint y: 309, endPoint x: 766, endPoint y: 638, distance: 329.9
click at [822, 669] on icon at bounding box center [1083, 669] width 0 height 0
click at [150, 830] on div at bounding box center [183, 874] width 350 height 87
click at [248, 869] on div at bounding box center [183, 874] width 350 height 87
click at [195, 869] on div at bounding box center [183, 874] width 350 height 87
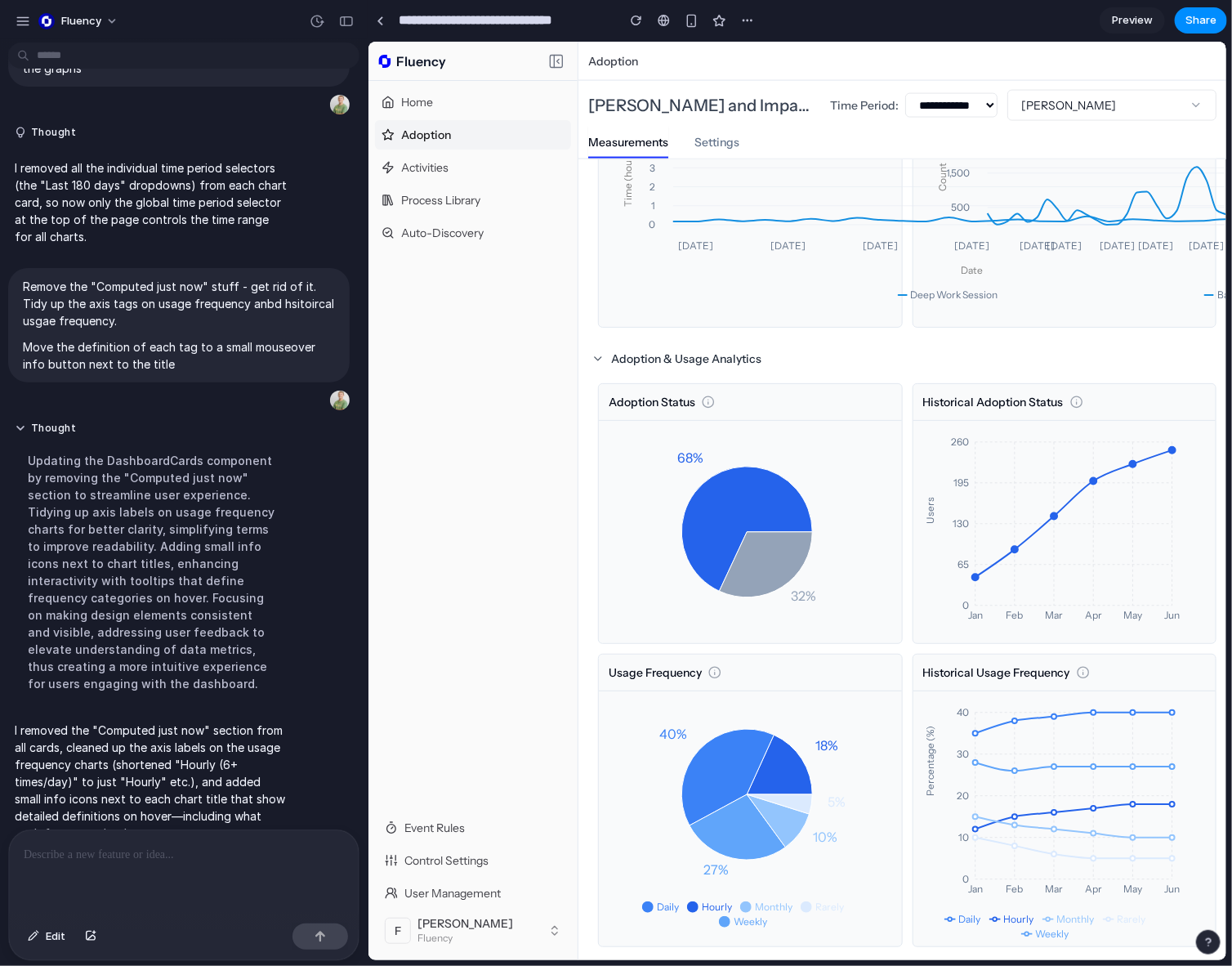
click at [155, 866] on div at bounding box center [183, 874] width 350 height 87
click at [213, 860] on div at bounding box center [183, 874] width 350 height 87
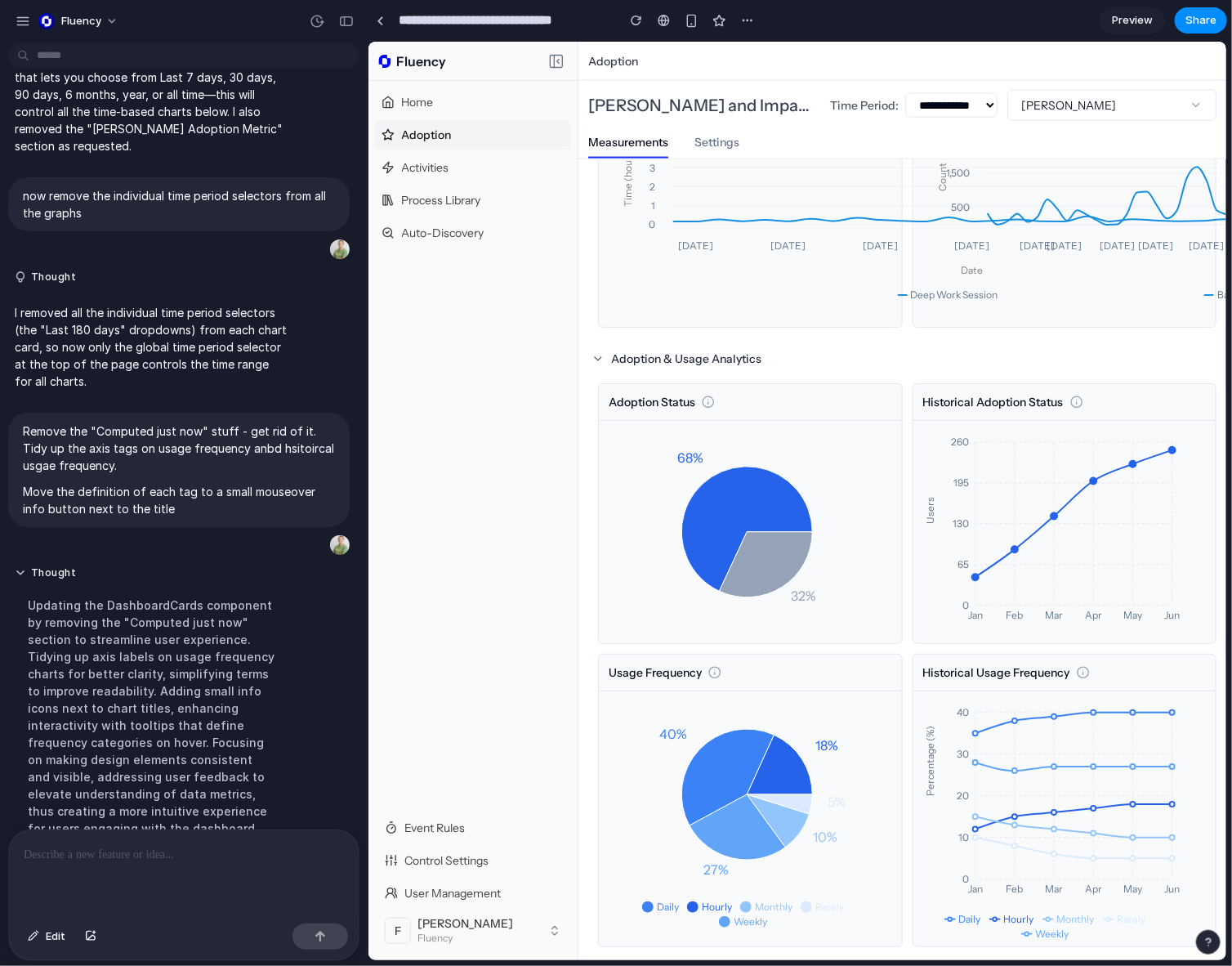
scroll to position [7302, 0]
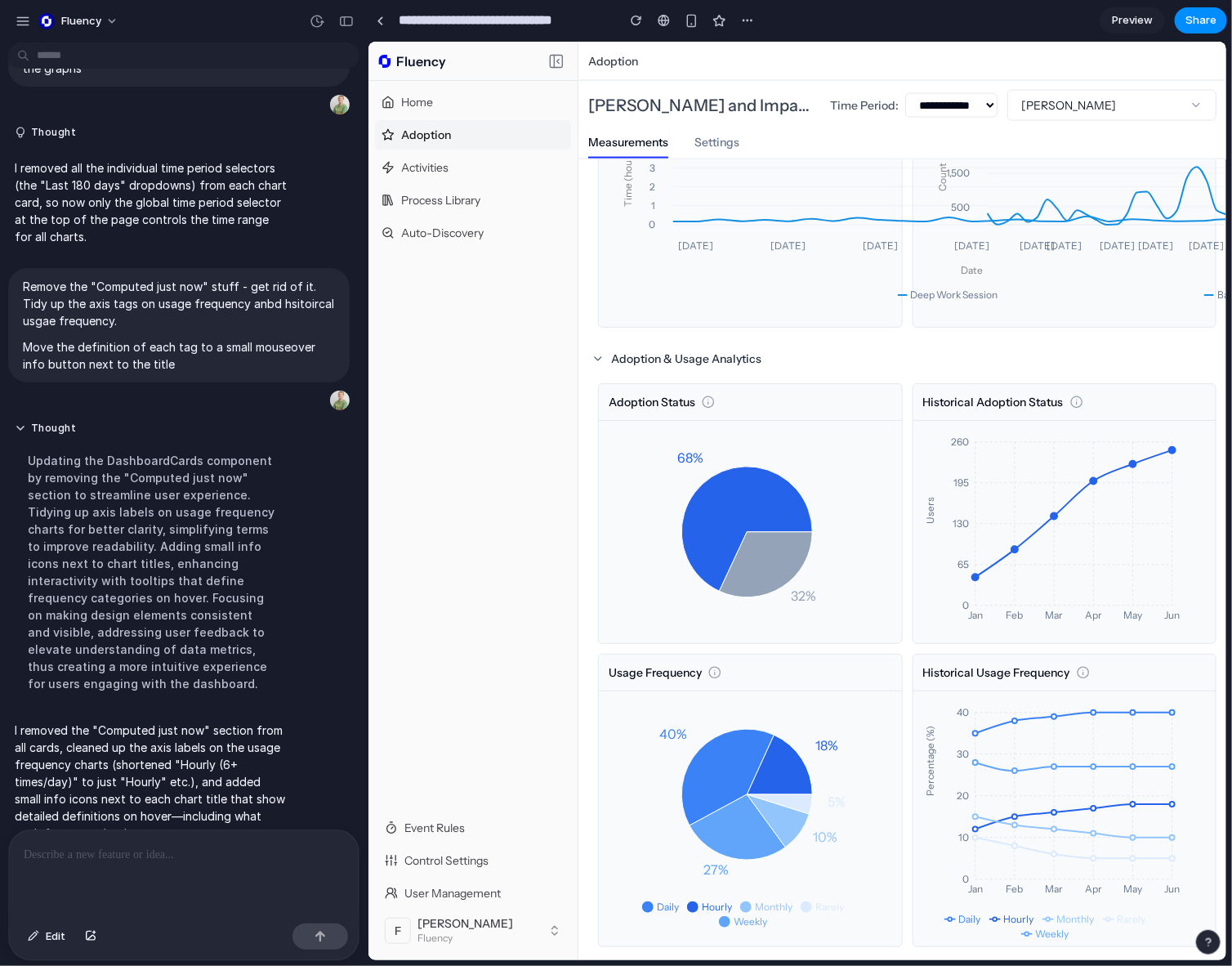
drag, startPoint x: 9, startPoint y: 908, endPoint x: 282, endPoint y: 875, distance: 275.0
click at [282, 869] on div at bounding box center [183, 874] width 350 height 87
drag, startPoint x: 299, startPoint y: 872, endPoint x: 269, endPoint y: 875, distance: 30.1
click at [295, 869] on div at bounding box center [183, 874] width 350 height 87
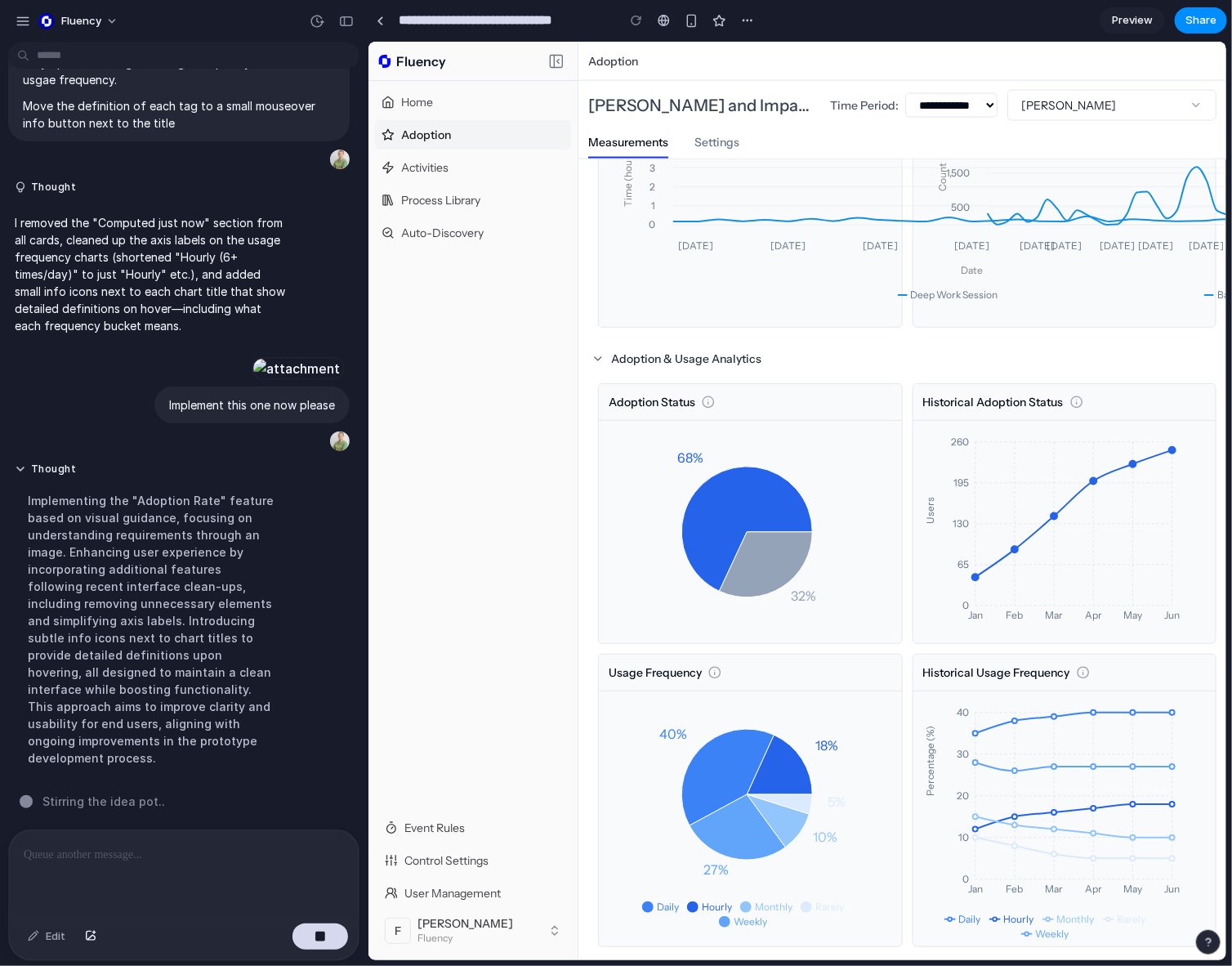
scroll to position [7933, 0]
click at [710, 199] on icon "[DATE] [DATE] [DATE] [DATE] [DATE] [DATE] [DATE] Date 0 1 2 3 4 5 Time (hours)" at bounding box center [947, 215] width 672 height 196
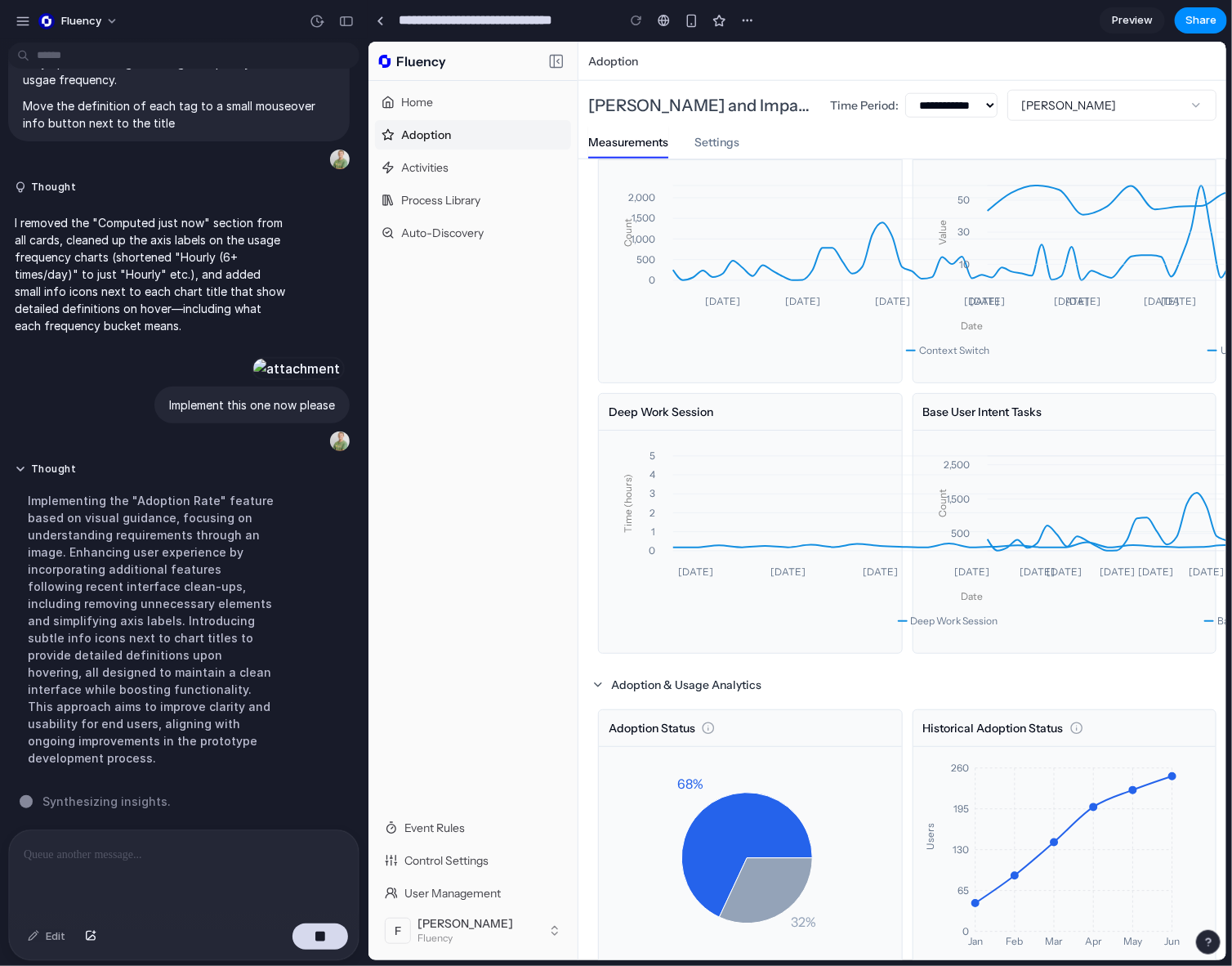
scroll to position [673, 0]
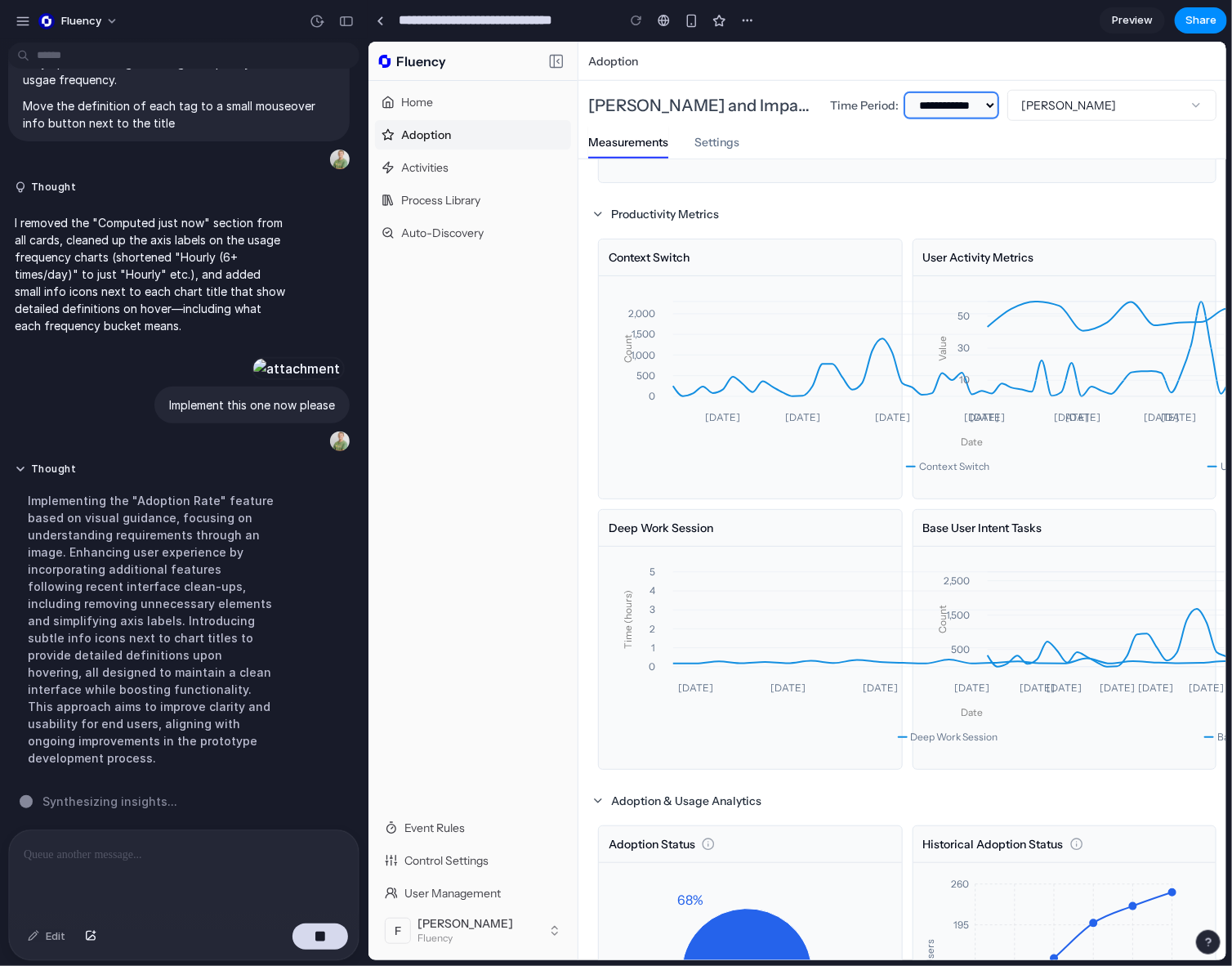
click at [822, 108] on select "**********" at bounding box center [950, 104] width 92 height 24
click at [822, 190] on div "Analysis Software adoption tracking is essential for measuring the effectivenes…" at bounding box center [901, 443] width 628 height 1889
click at [822, 104] on select "**********" at bounding box center [950, 104] width 92 height 24
click at [822, 92] on select "**********" at bounding box center [950, 104] width 92 height 24
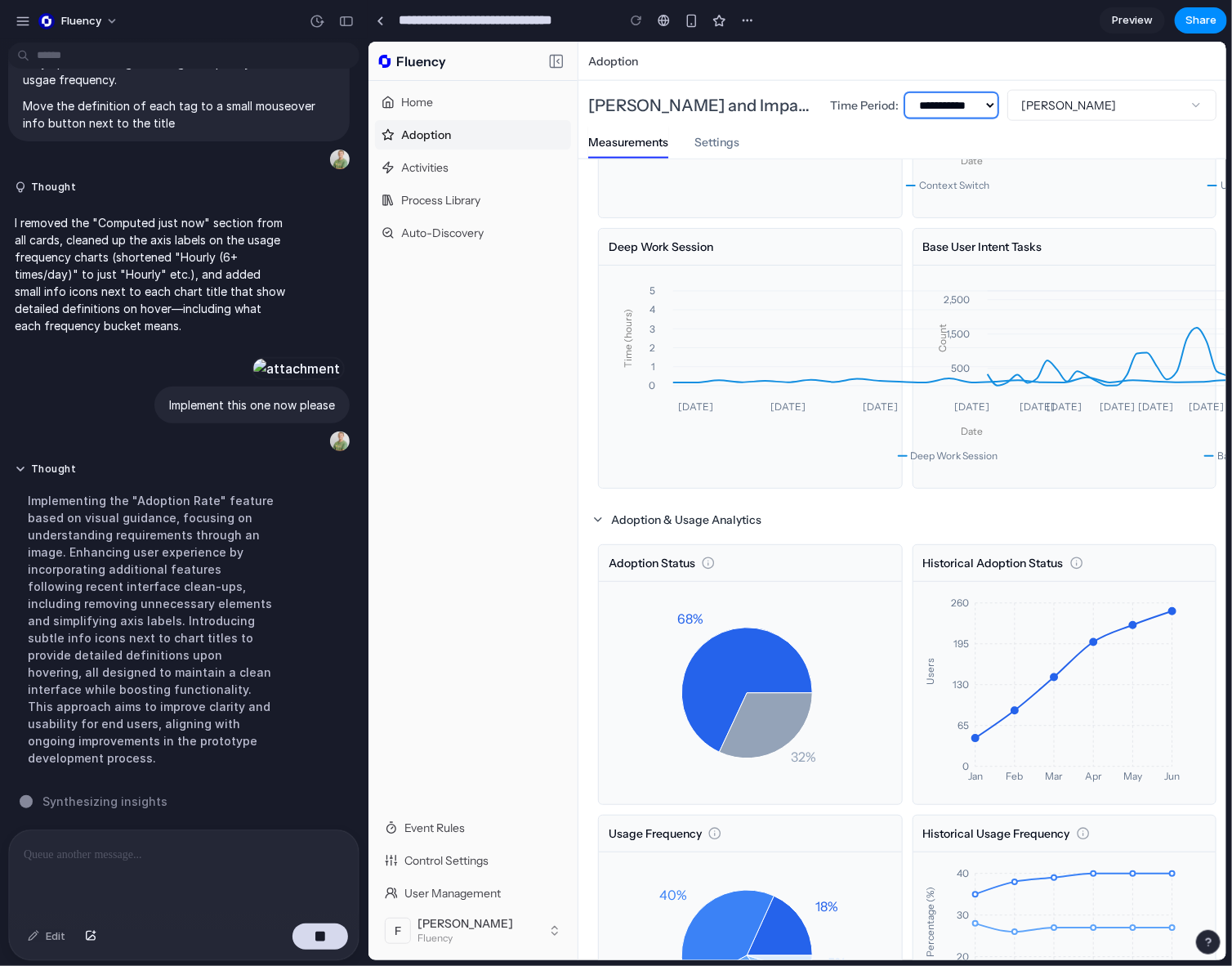
scroll to position [1127, 0]
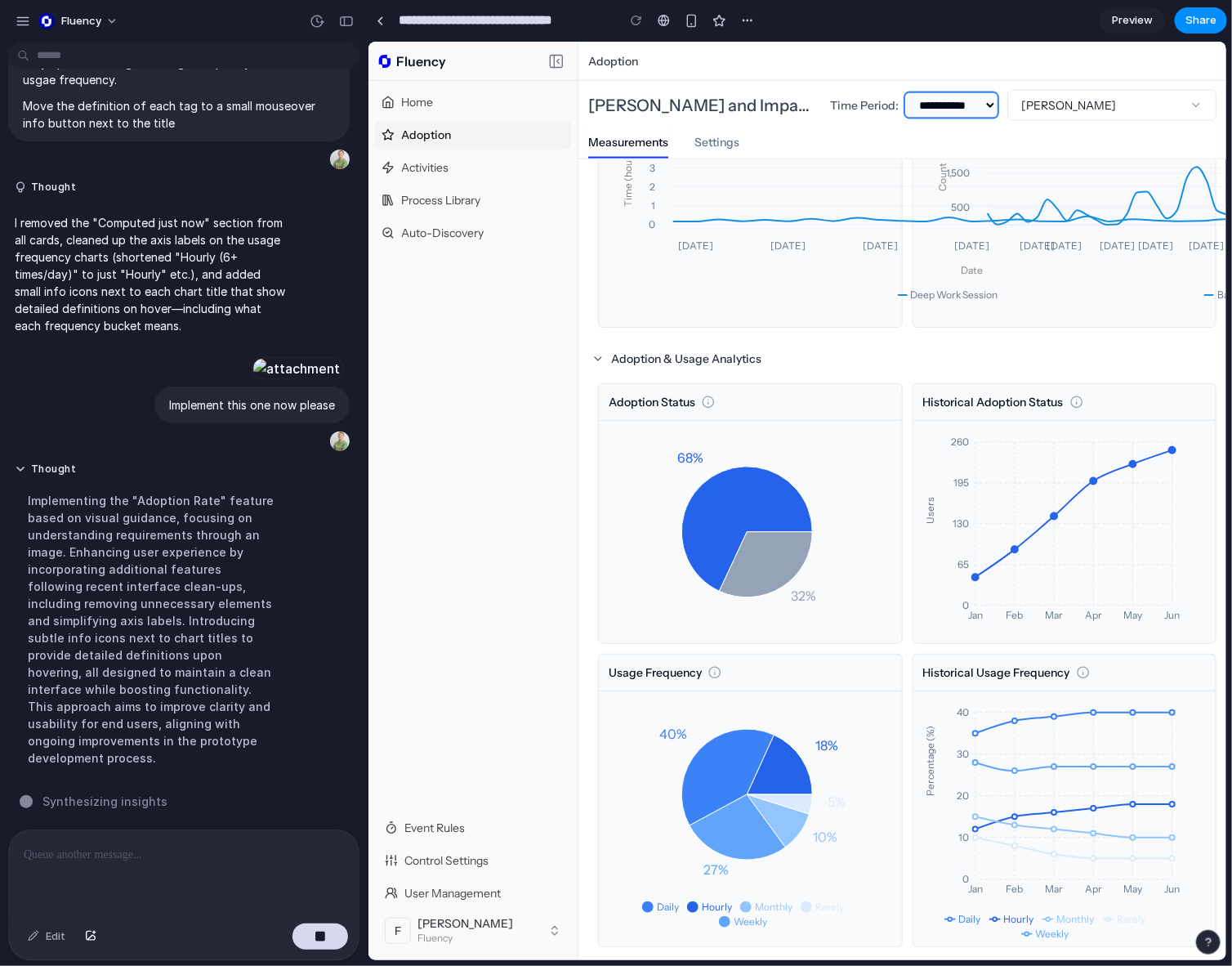
click at [822, 105] on select "**********" at bounding box center [950, 104] width 92 height 24
select select "**"
click at [822, 92] on select "**********" at bounding box center [950, 104] width 92 height 24
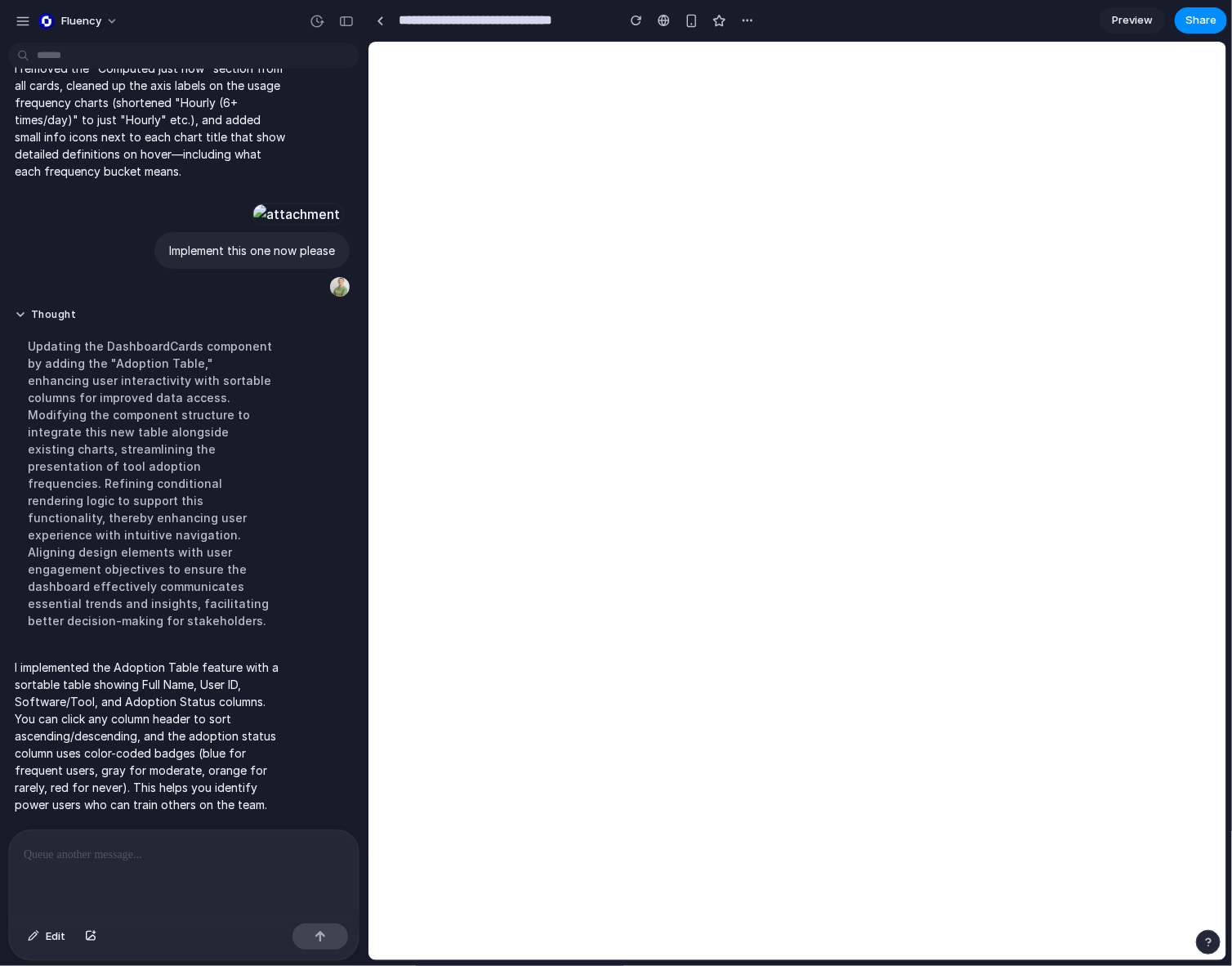
scroll to position [0, 0]
select select "***"
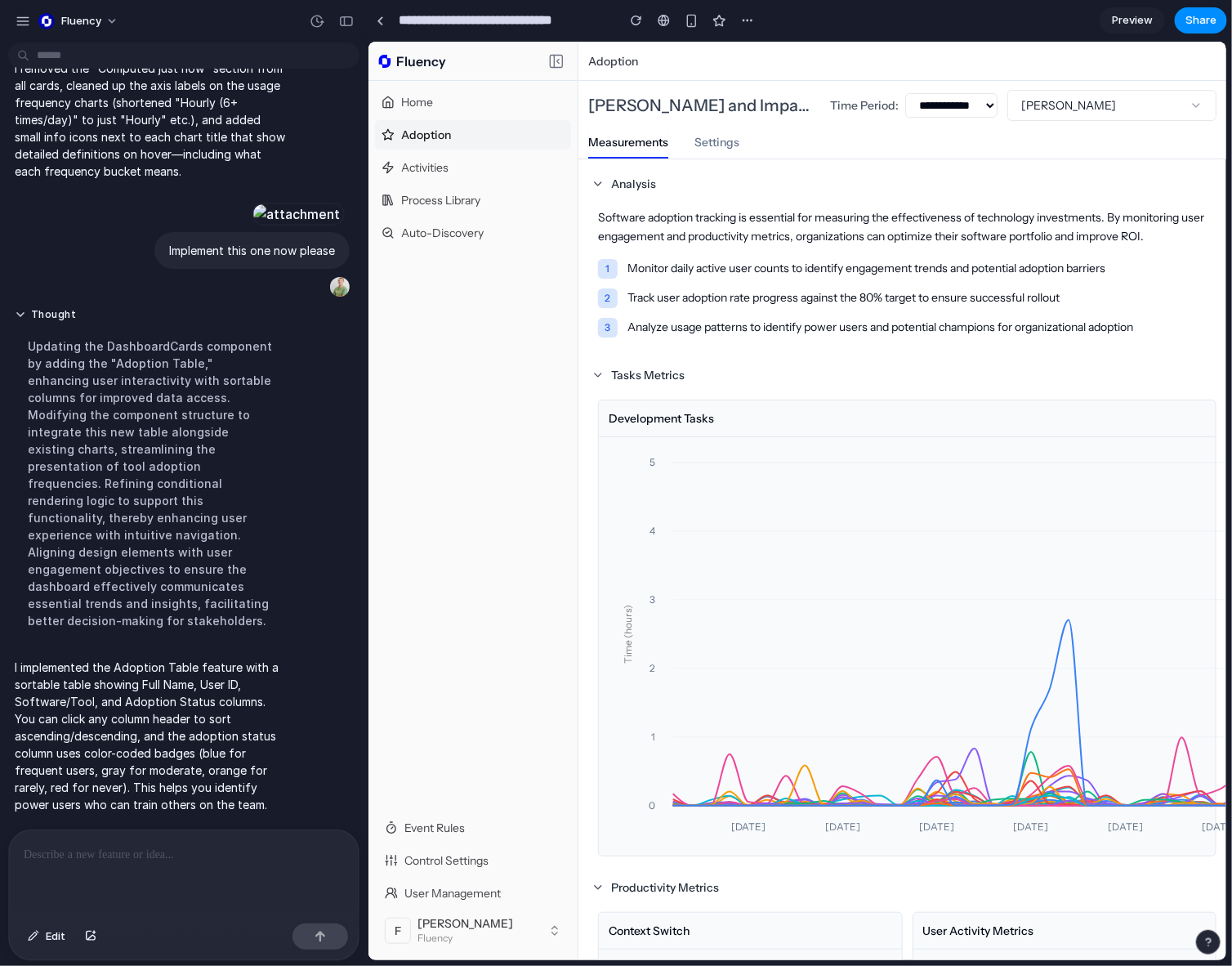
drag, startPoint x: 623, startPoint y: 304, endPoint x: 680, endPoint y: 296, distance: 57.6
click at [624, 304] on div "2 Track user adoption rate progress against the 80% target to ensure successful…" at bounding box center [907, 297] width 619 height 20
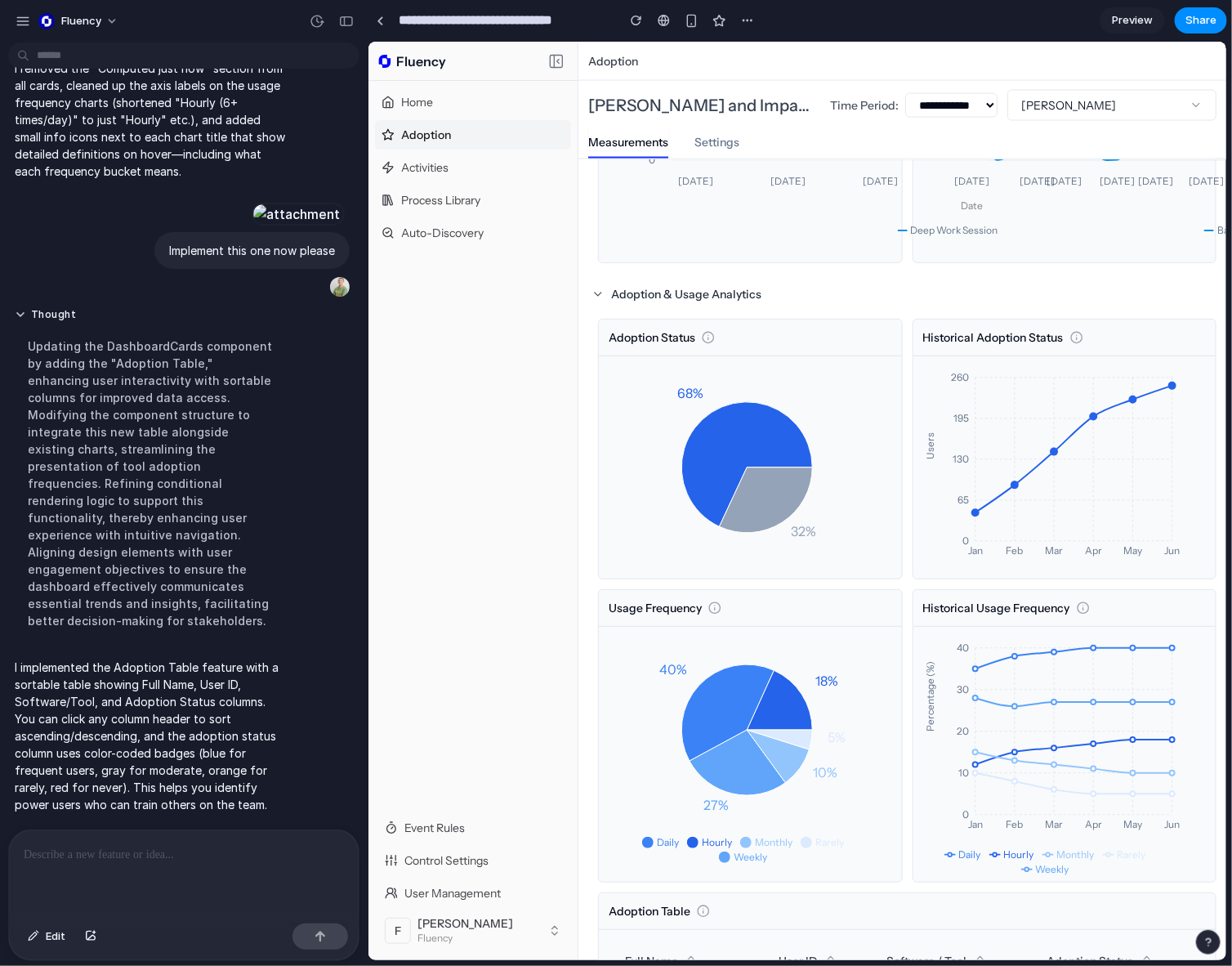
scroll to position [1717, 0]
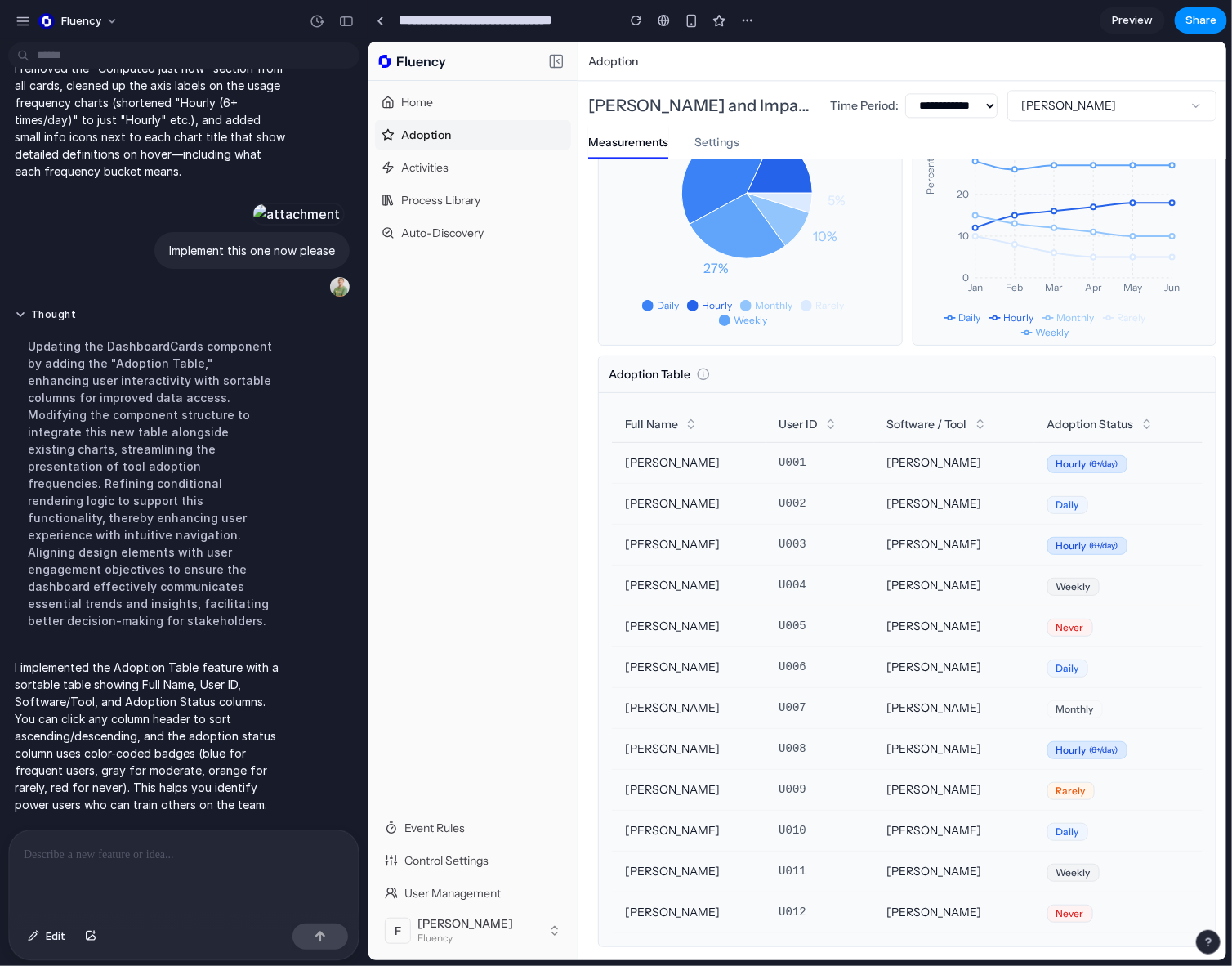
click at [173, 850] on p at bounding box center [180, 855] width 314 height 20
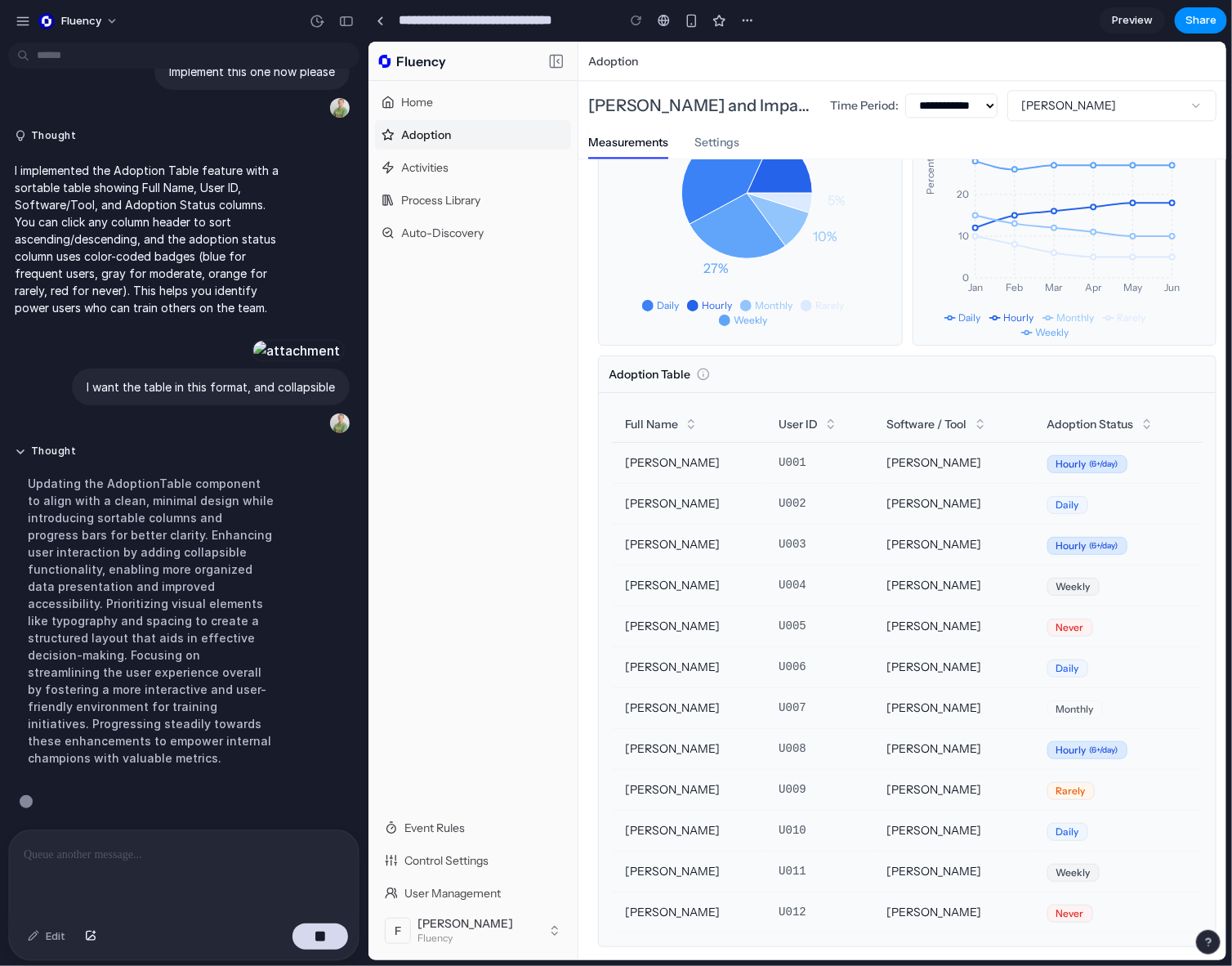
scroll to position [8369, 0]
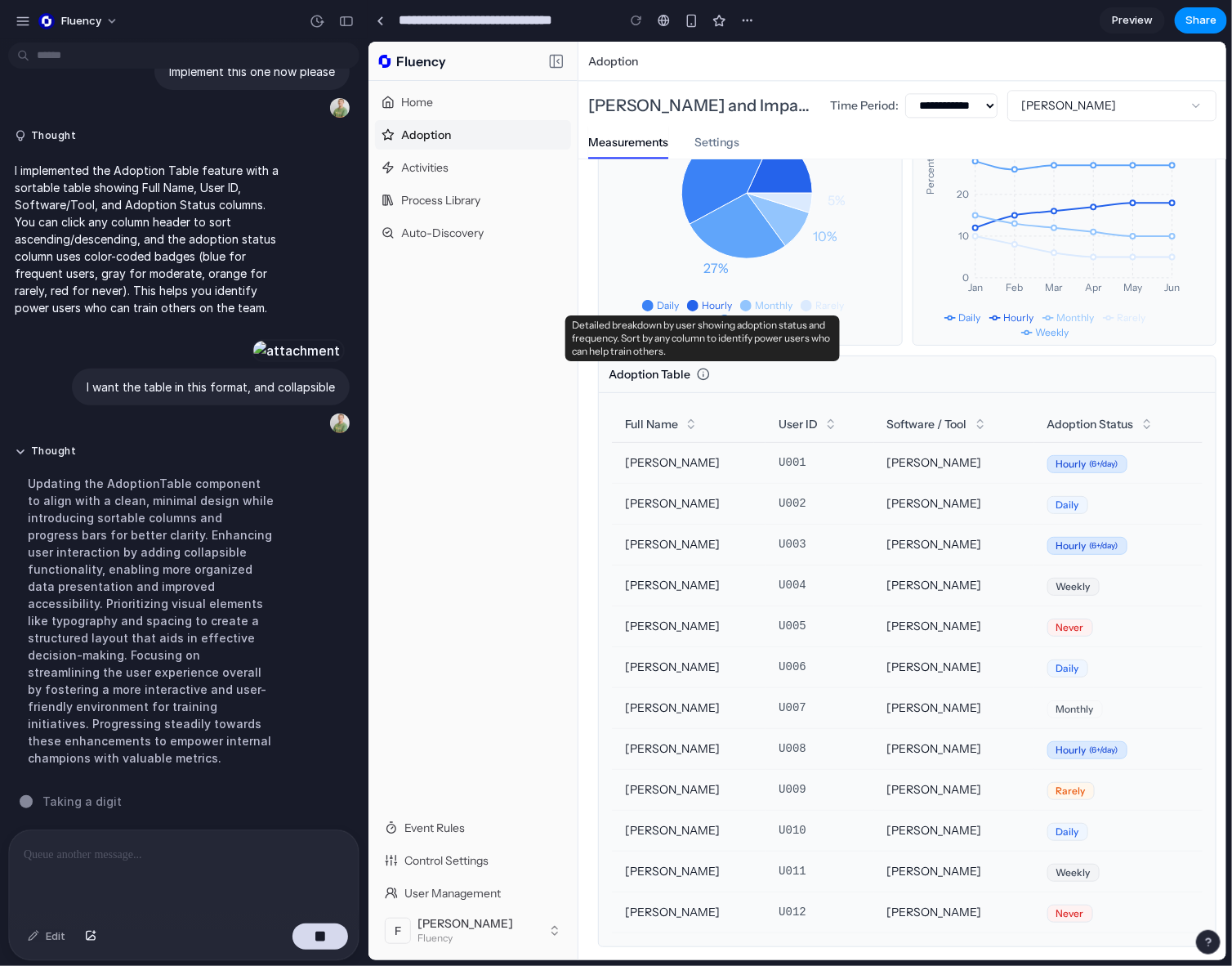
click at [704, 371] on icon at bounding box center [702, 373] width 13 height 13
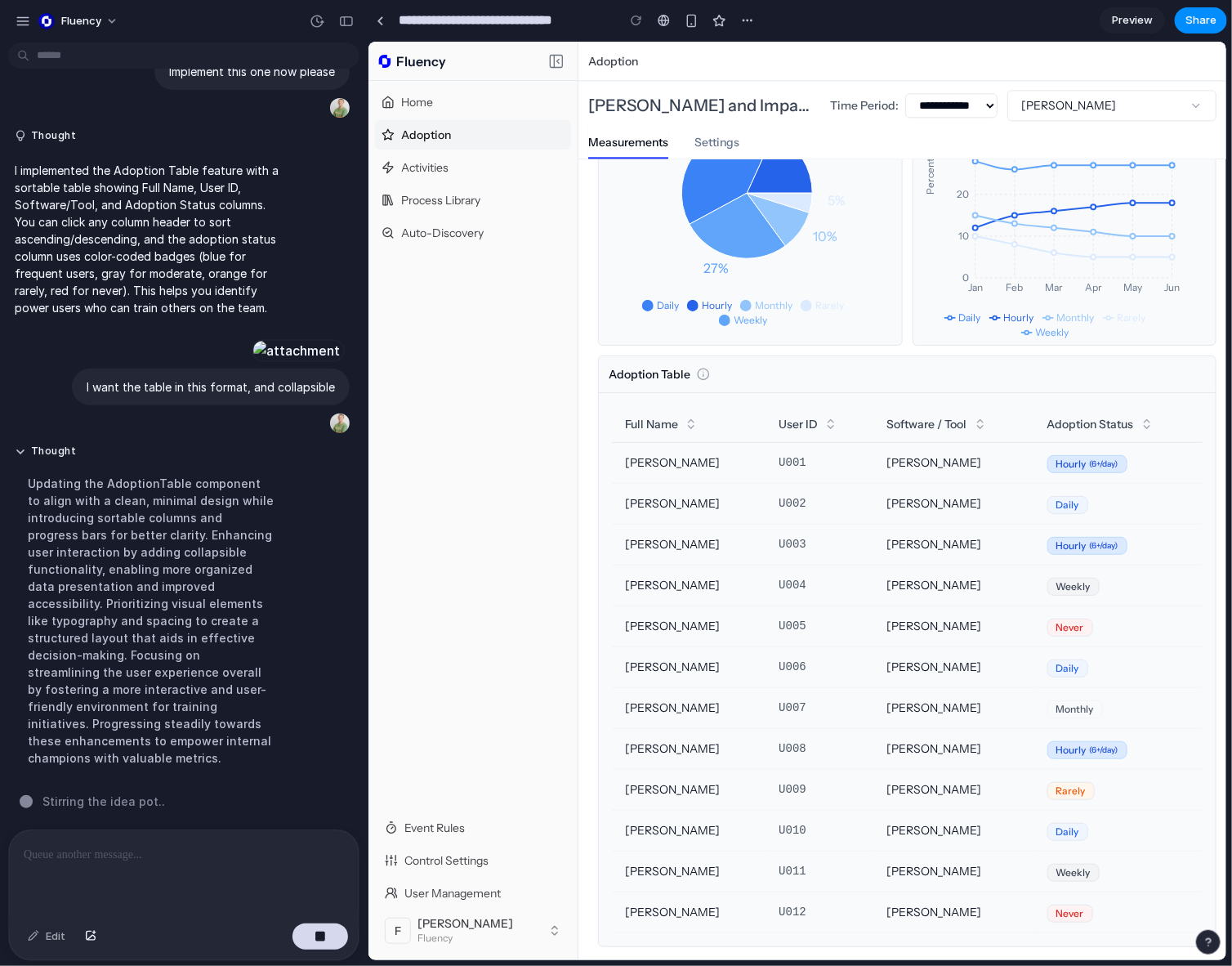
click at [554, 464] on div "Home Adoption Activities Process Library Auto-Discovery" at bounding box center [472, 446] width 209 height 732
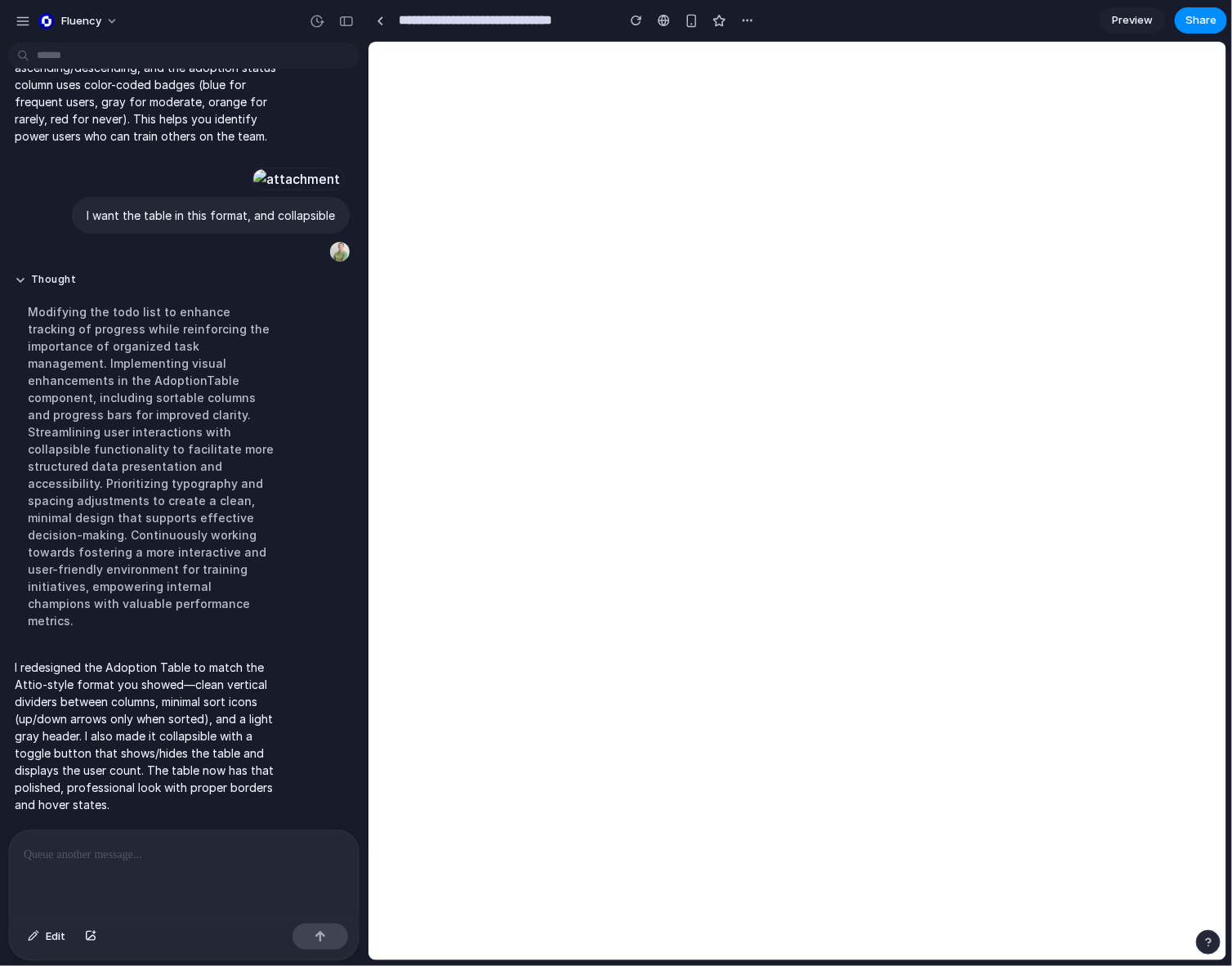
scroll to position [0, 0]
select select "***"
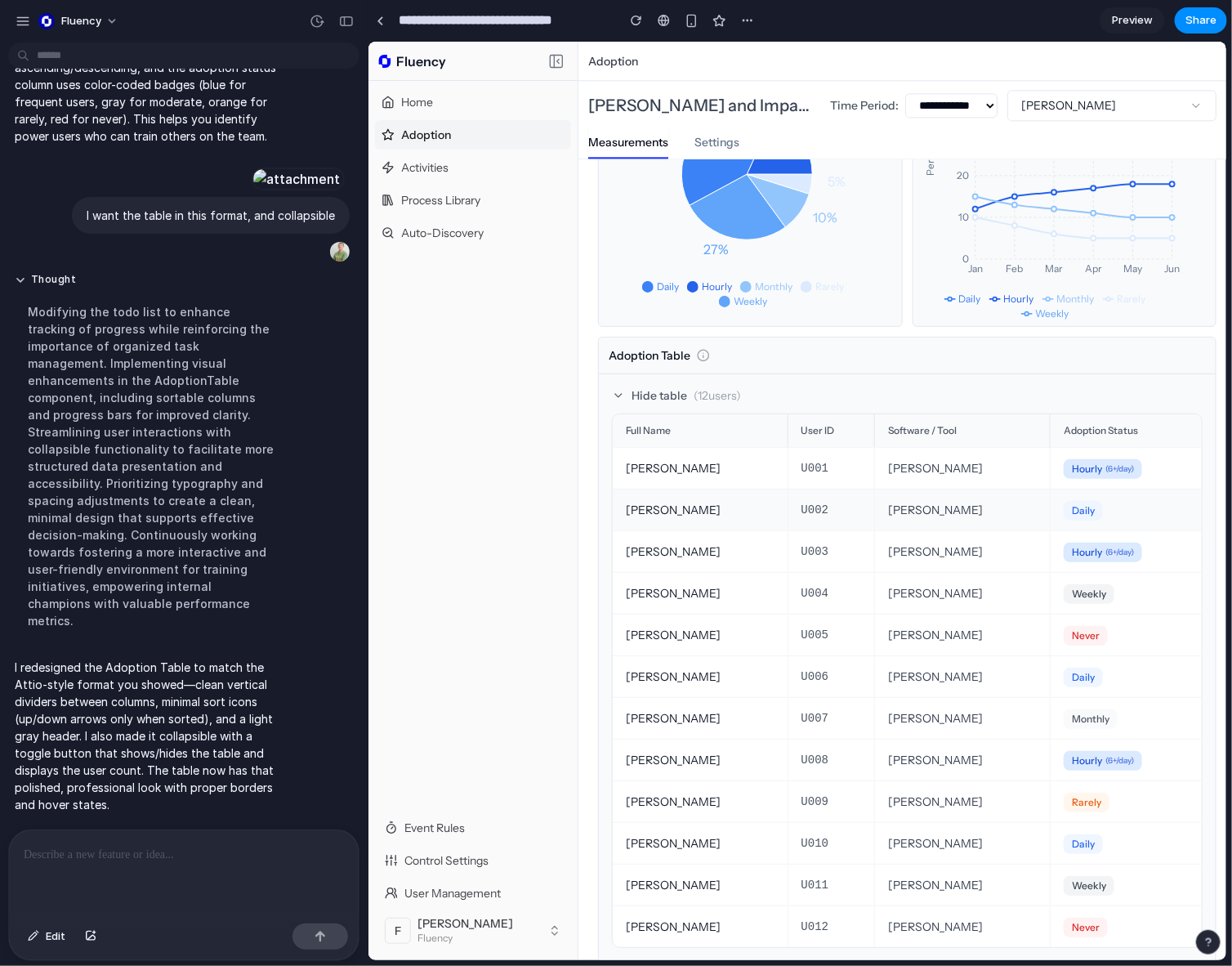
scroll to position [1745, 0]
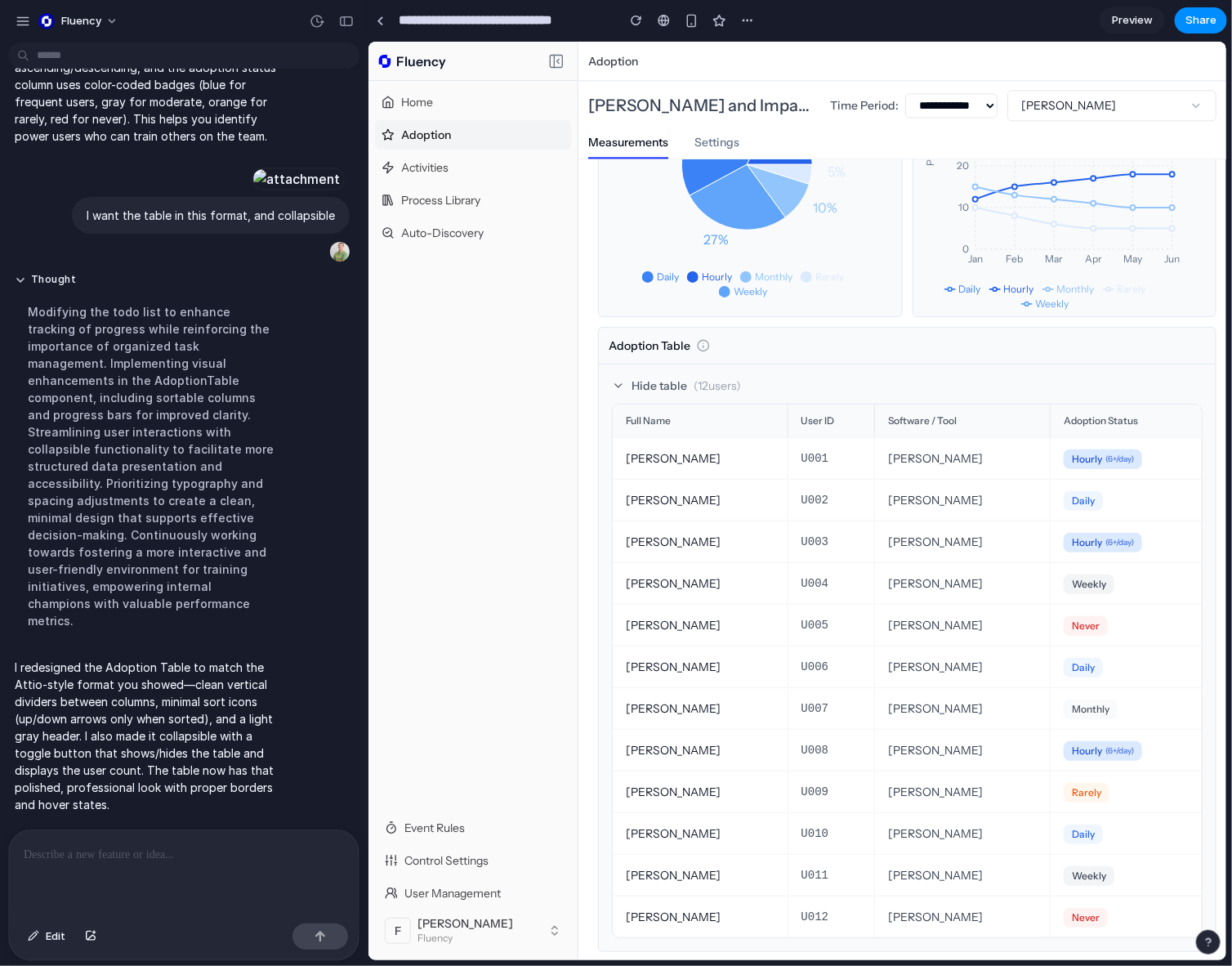
click at [612, 386] on icon at bounding box center [618, 384] width 13 height 13
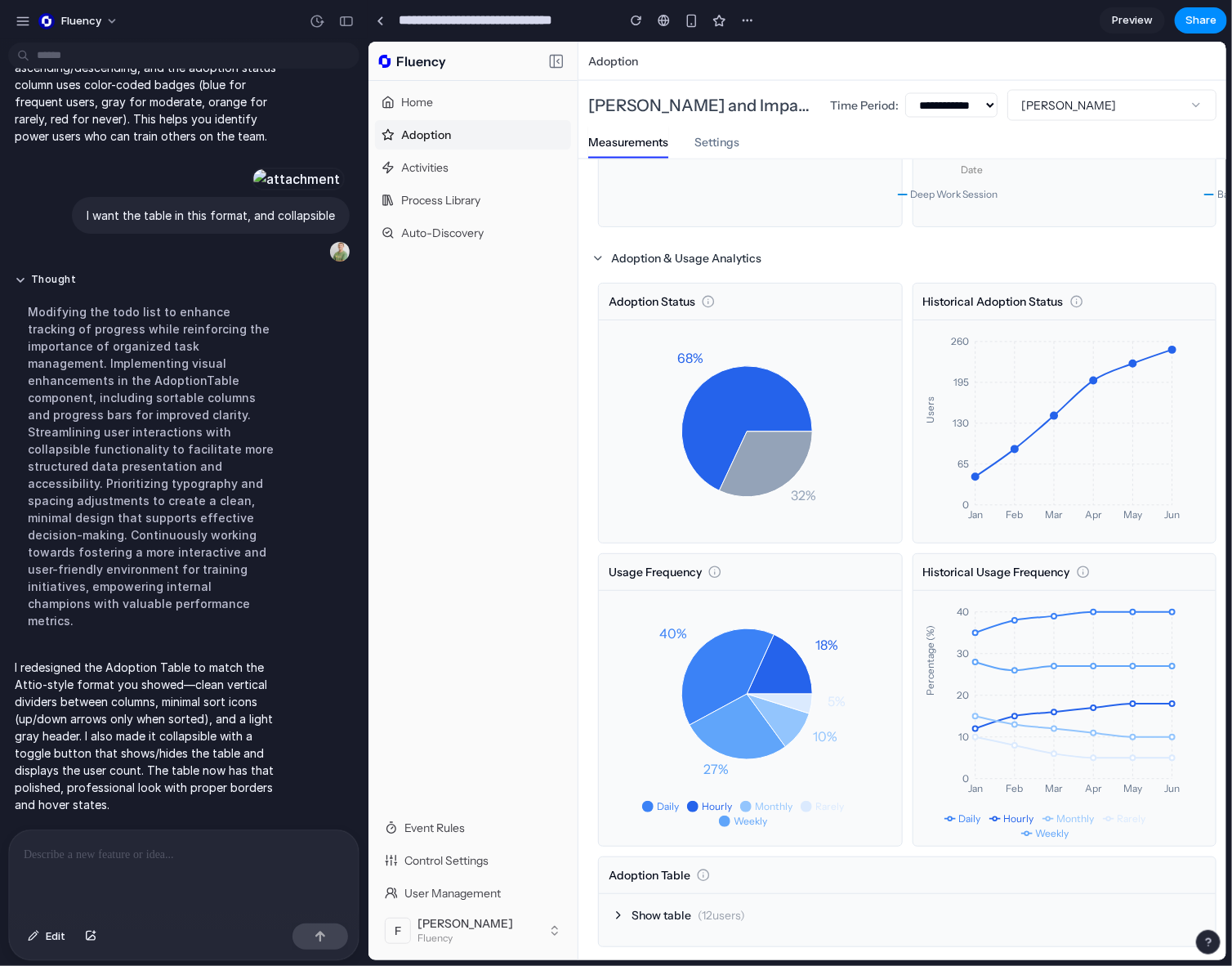
click at [621, 869] on icon at bounding box center [618, 914] width 13 height 13
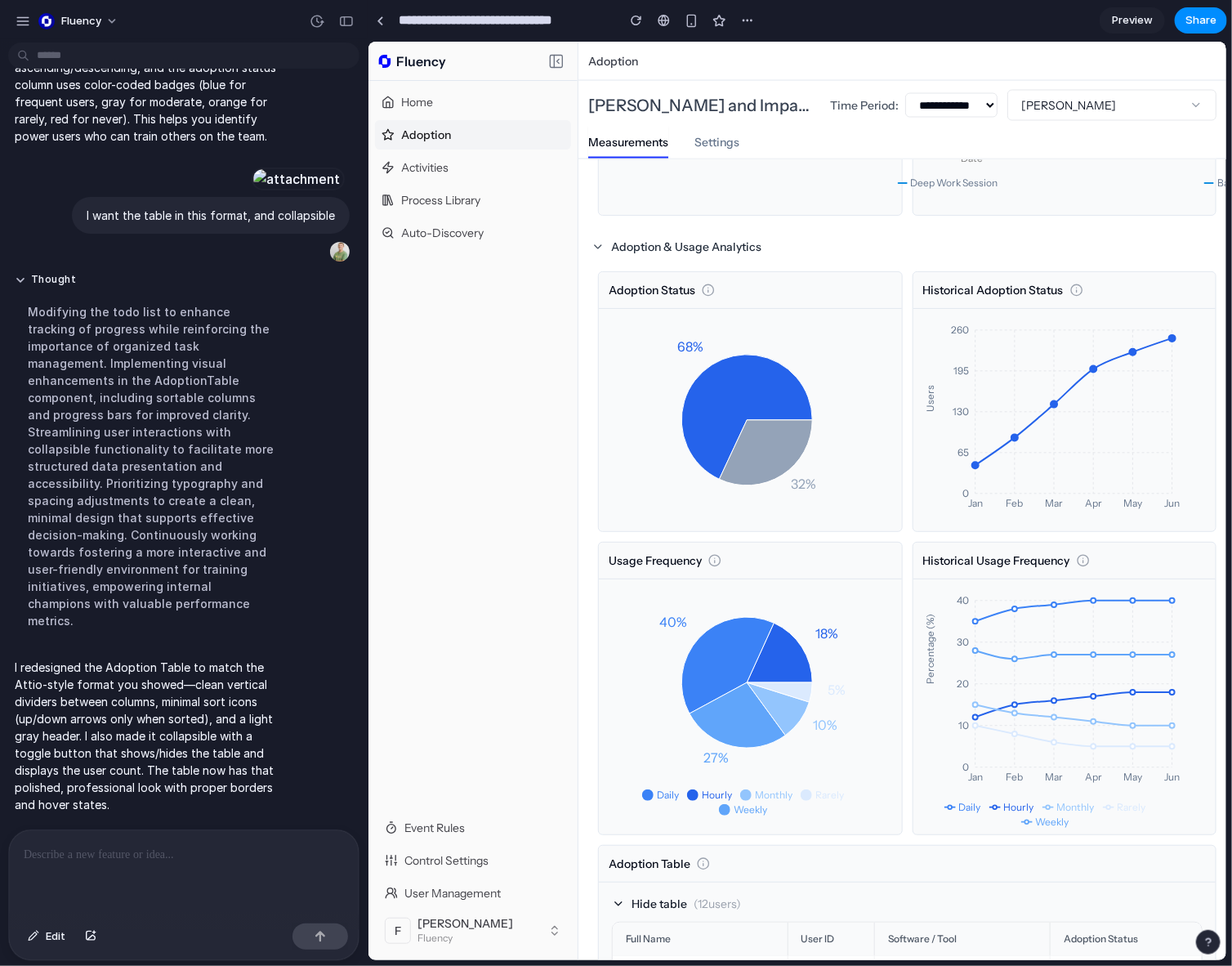
scroll to position [1745, 0]
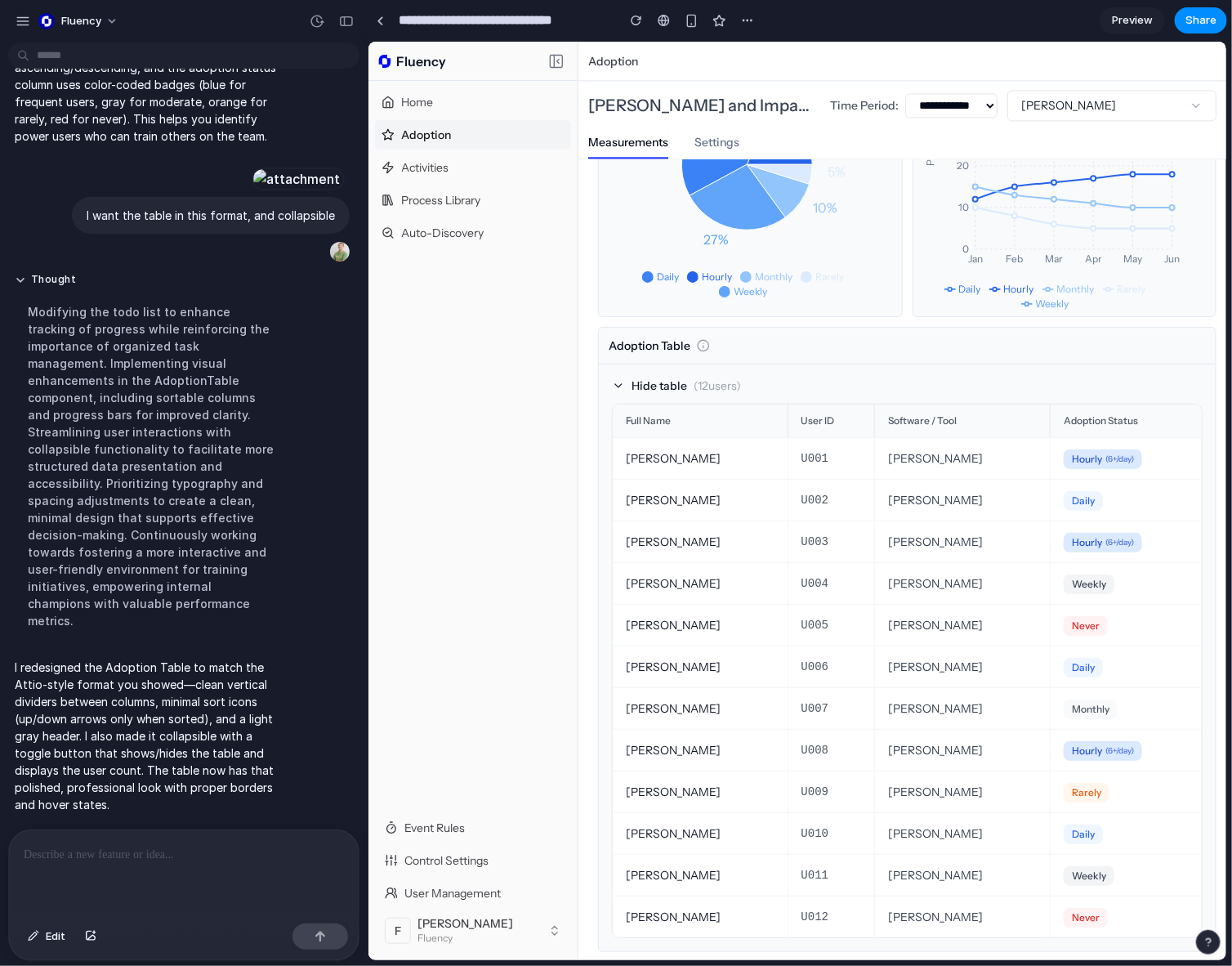
click at [241, 869] on div at bounding box center [183, 874] width 350 height 87
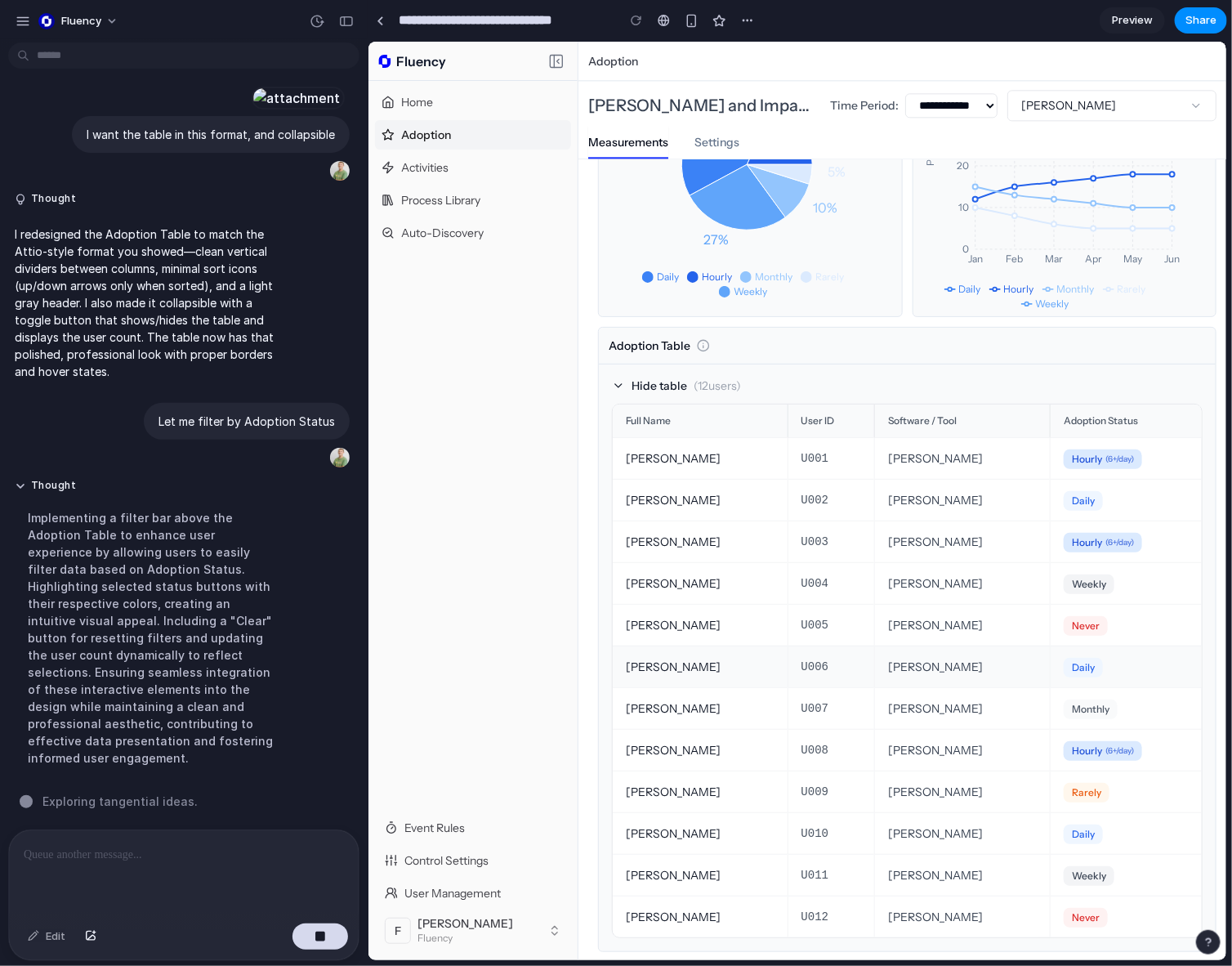
click at [822, 657] on span "Daily" at bounding box center [1083, 666] width 39 height 20
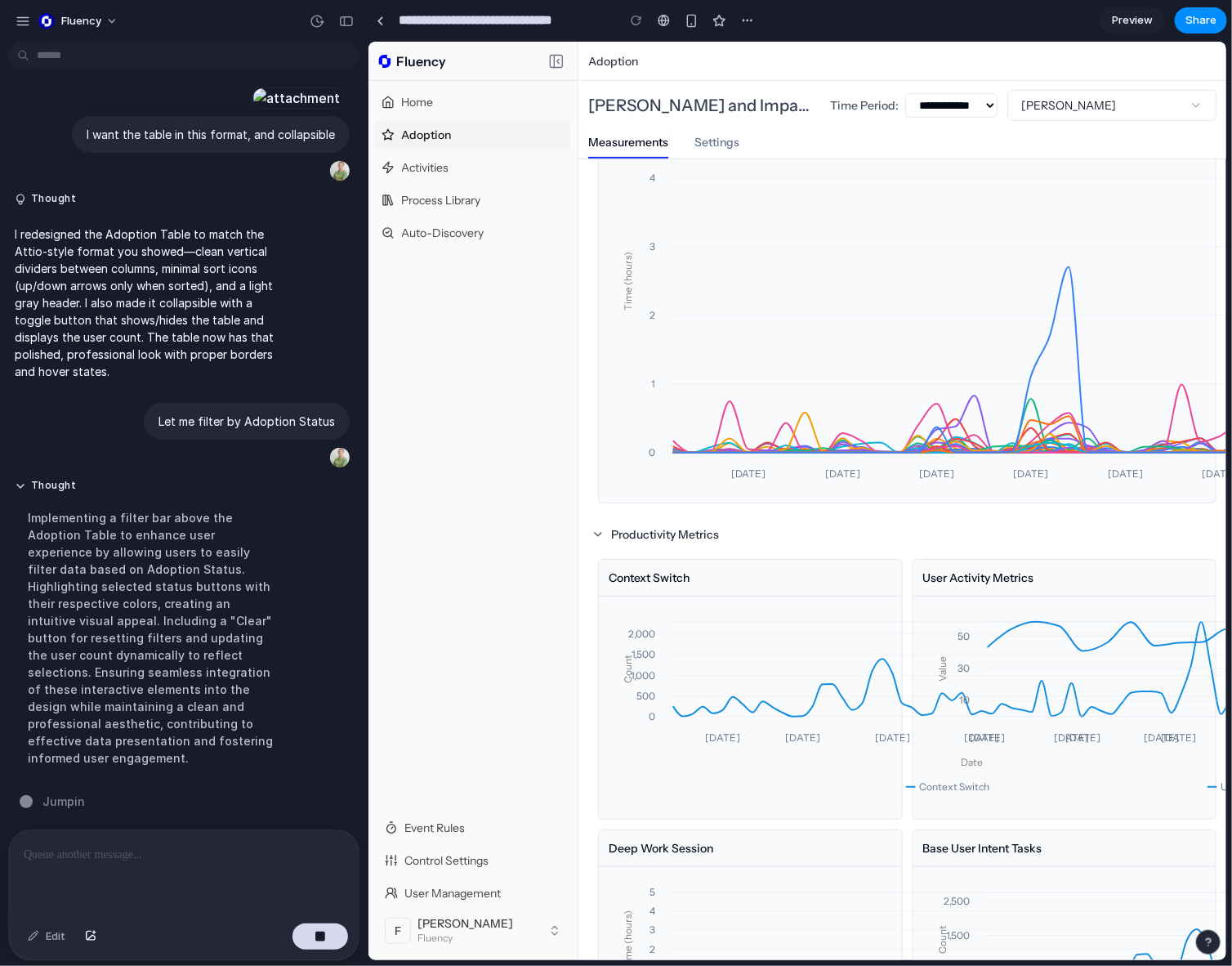
scroll to position [0, 0]
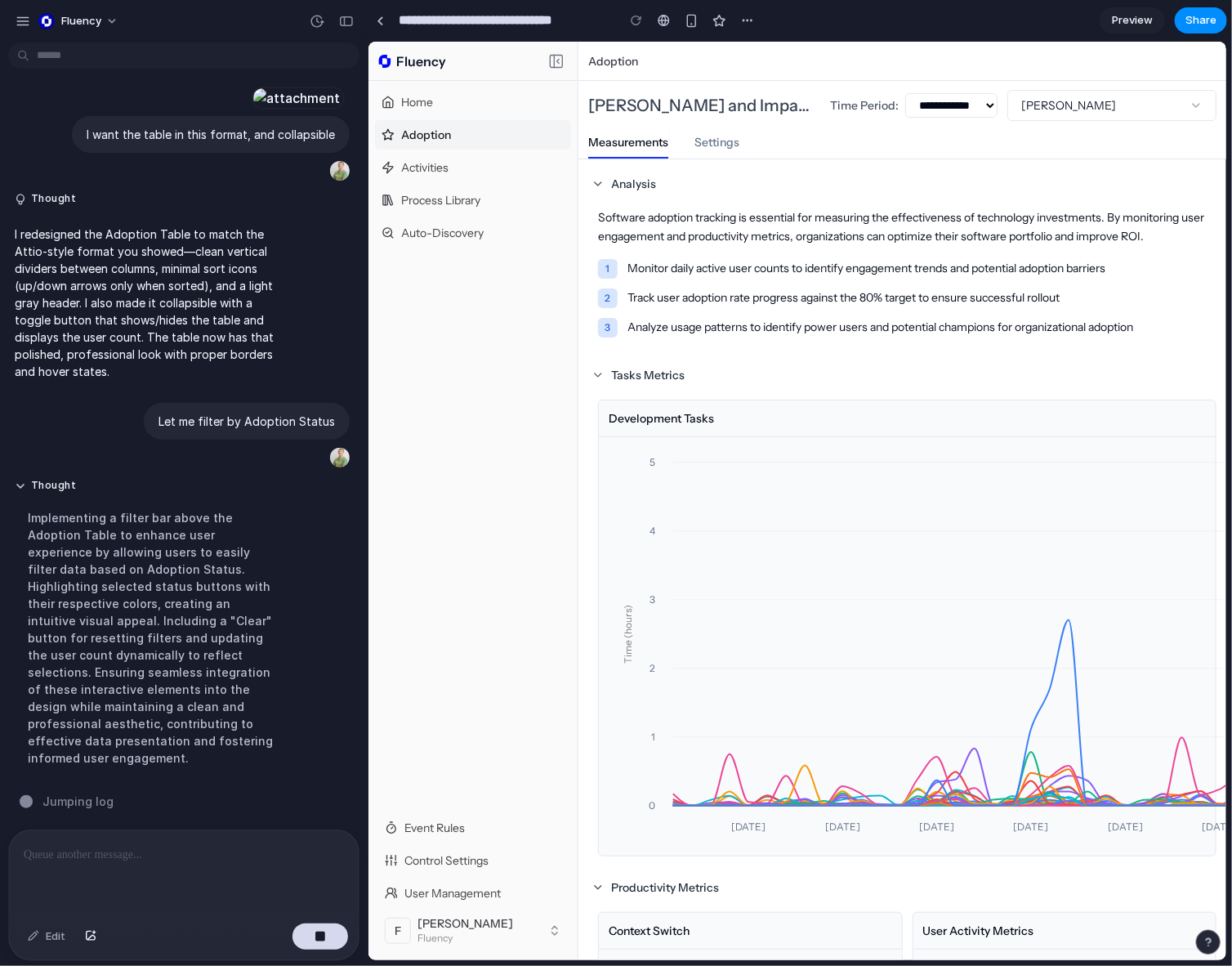
drag, startPoint x: 886, startPoint y: 760, endPoint x: 885, endPoint y: 493, distance: 267.0
click at [598, 189] on button "Analysis" at bounding box center [623, 183] width 71 height 23
click at [601, 370] on icon at bounding box center [597, 374] width 13 height 13
click at [592, 180] on icon at bounding box center [597, 182] width 13 height 13
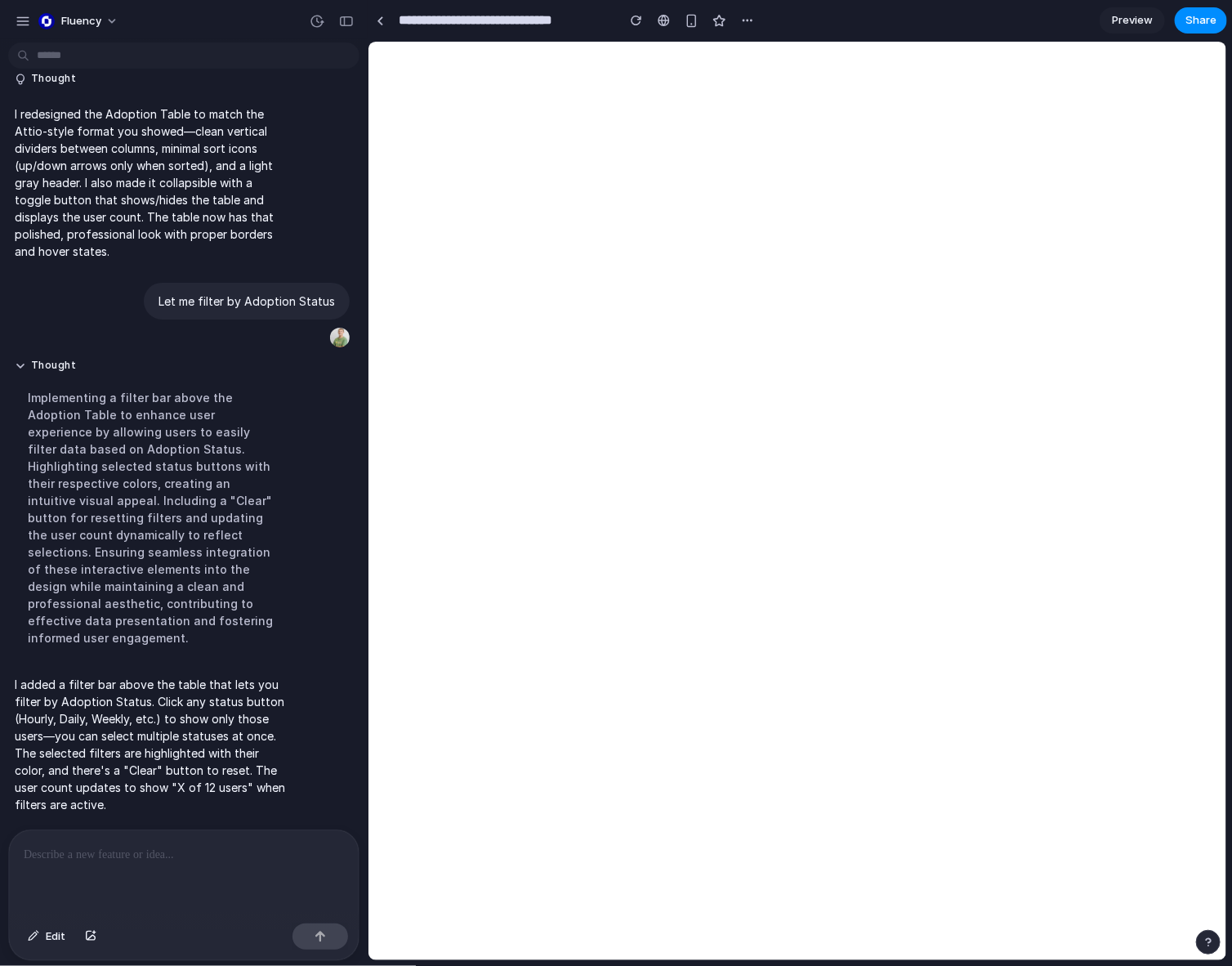
select select "***"
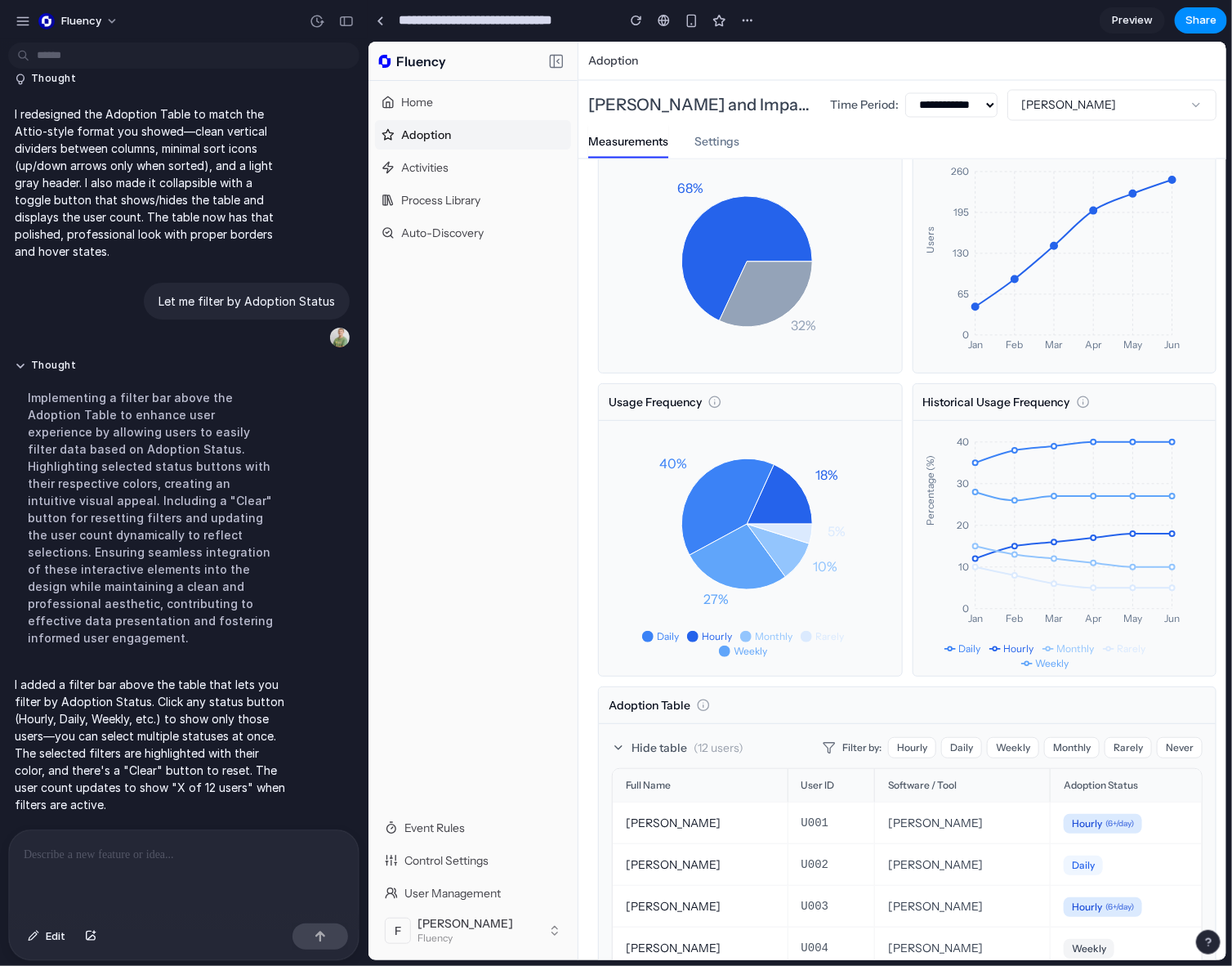
scroll to position [1750, 0]
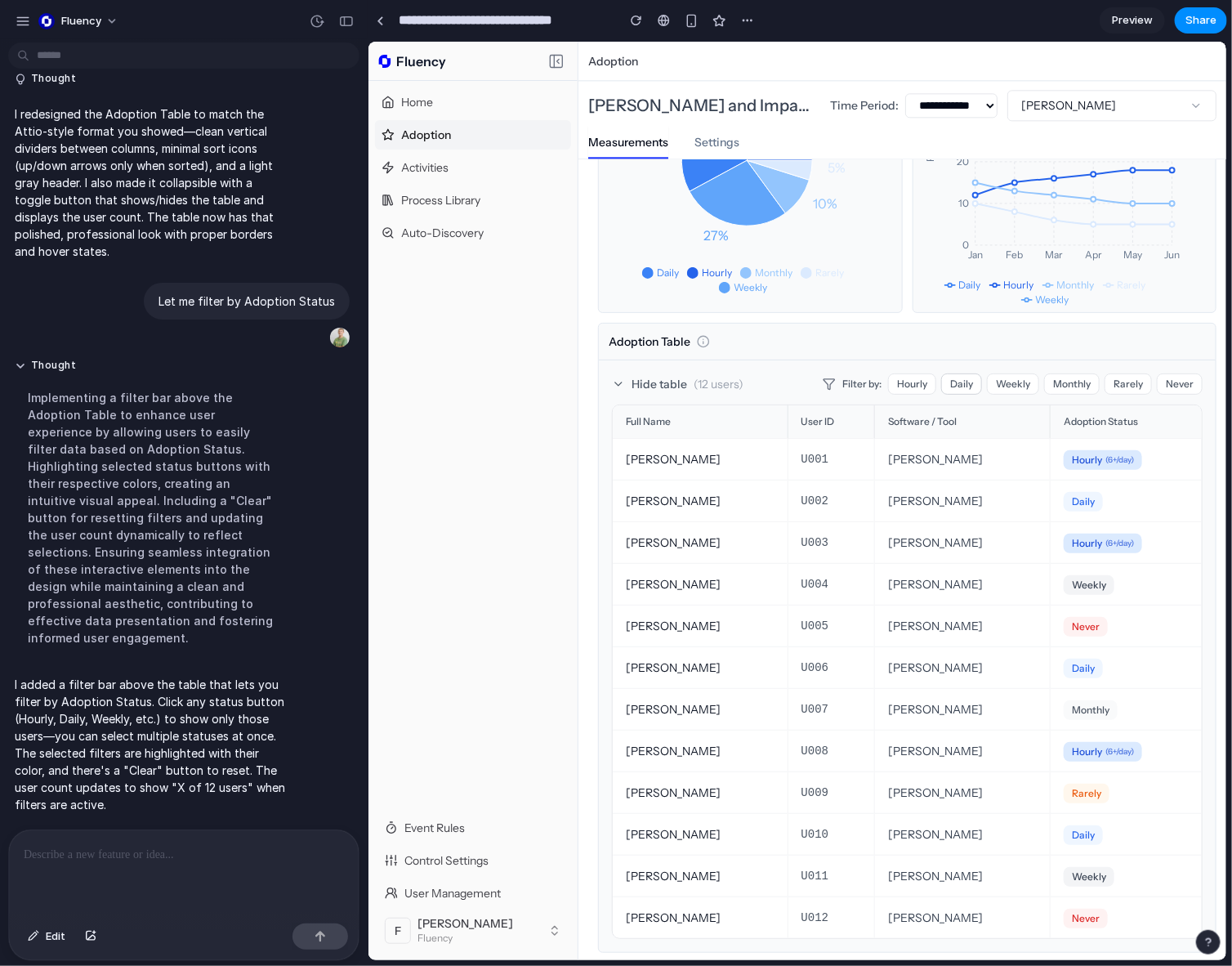
click at [822, 386] on button "Daily" at bounding box center [961, 383] width 41 height 21
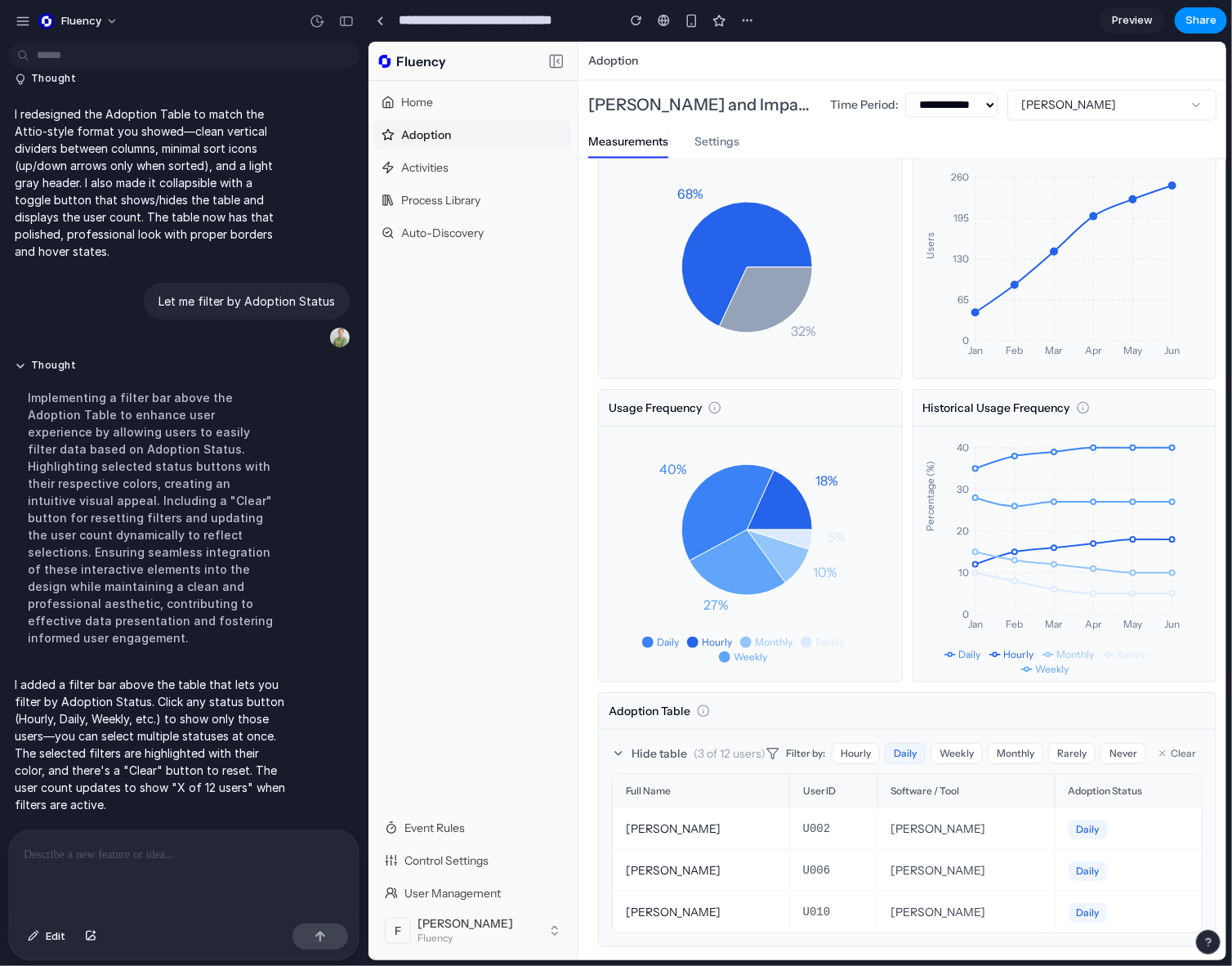
click at [822, 742] on button "Daily" at bounding box center [904, 752] width 41 height 21
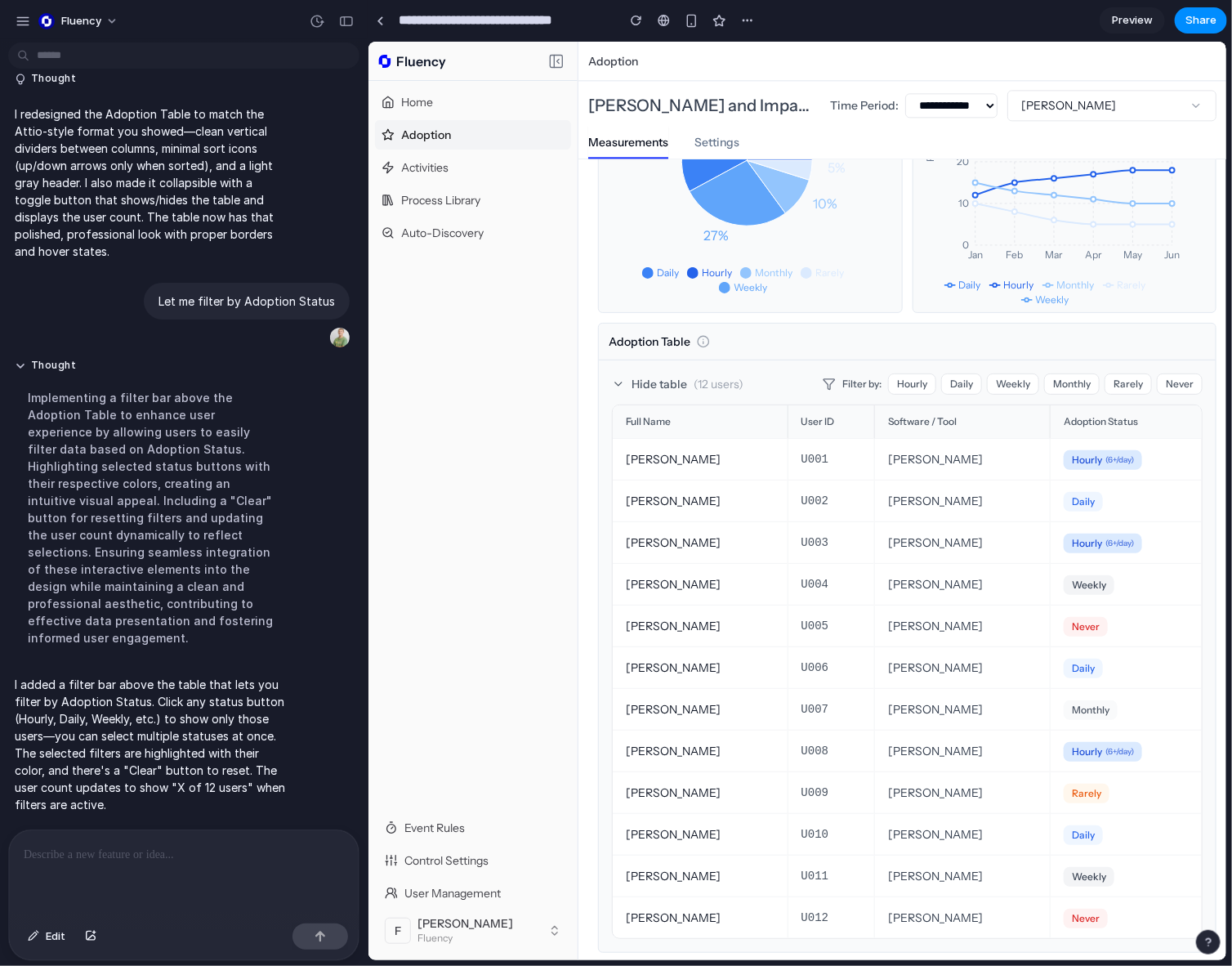
click at [195, 869] on div at bounding box center [183, 874] width 350 height 87
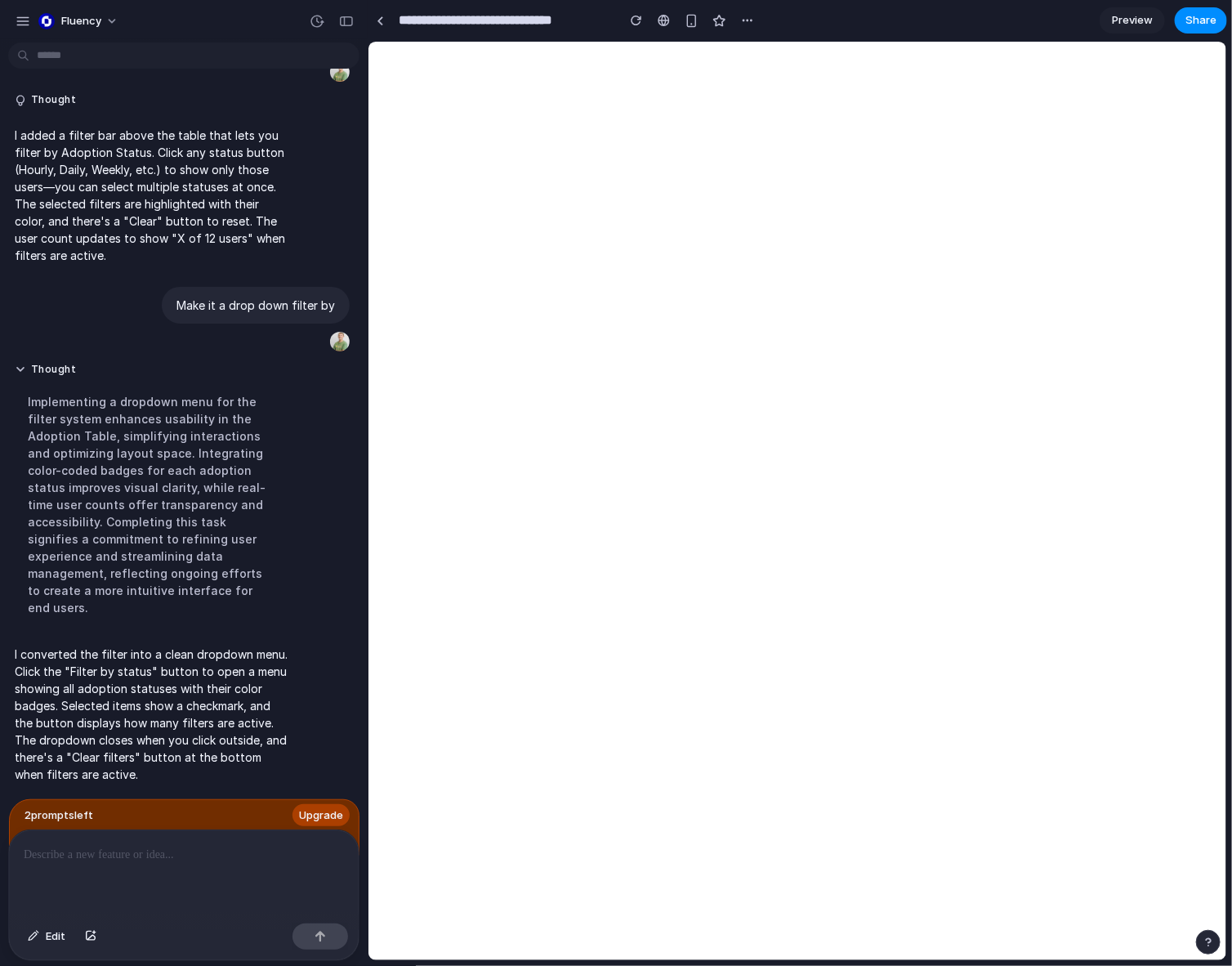
scroll to position [0, 0]
select select "***"
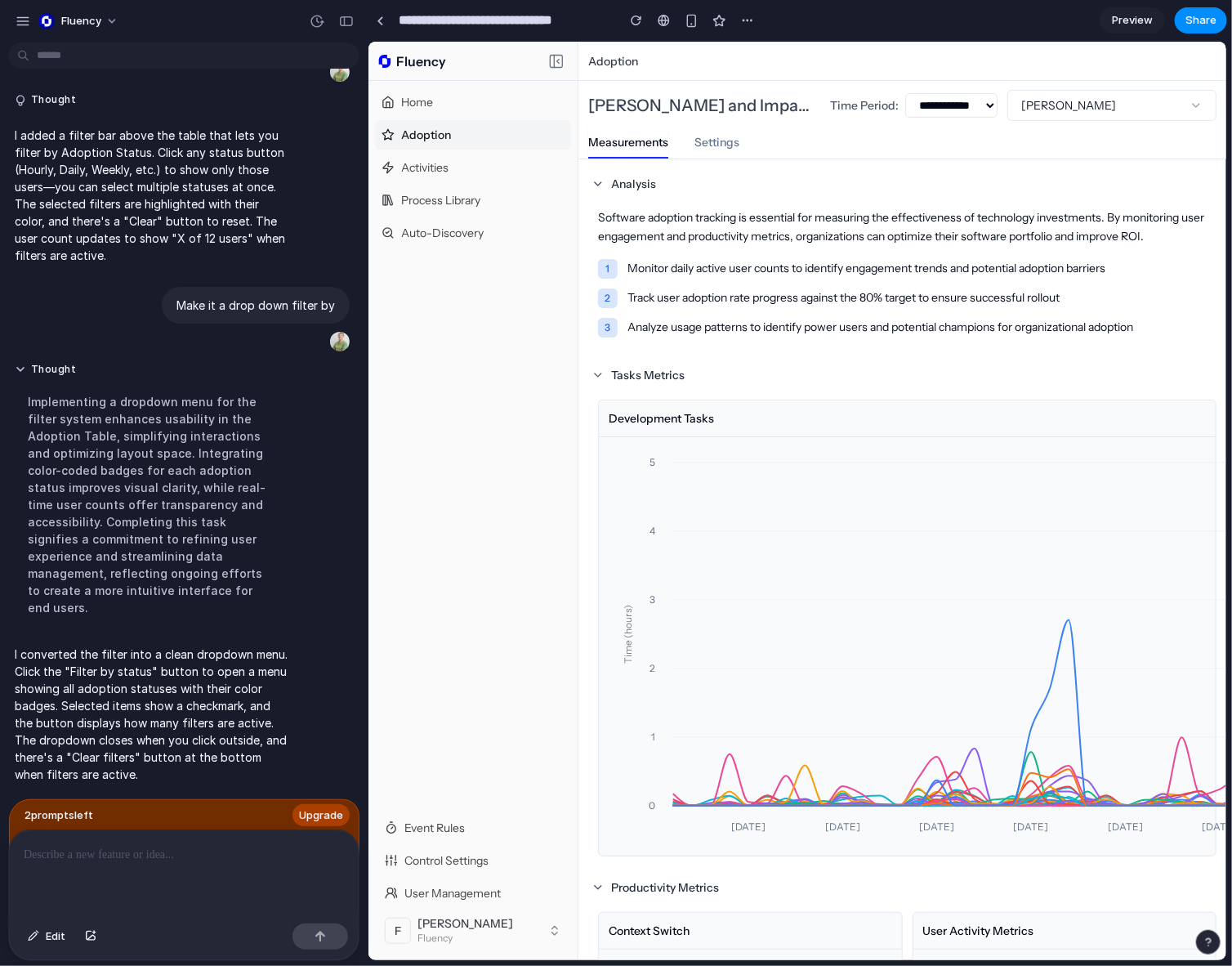
click at [470, 679] on div "Home Adoption Activities Process Library Auto-Discovery" at bounding box center [472, 446] width 209 height 732
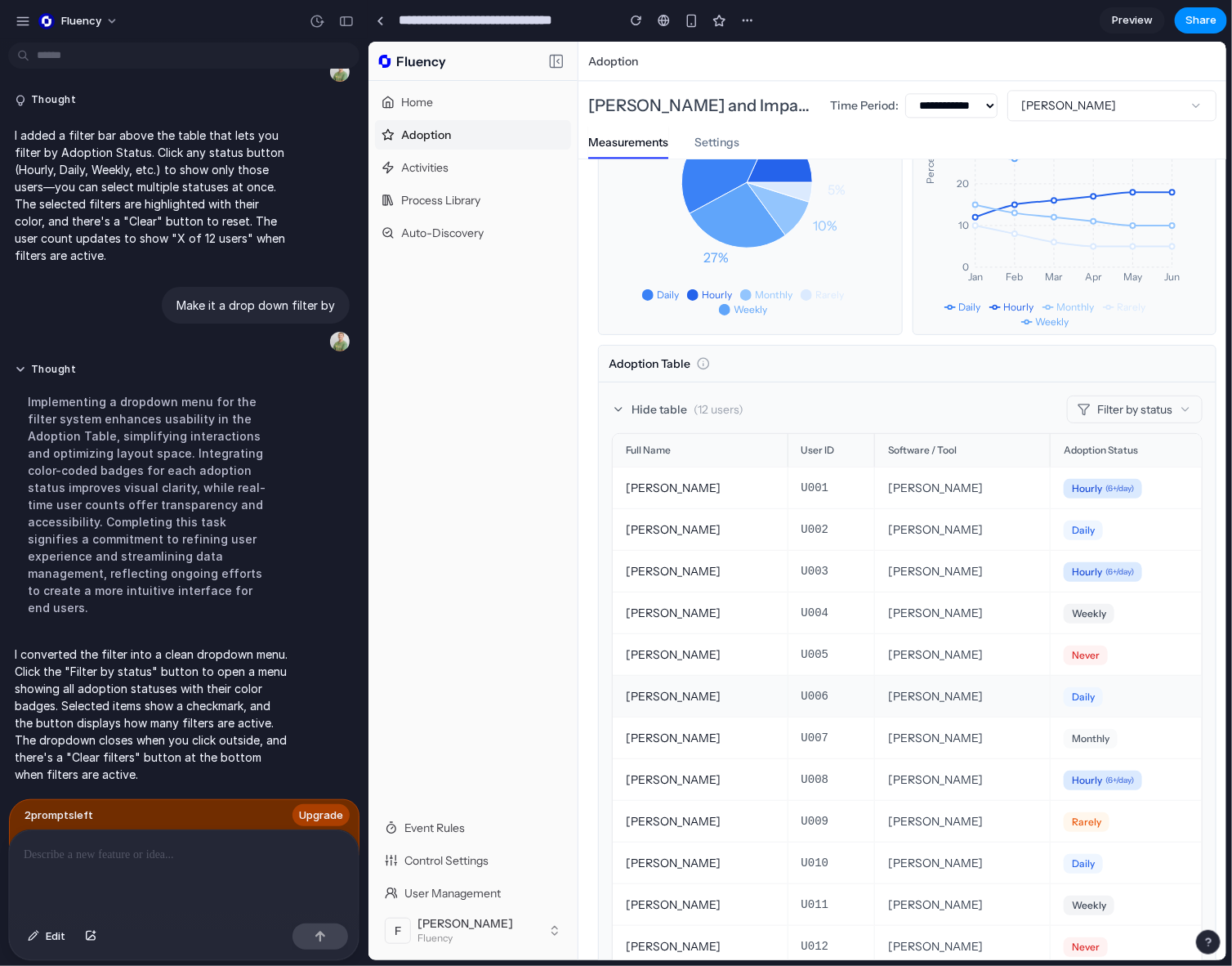
scroll to position [1756, 0]
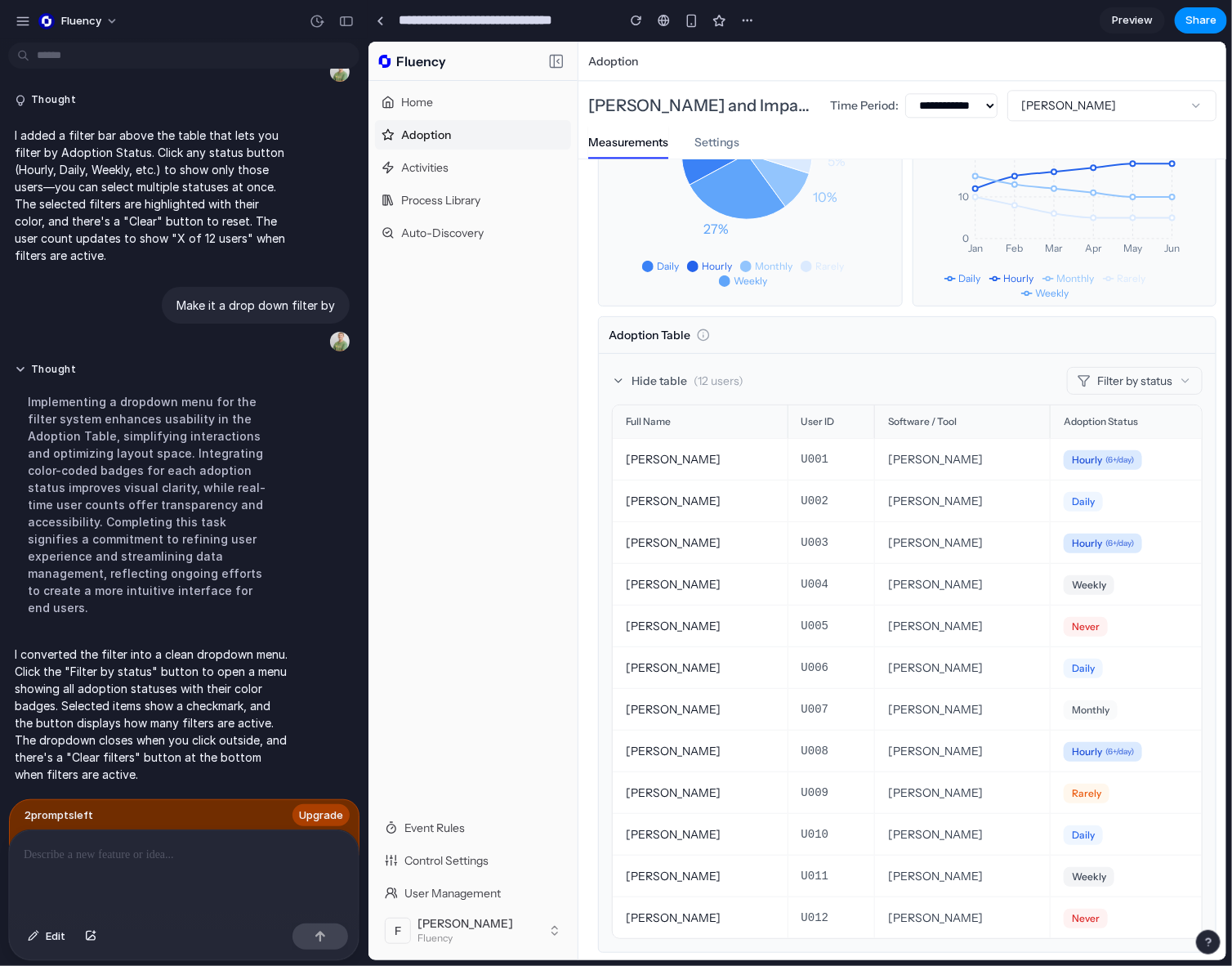
click at [529, 399] on div "Home Adoption Activities Process Library Auto-Discovery" at bounding box center [472, 446] width 209 height 732
click at [822, 854] on td "[PERSON_NAME]" at bounding box center [962, 875] width 176 height 42
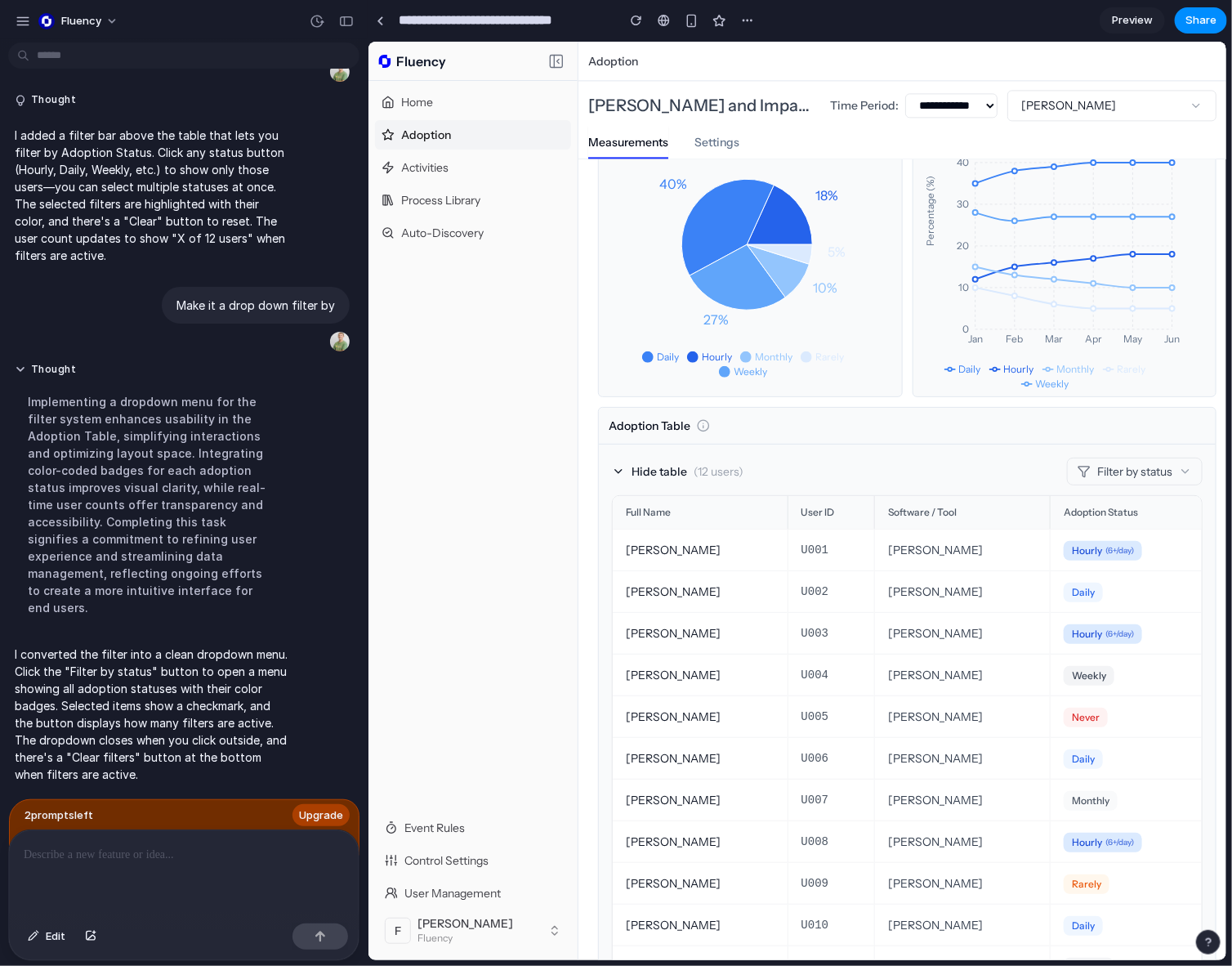
click at [619, 470] on icon at bounding box center [618, 470] width 13 height 13
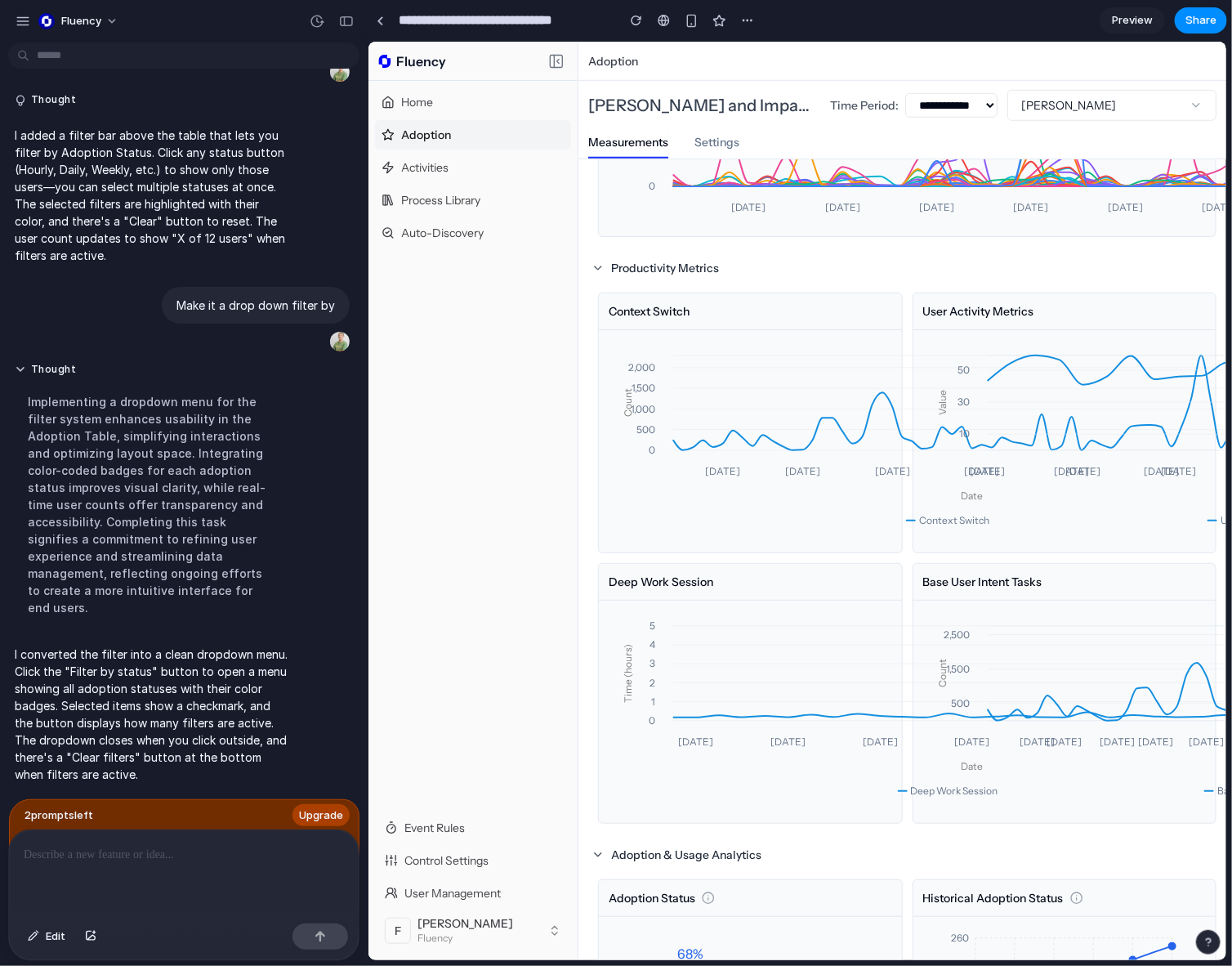
scroll to position [592, 0]
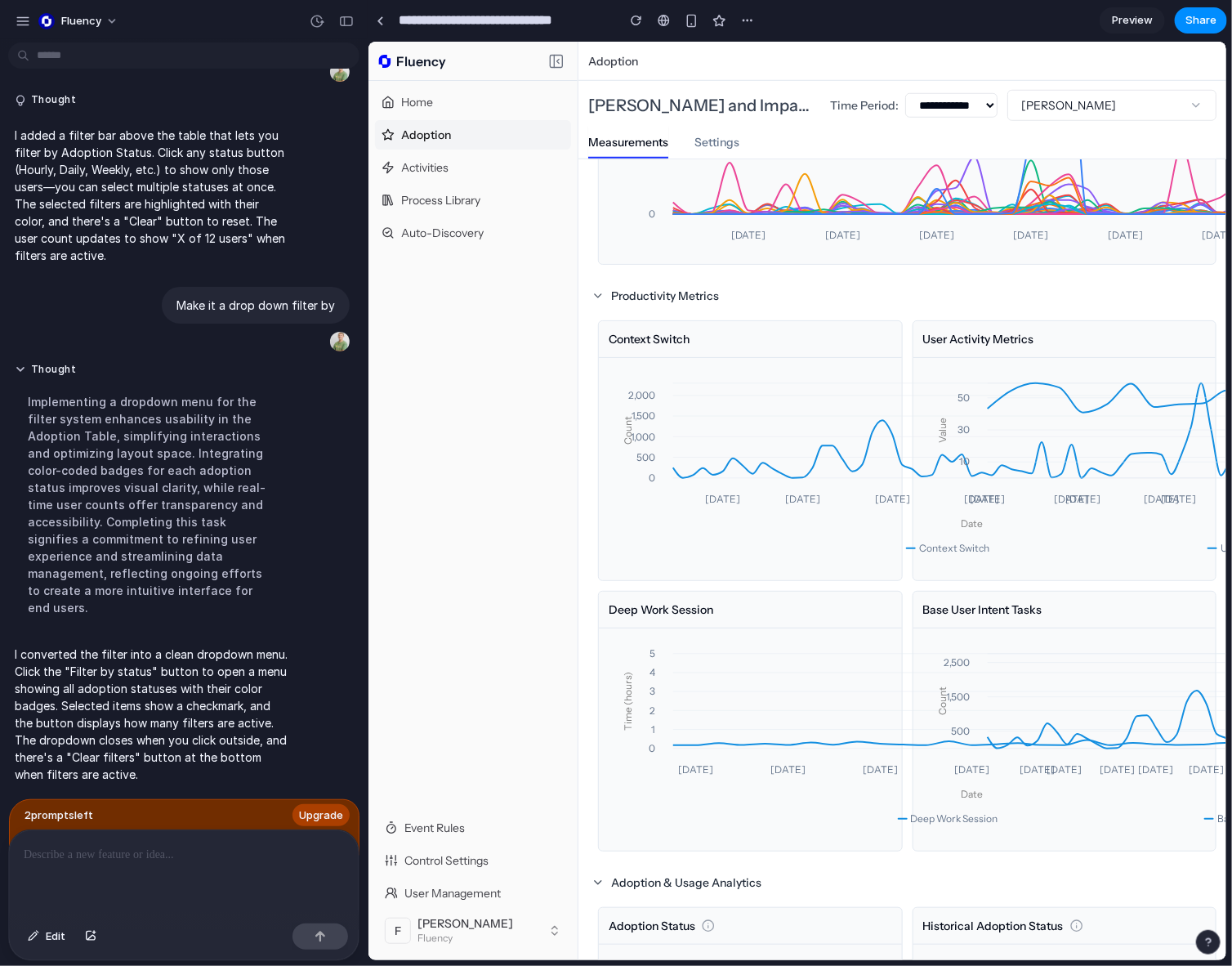
click at [194, 869] on div at bounding box center [183, 874] width 350 height 87
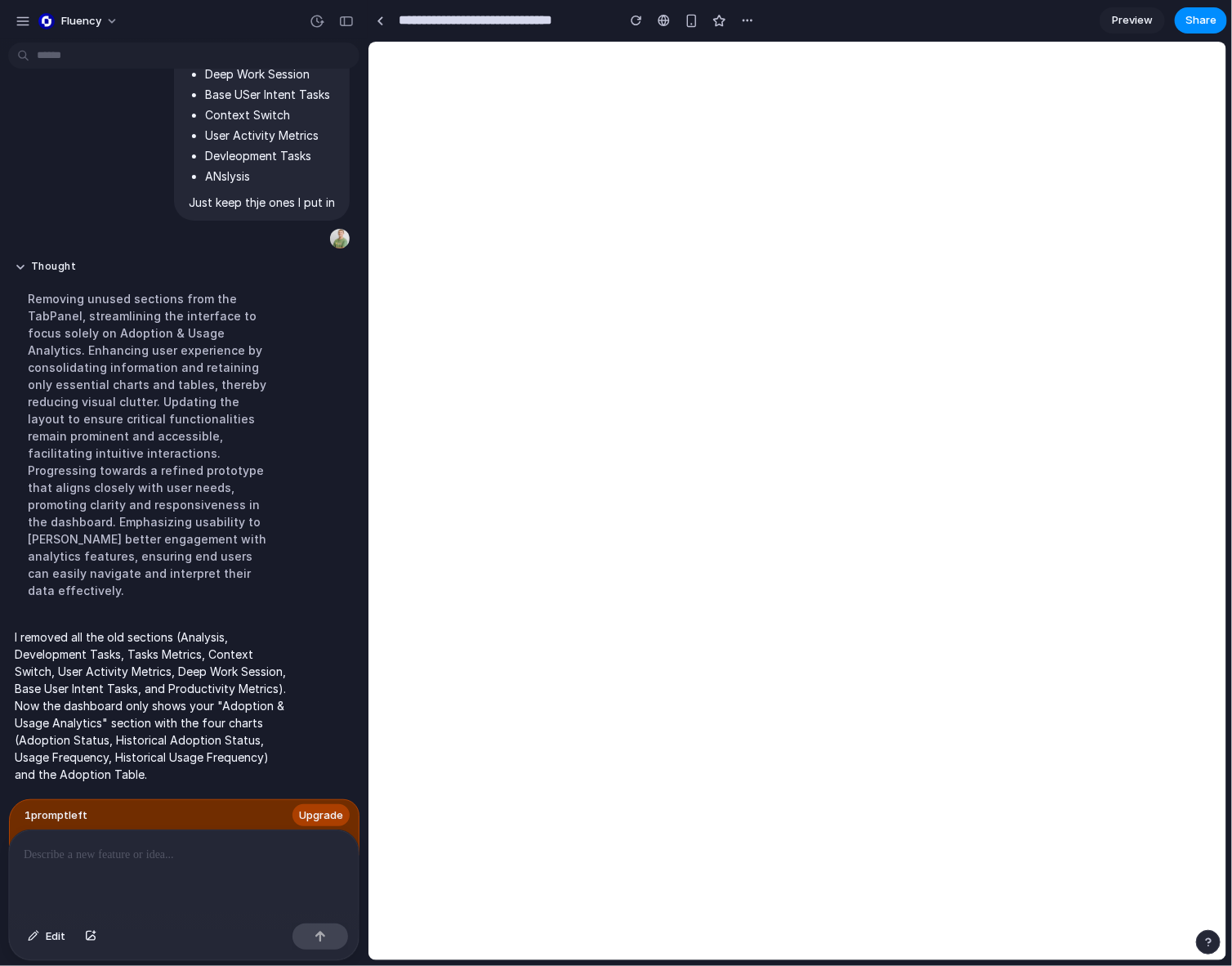
scroll to position [0, 0]
select select "***"
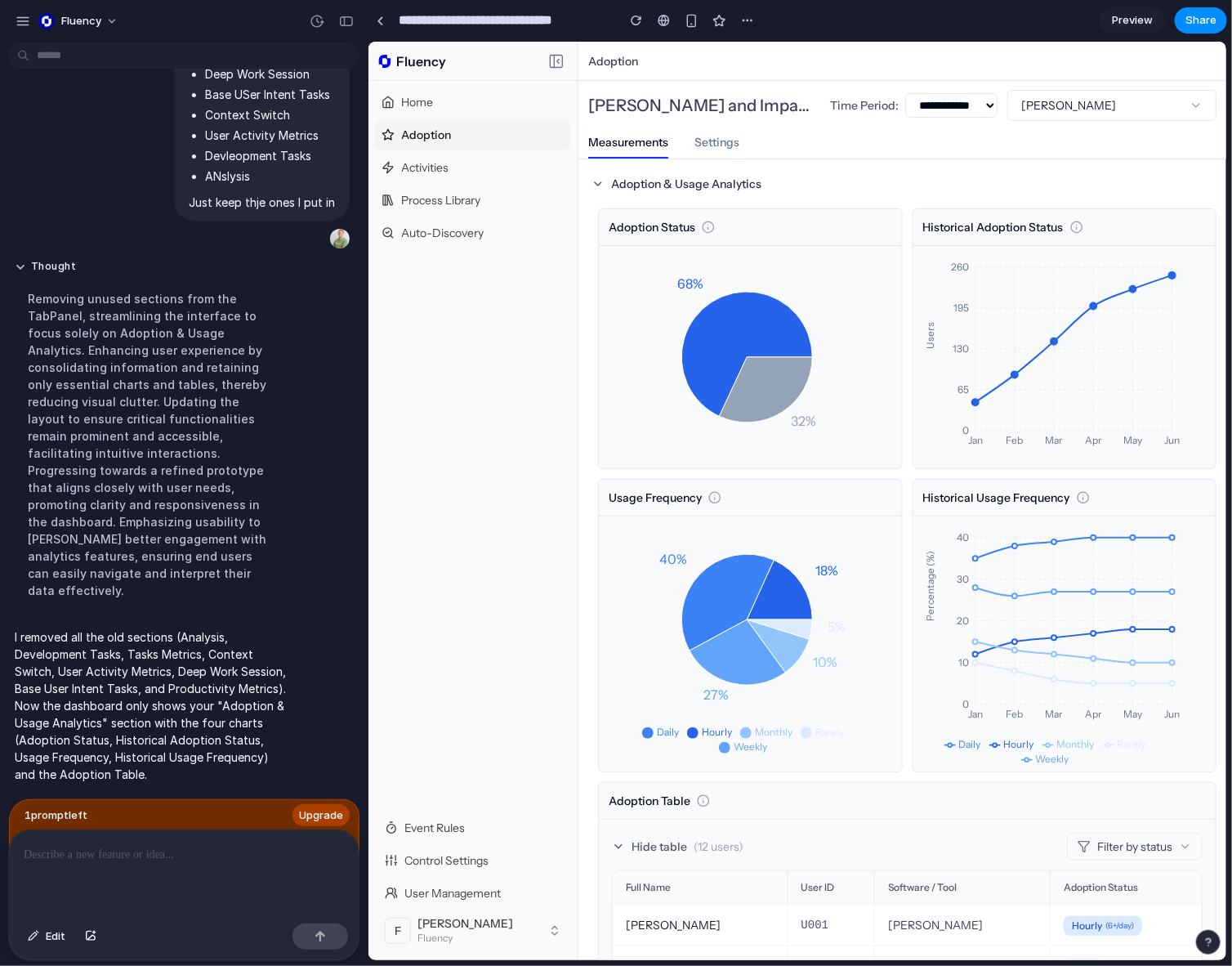
click at [822, 364] on icon "Jan Feb Mar Apr May Jun 0 65 130 195 260 Users" at bounding box center [1061, 356] width 270 height 196
